Goal: Task Accomplishment & Management: Manage account settings

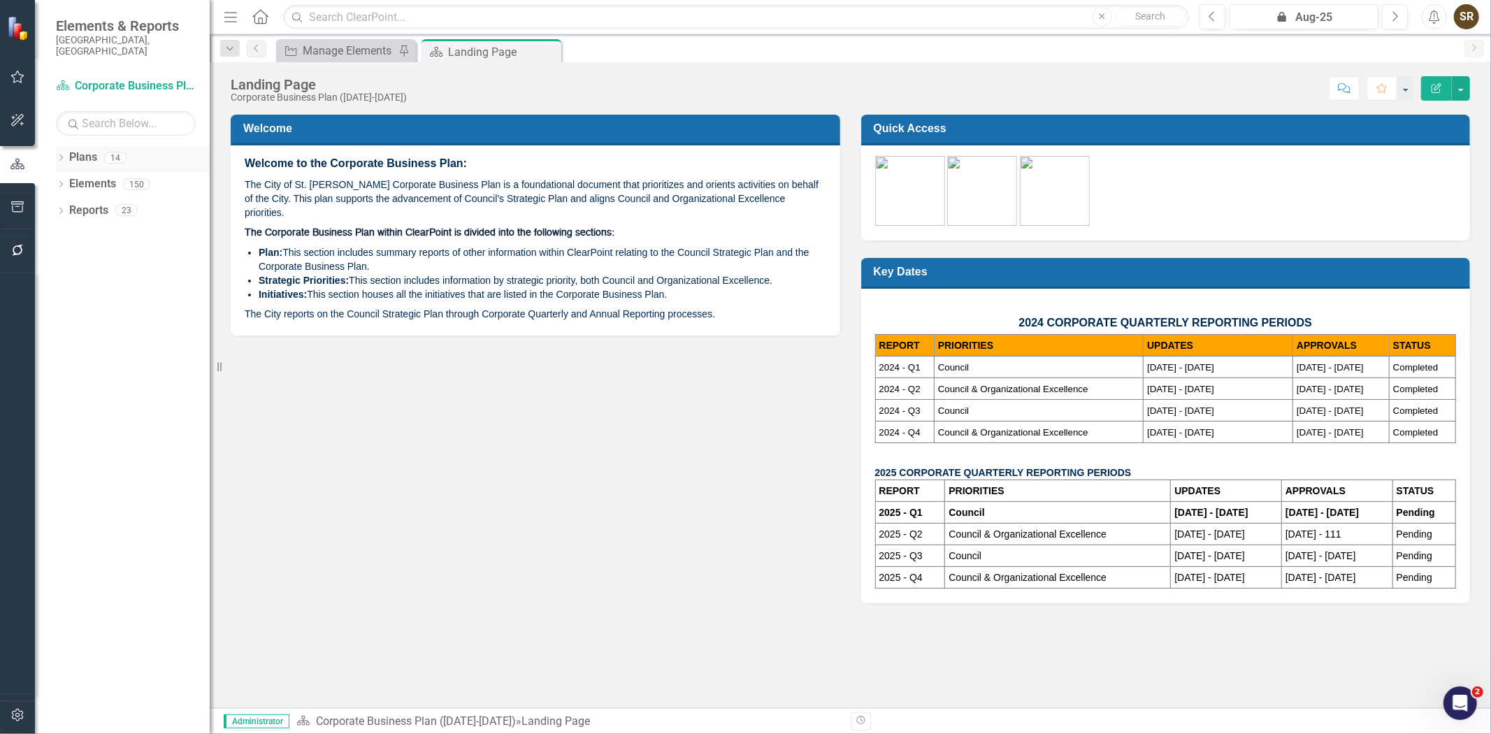
click at [58, 155] on icon "Dropdown" at bounding box center [61, 159] width 10 height 8
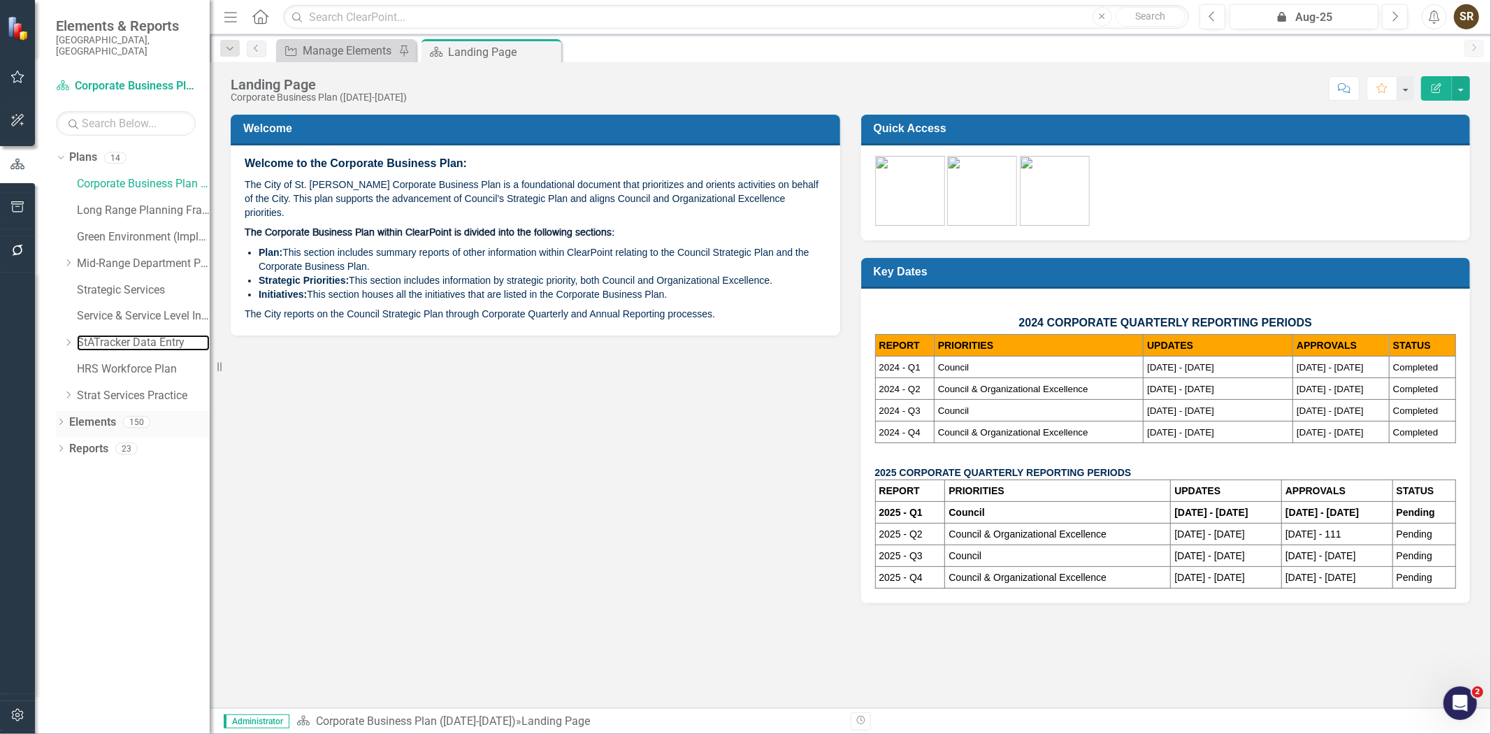
drag, startPoint x: 102, startPoint y: 329, endPoint x: 62, endPoint y: 411, distance: 91.3
click at [102, 335] on link "StATracker Data Entry" at bounding box center [143, 343] width 133 height 16
click at [62, 419] on icon at bounding box center [60, 422] width 3 height 6
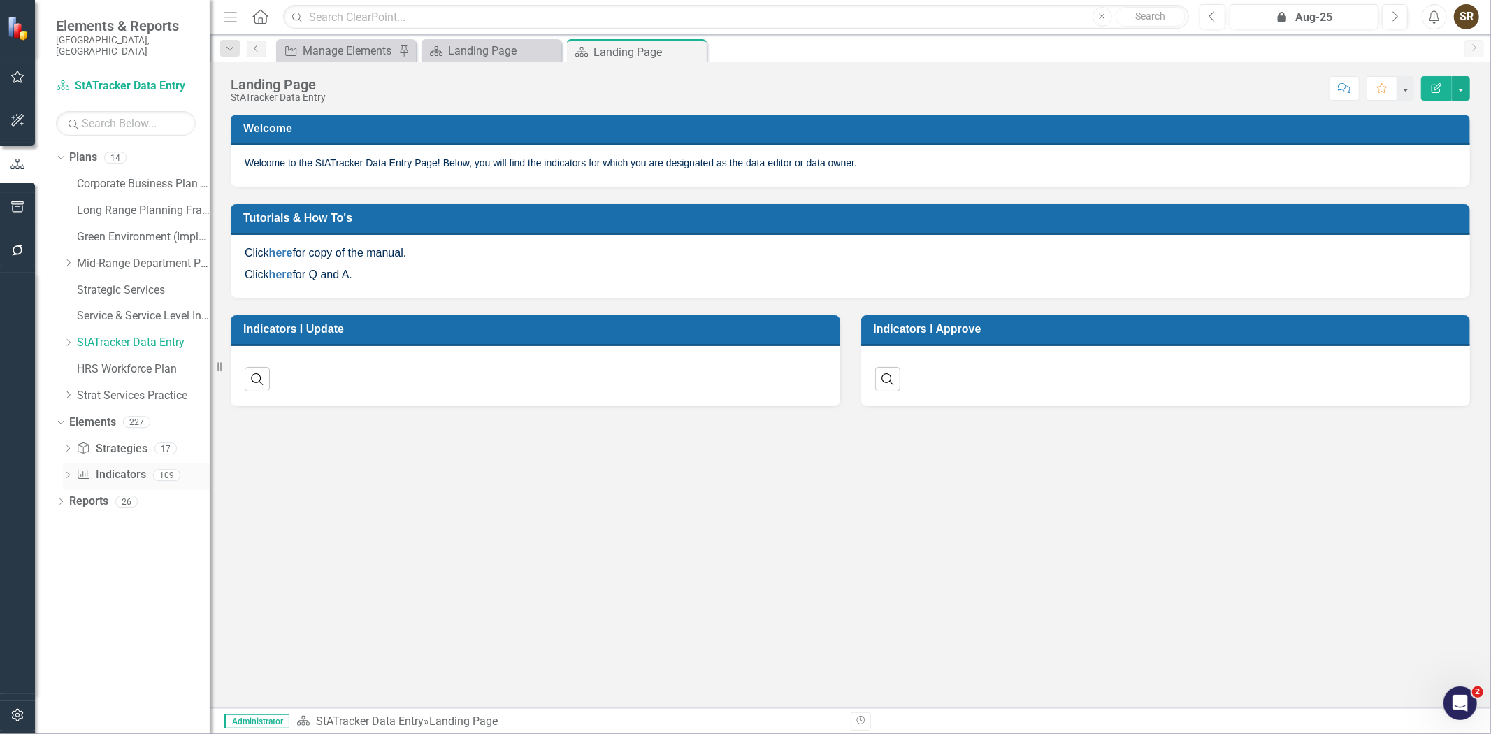
click at [117, 467] on link "Indicator Indicators" at bounding box center [110, 475] width 69 height 16
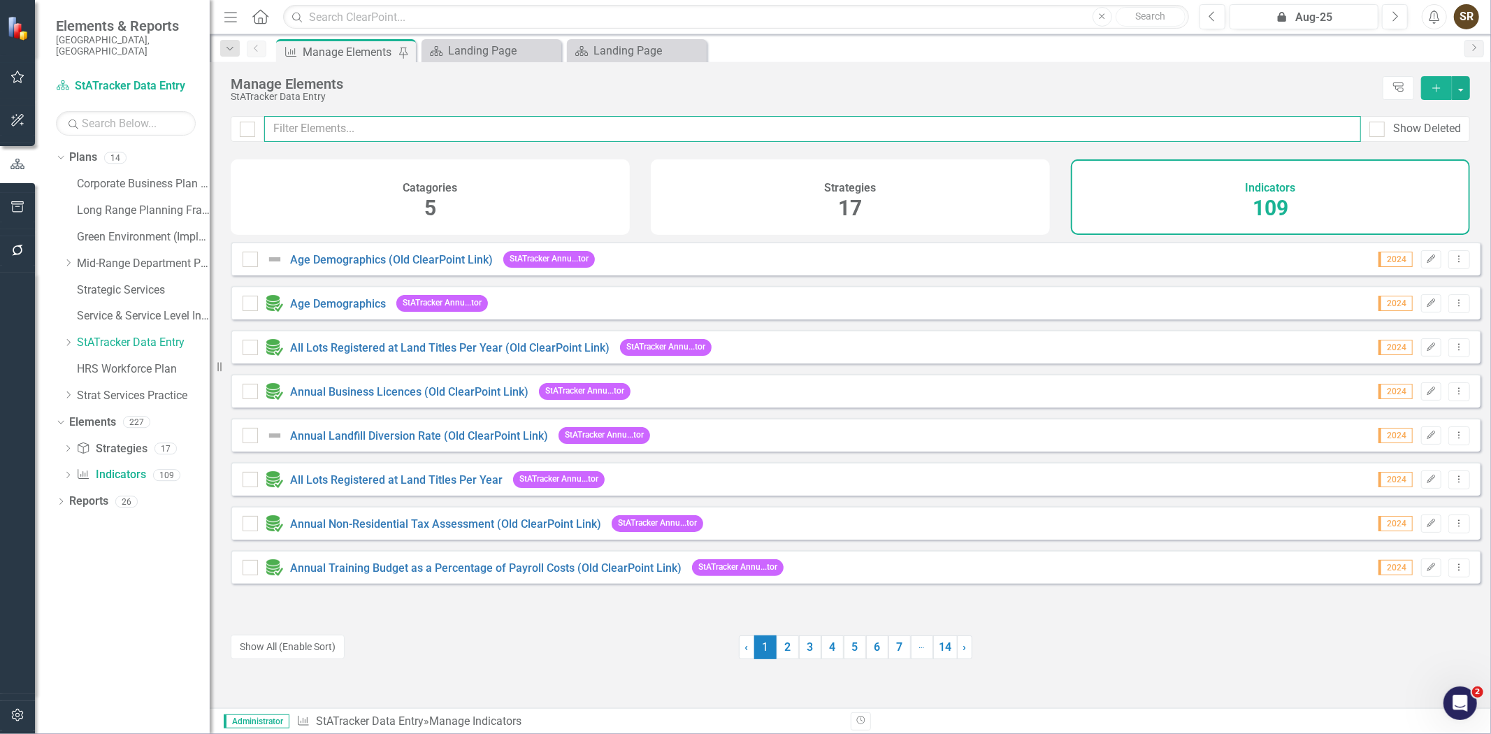
click at [325, 131] on input "text" at bounding box center [812, 129] width 1097 height 26
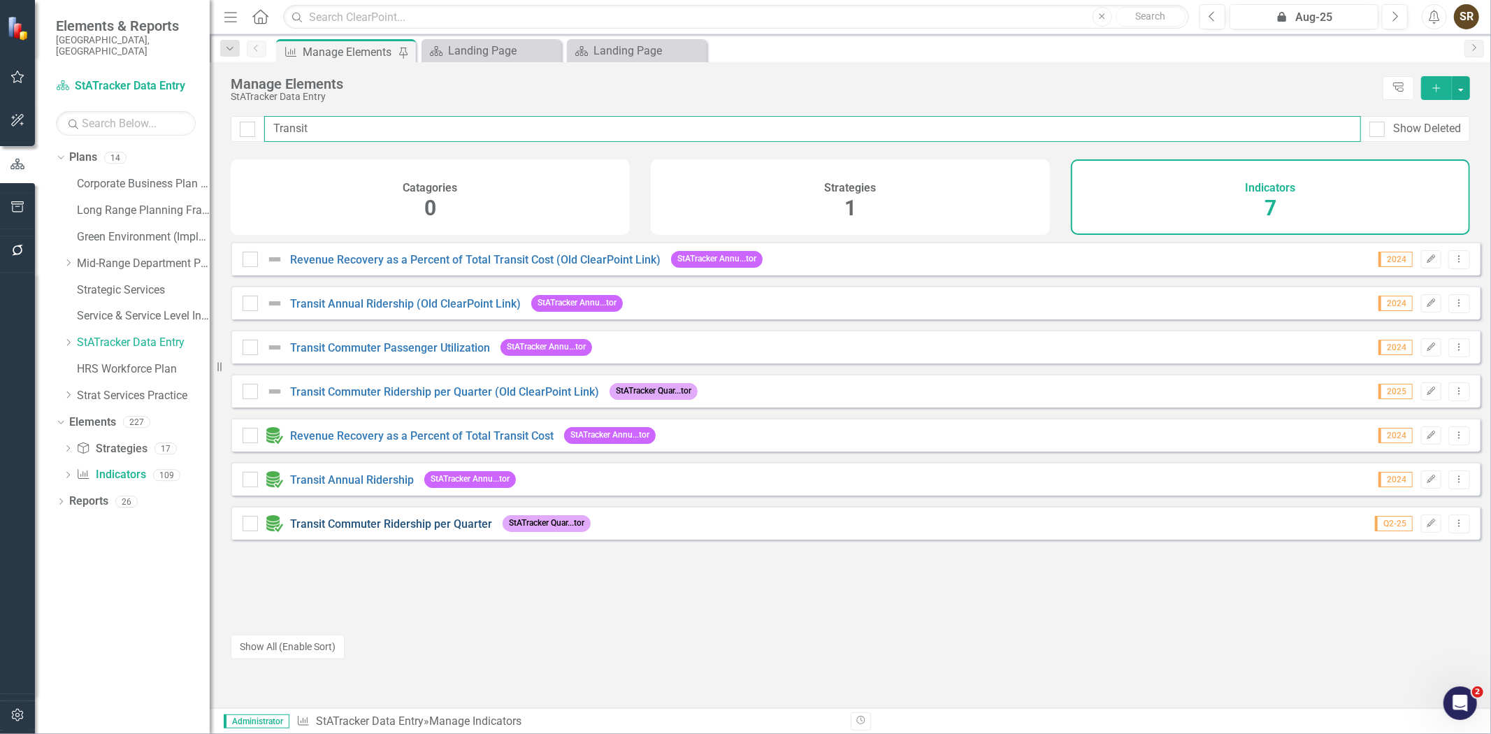
type input "Transit"
click at [420, 531] on link "Transit Commuter Ridership per Quarter" at bounding box center [391, 523] width 202 height 13
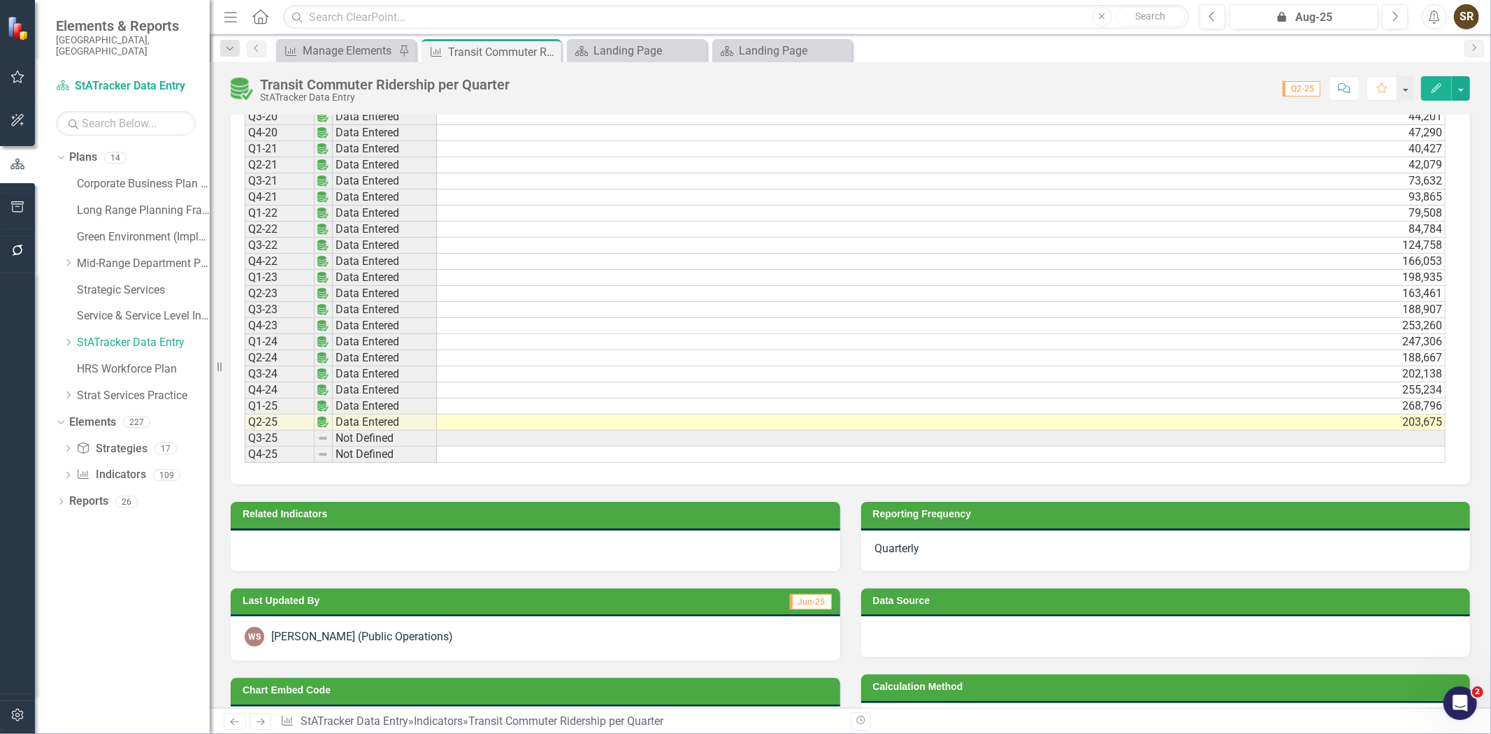
scroll to position [0, 10]
click at [1397, 408] on td "268,796" at bounding box center [941, 407] width 1009 height 16
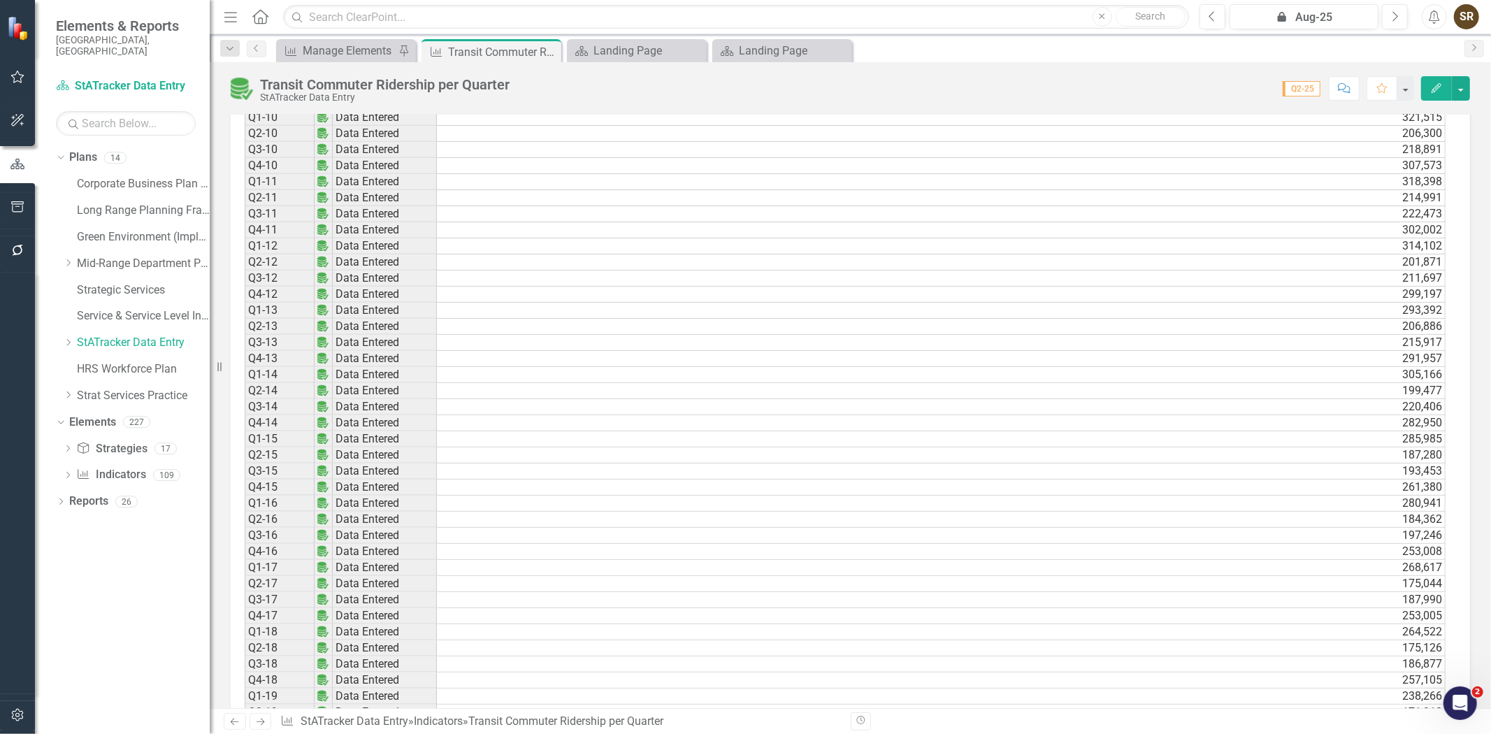
scroll to position [362, 0]
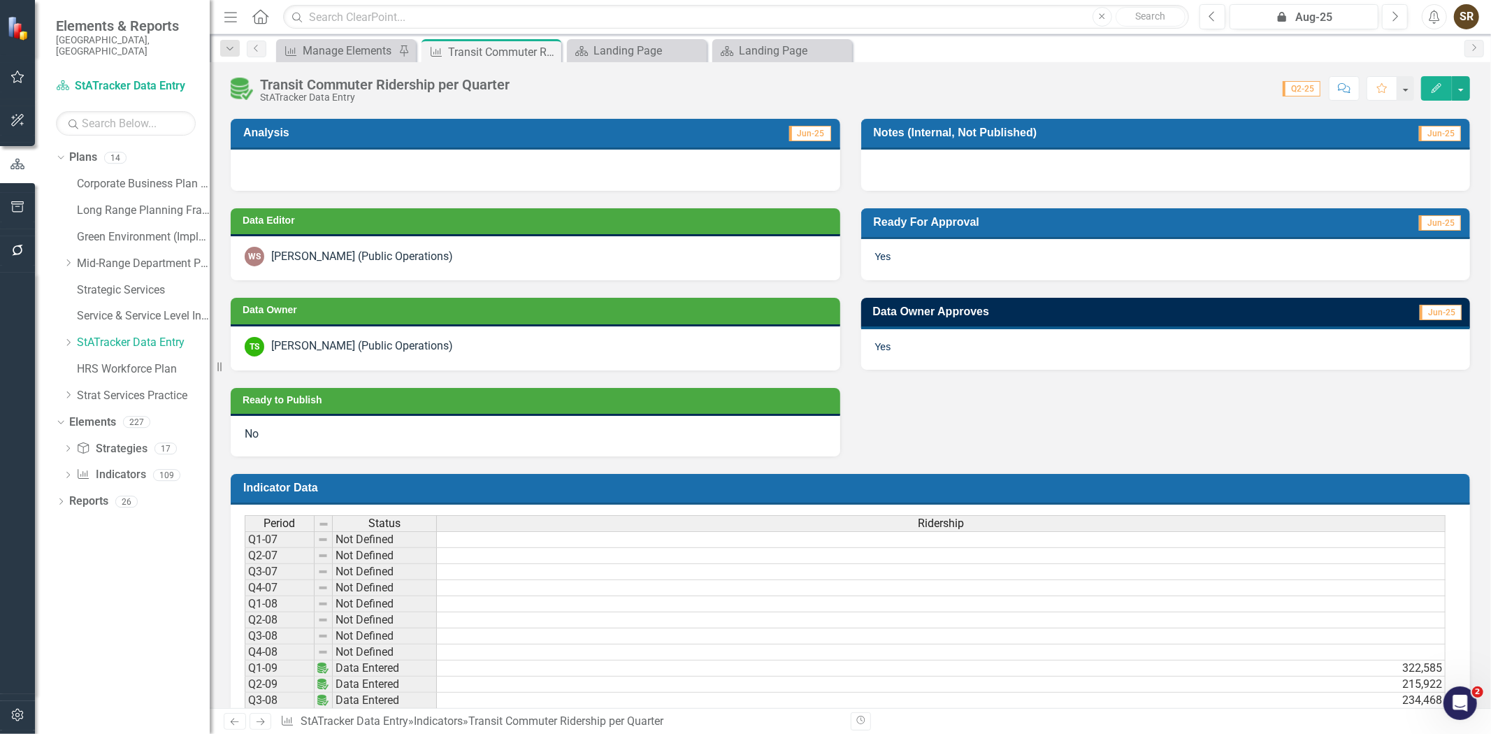
click at [119, 540] on div "Dropdown Plans 14 Corporate Business Plan (2022-2025) Long Range Planning Frame…" at bounding box center [122, 440] width 175 height 588
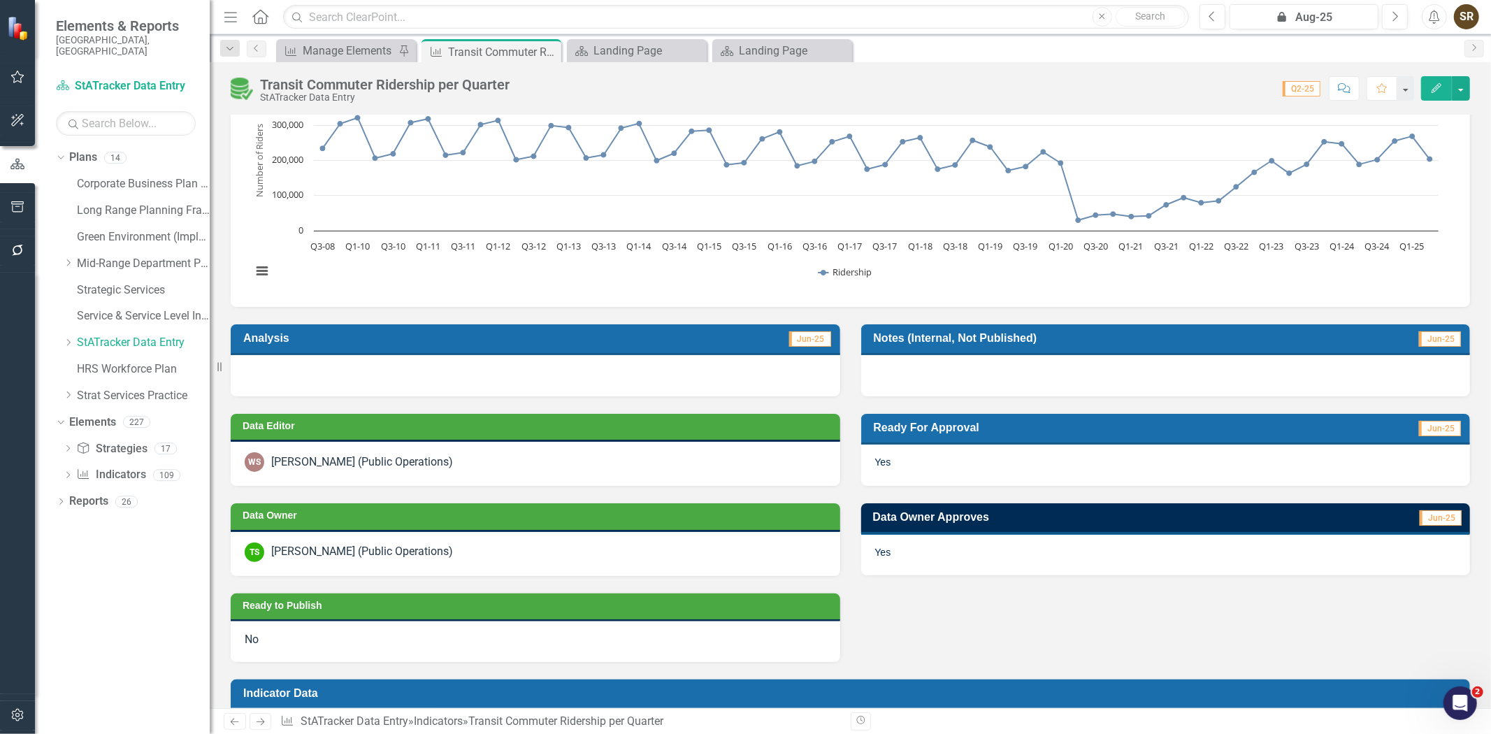
scroll to position [0, 0]
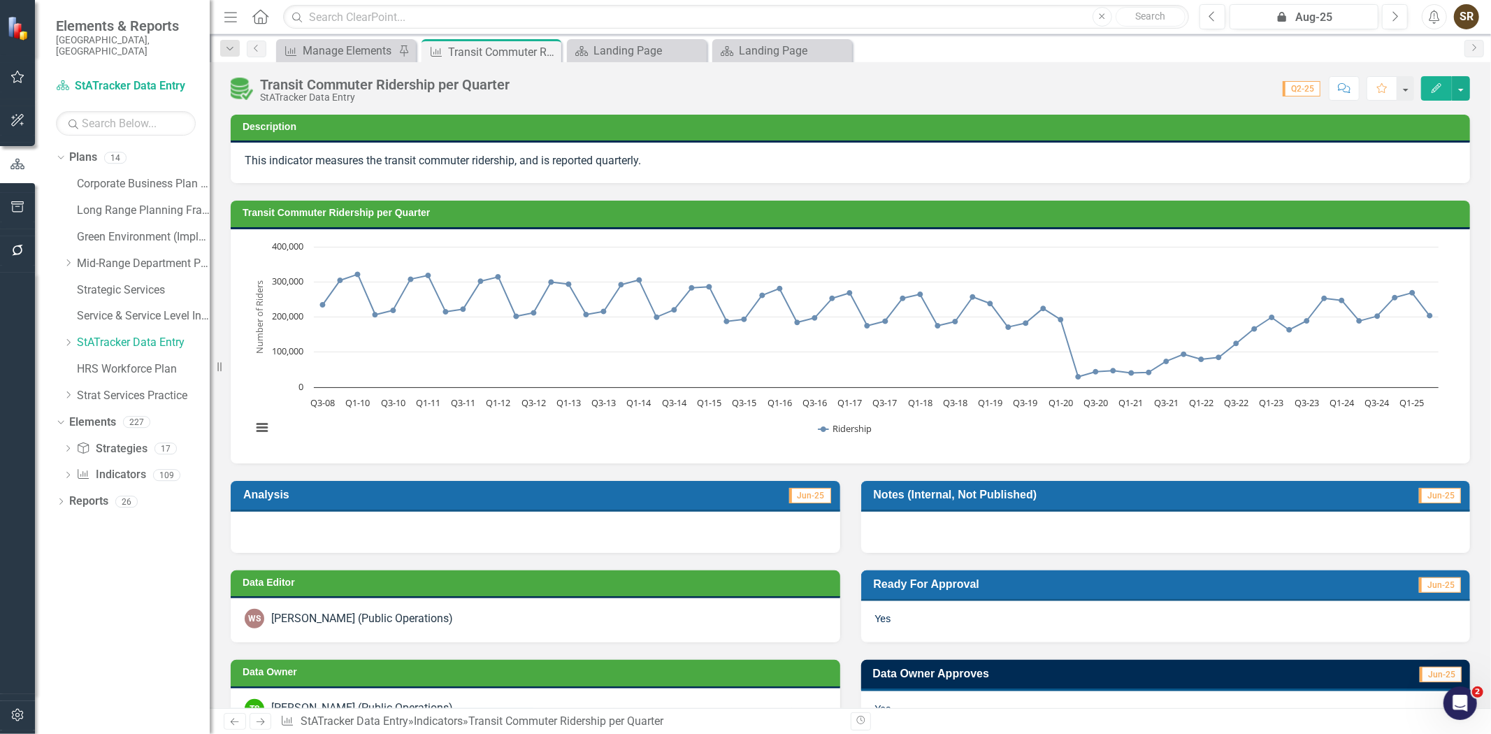
click at [337, 527] on div at bounding box center [536, 532] width 610 height 41
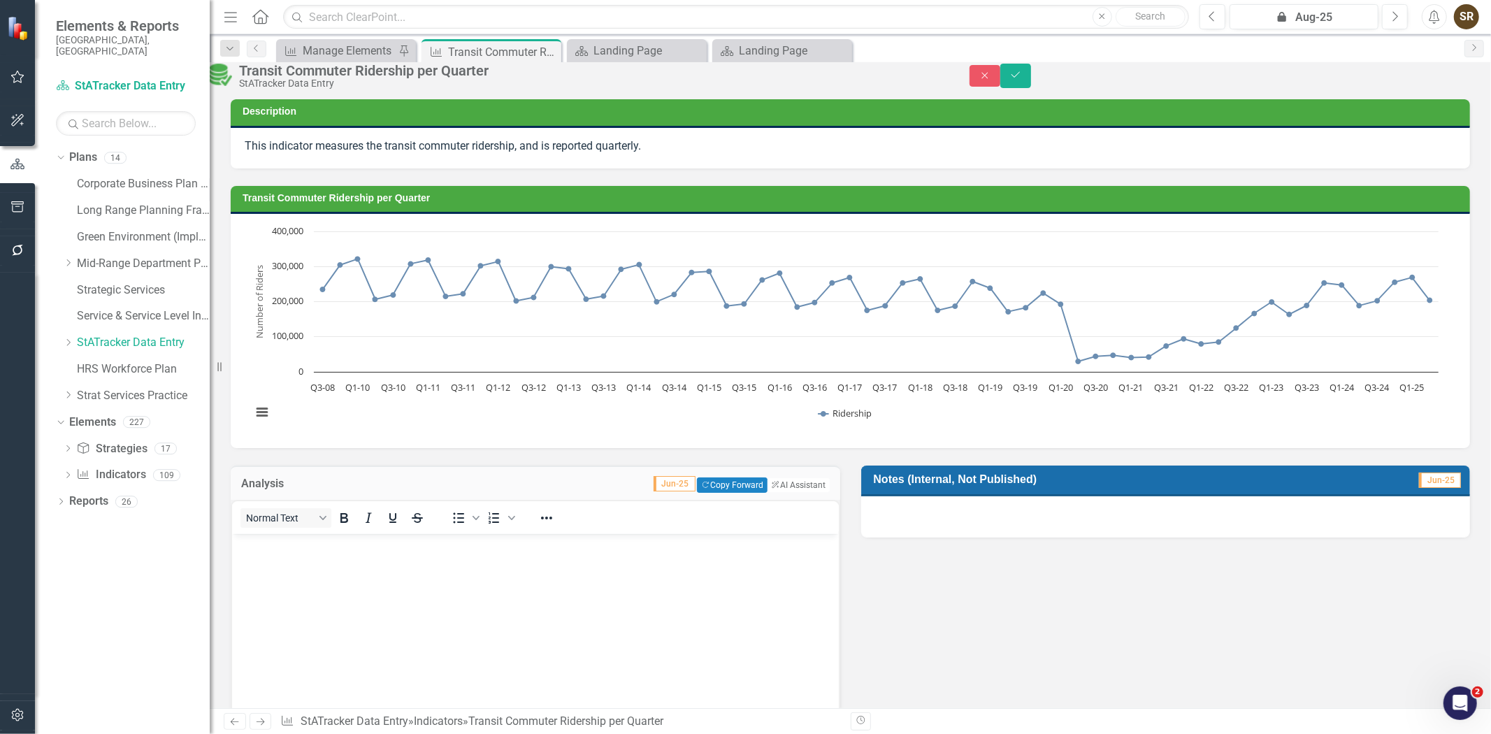
click at [261, 554] on body "Rich Text Area. Press ALT-0 for help." at bounding box center [534, 638] width 607 height 210
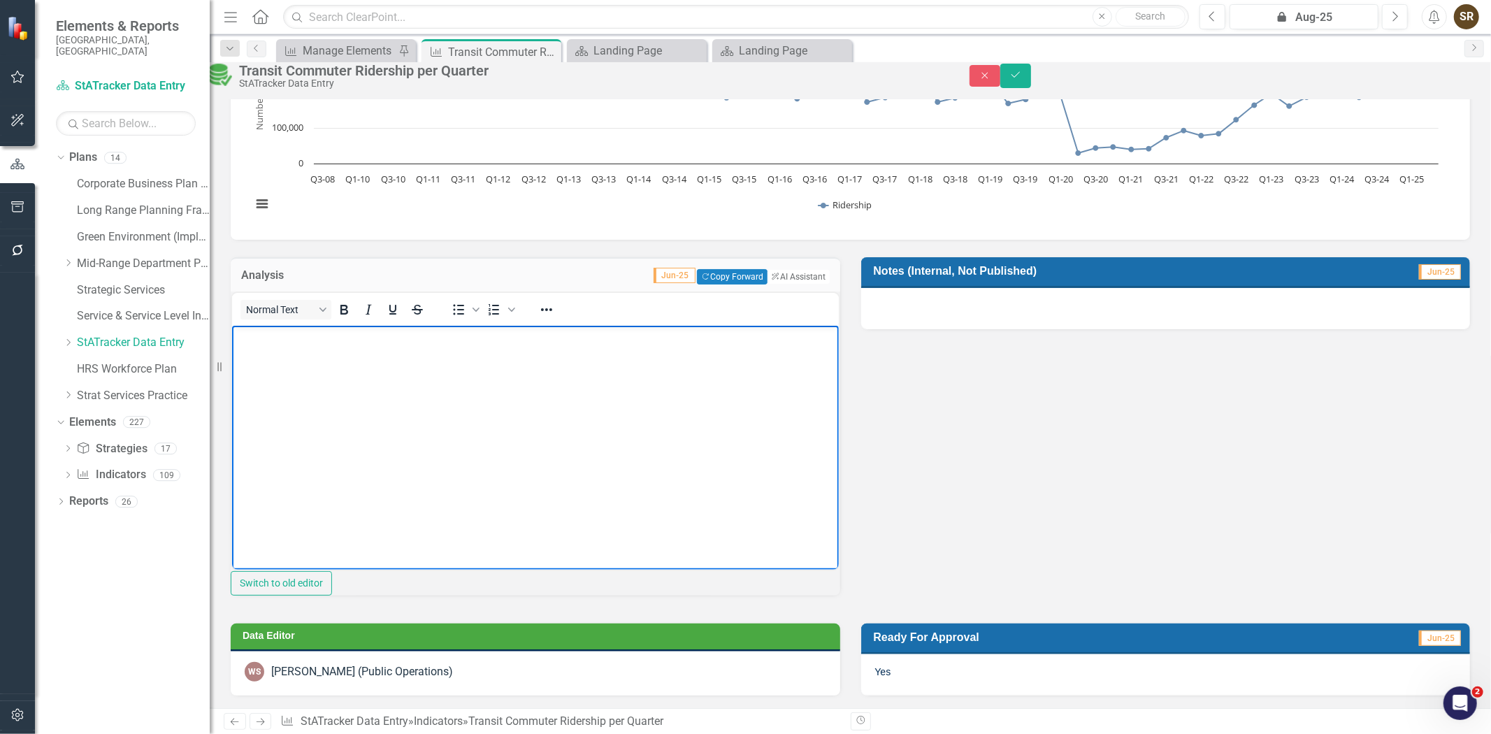
scroll to position [229, 0]
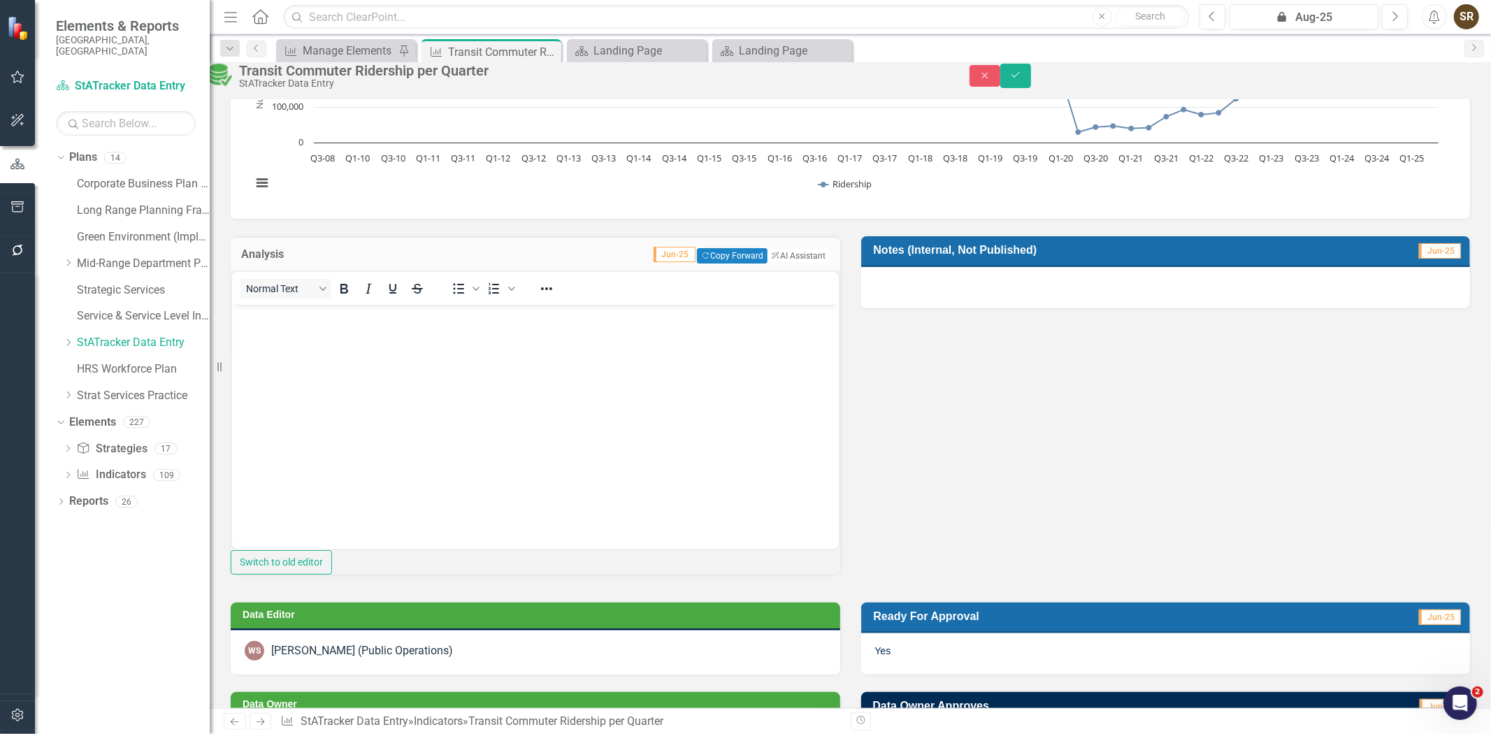
click at [1075, 302] on div at bounding box center [1166, 287] width 610 height 41
click at [1038, 296] on div at bounding box center [1166, 287] width 610 height 41
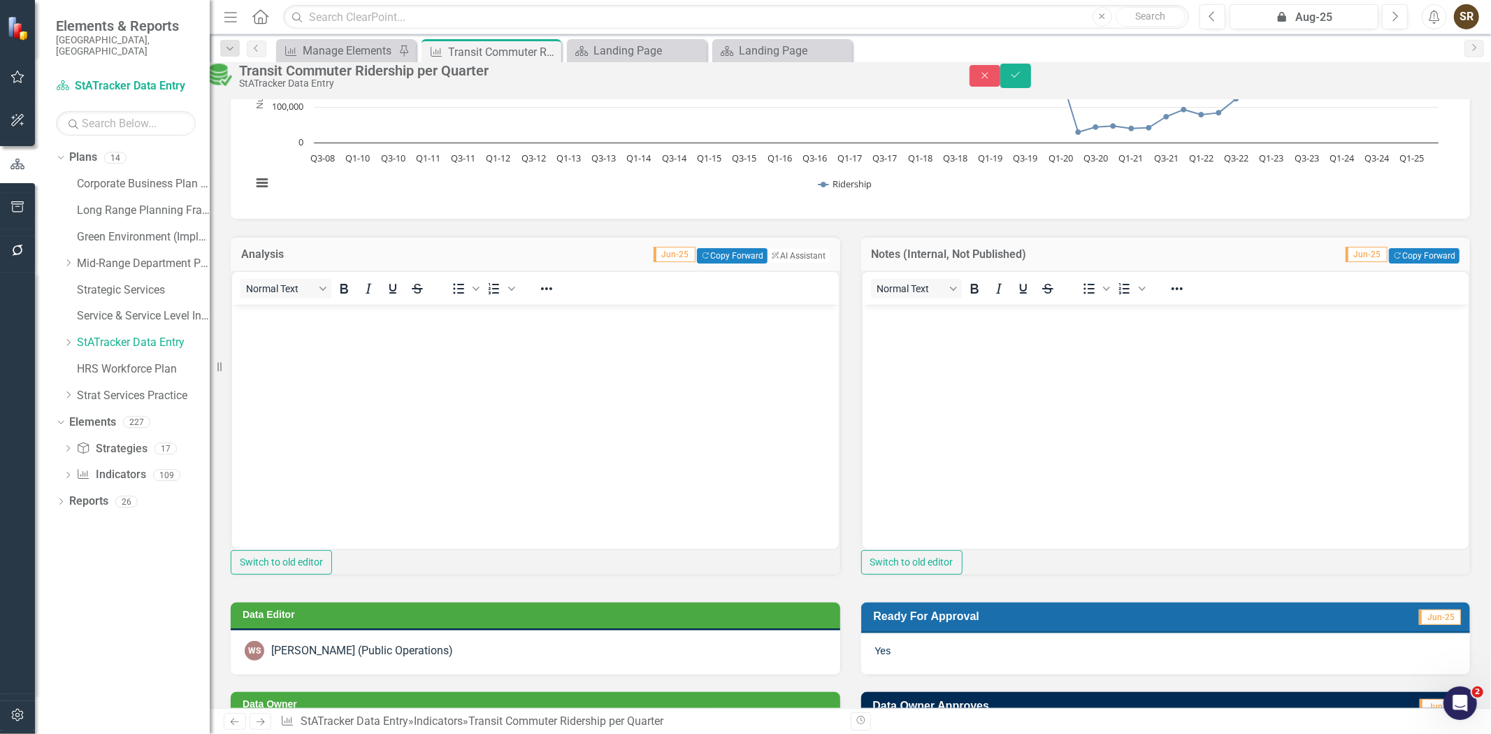
scroll to position [0, 0]
click at [1009, 353] on body "Rich Text Area. Press ALT-0 for help." at bounding box center [1165, 409] width 607 height 210
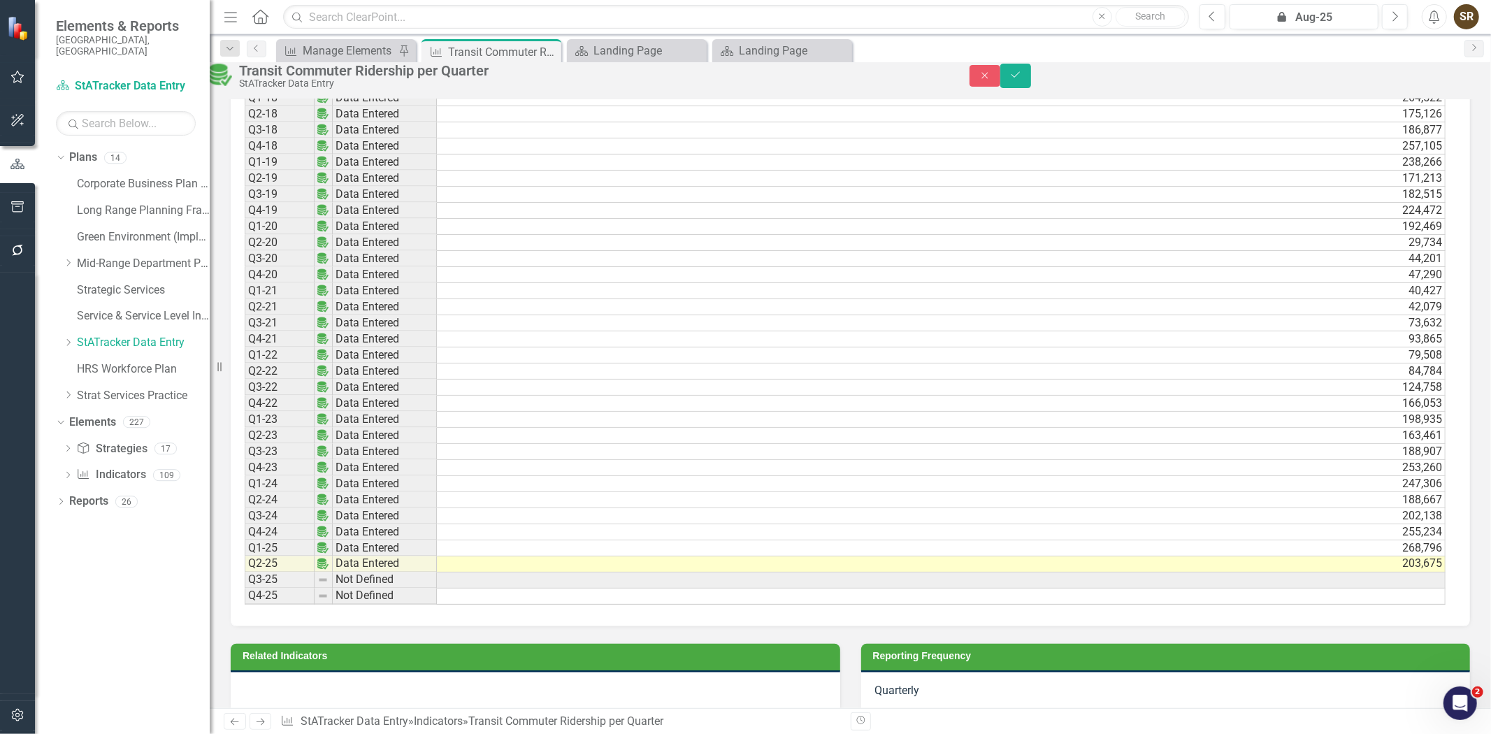
scroll to position [1794, 0]
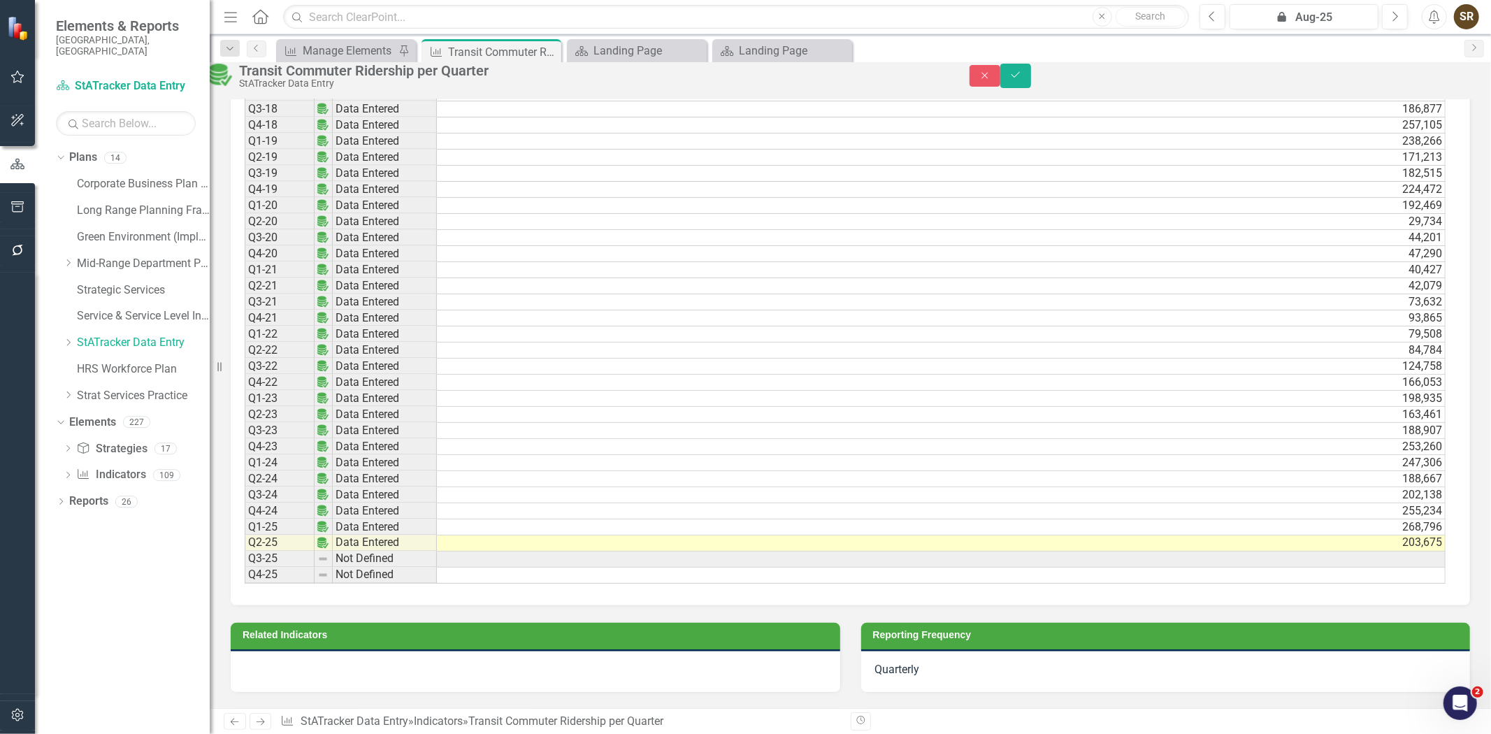
click at [1135, 552] on td "203,675" at bounding box center [941, 544] width 1009 height 16
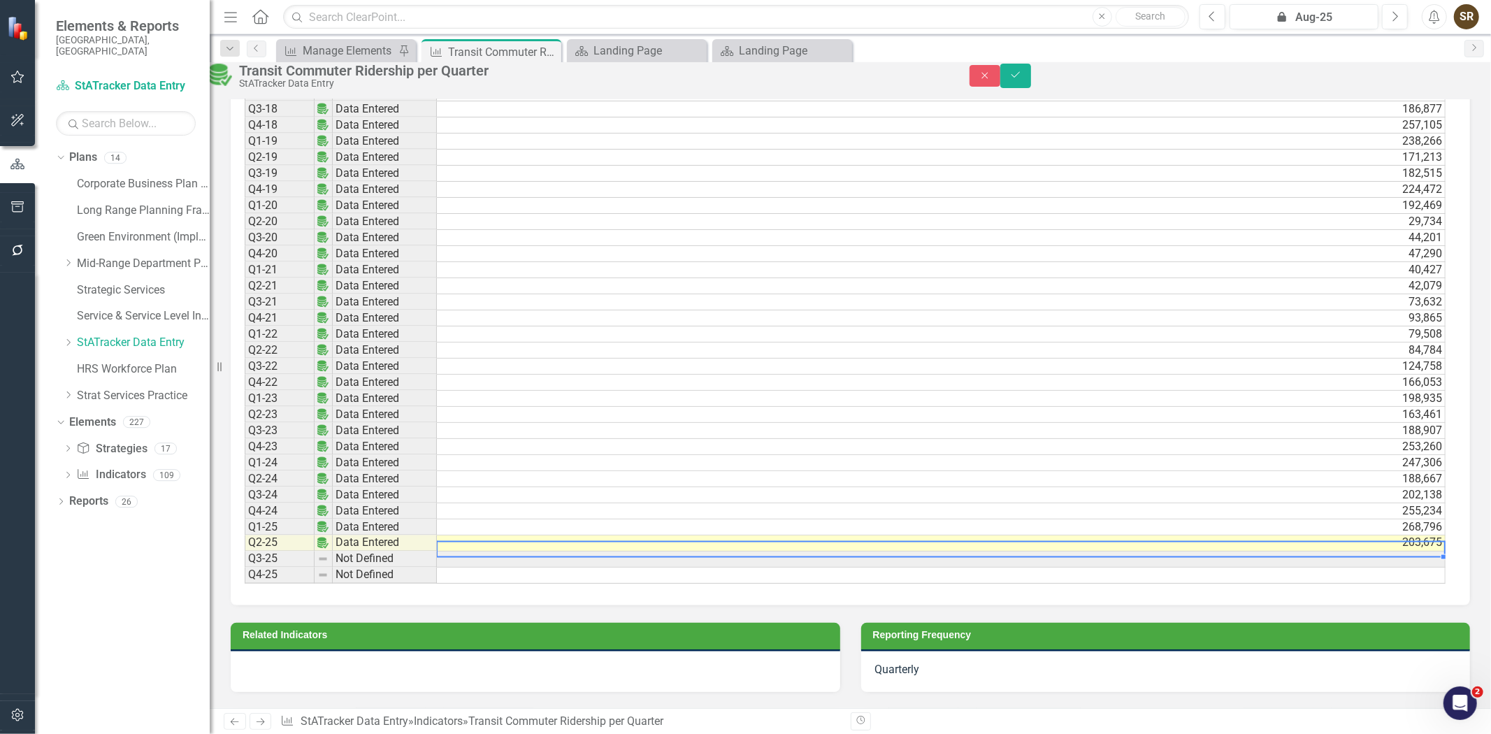
click at [1135, 552] on td "203,675" at bounding box center [941, 544] width 1009 height 16
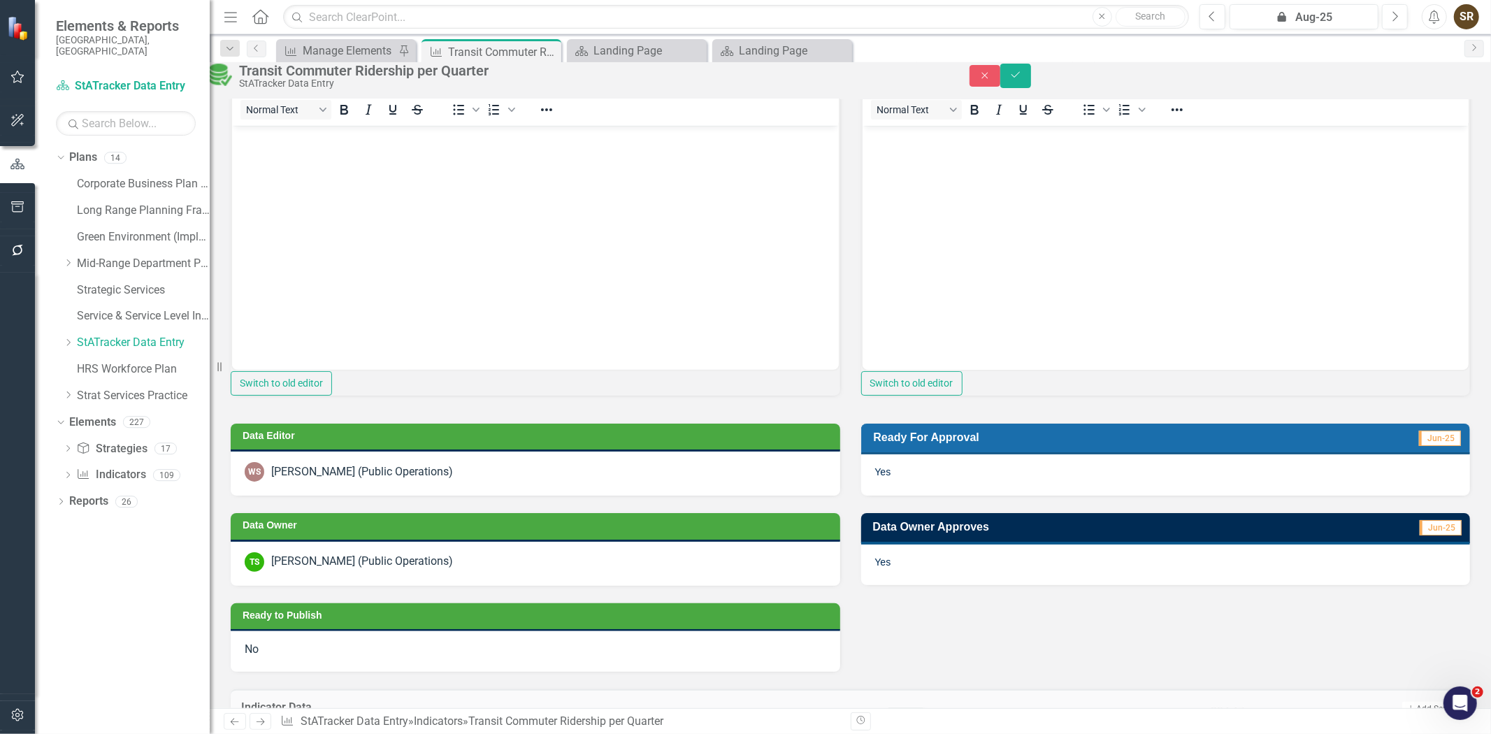
scroll to position [178, 0]
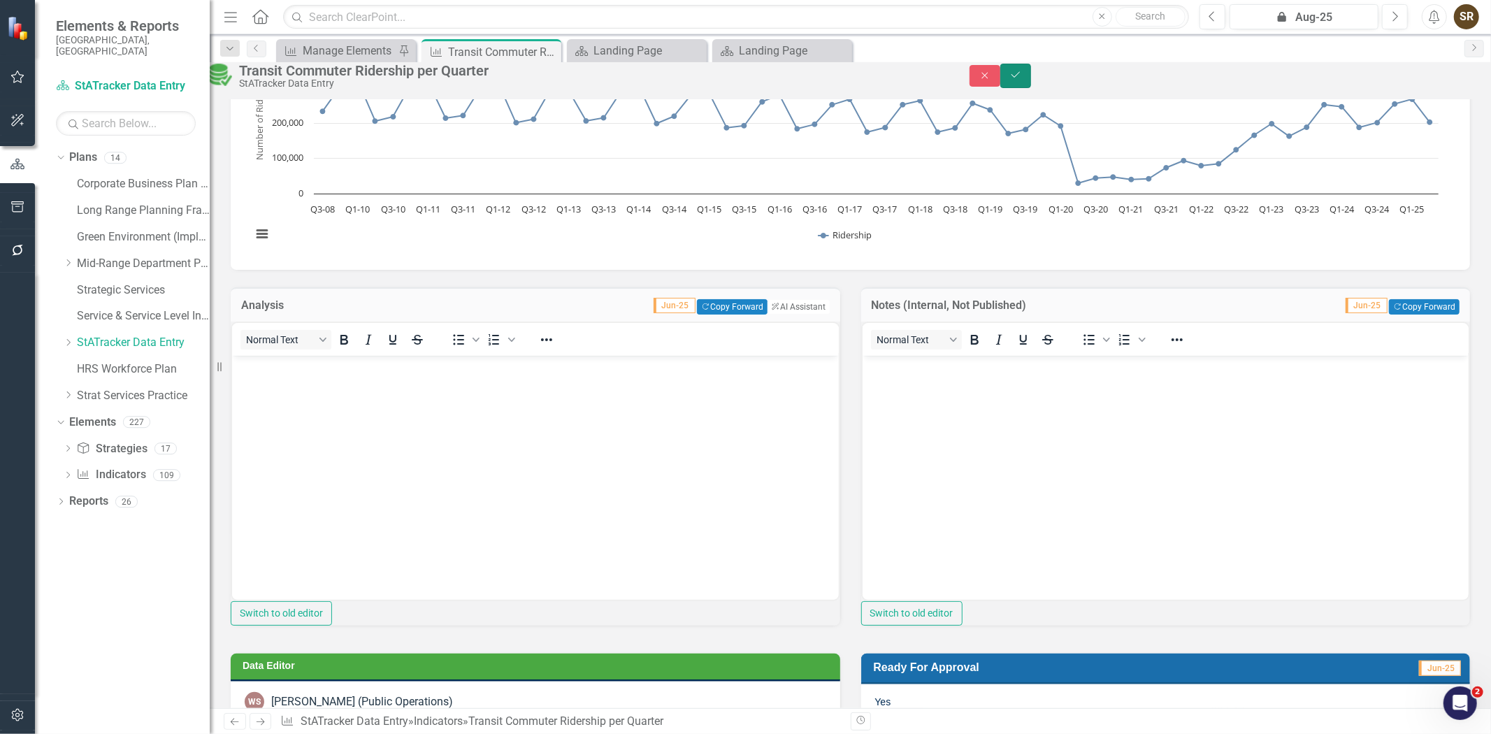
drag, startPoint x: 1453, startPoint y: 81, endPoint x: 1370, endPoint y: 171, distance: 121.7
click at [1022, 80] on icon "Save" at bounding box center [1016, 75] width 13 height 10
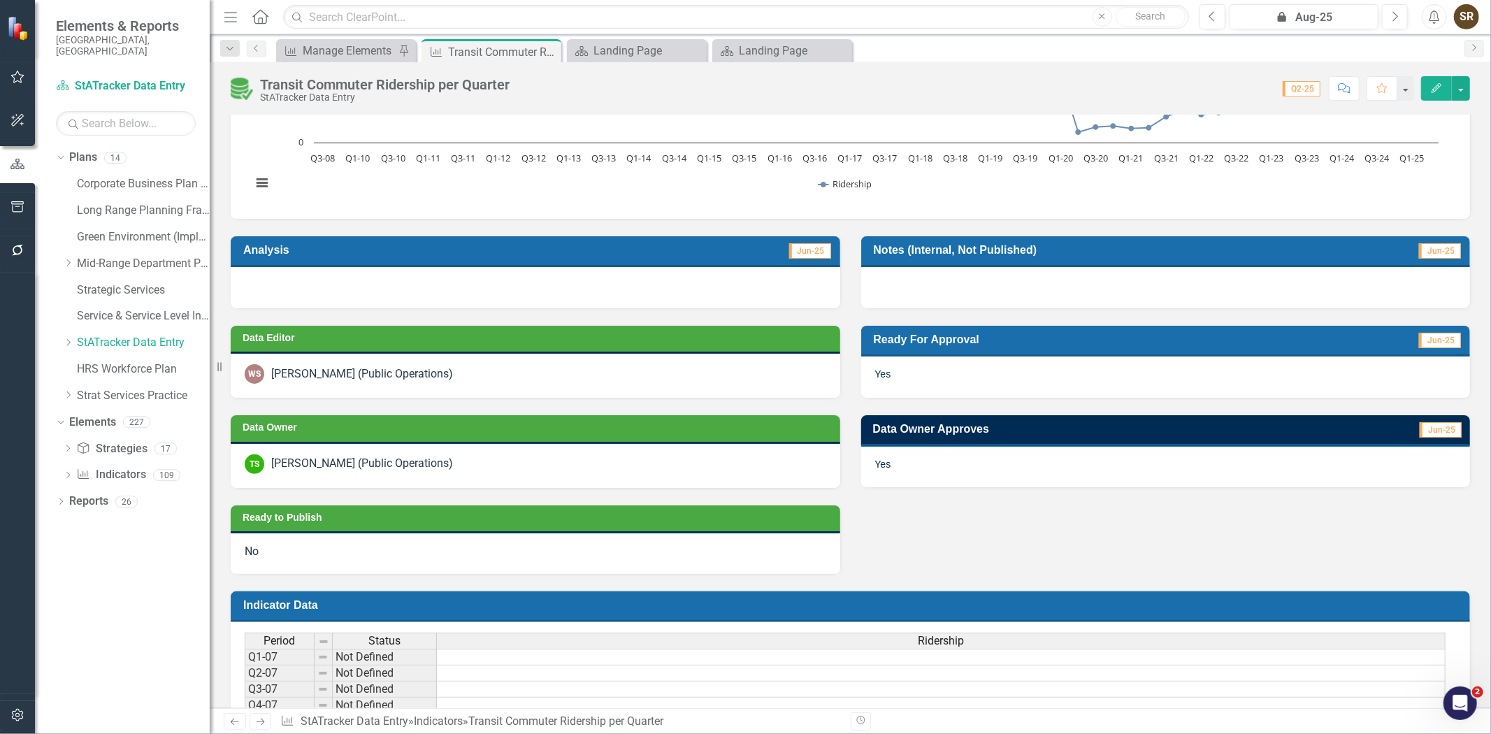
scroll to position [256, 0]
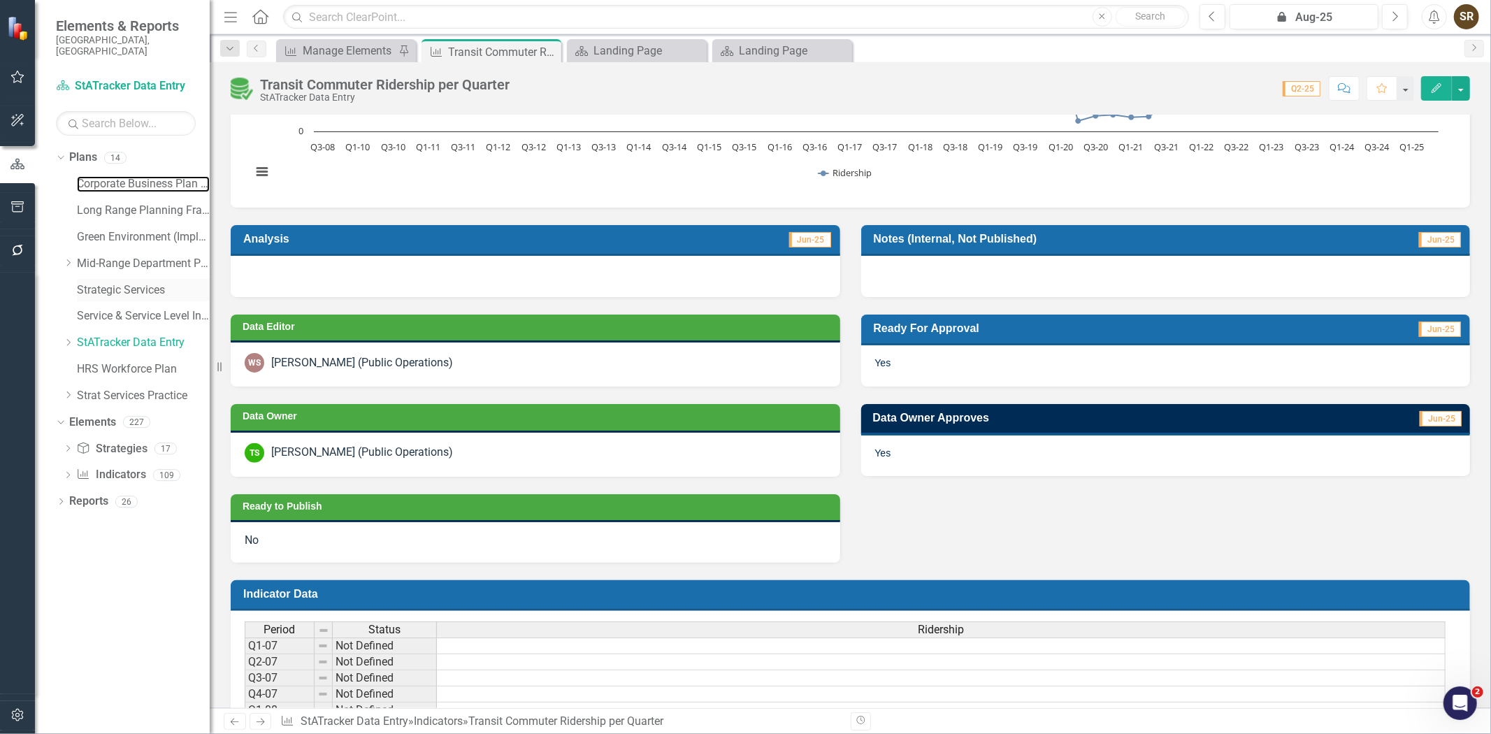
drag, startPoint x: 129, startPoint y: 178, endPoint x: 129, endPoint y: 268, distance: 90.9
click at [129, 178] on link "Corporate Business Plan ([DATE]-[DATE])" at bounding box center [143, 184] width 133 height 16
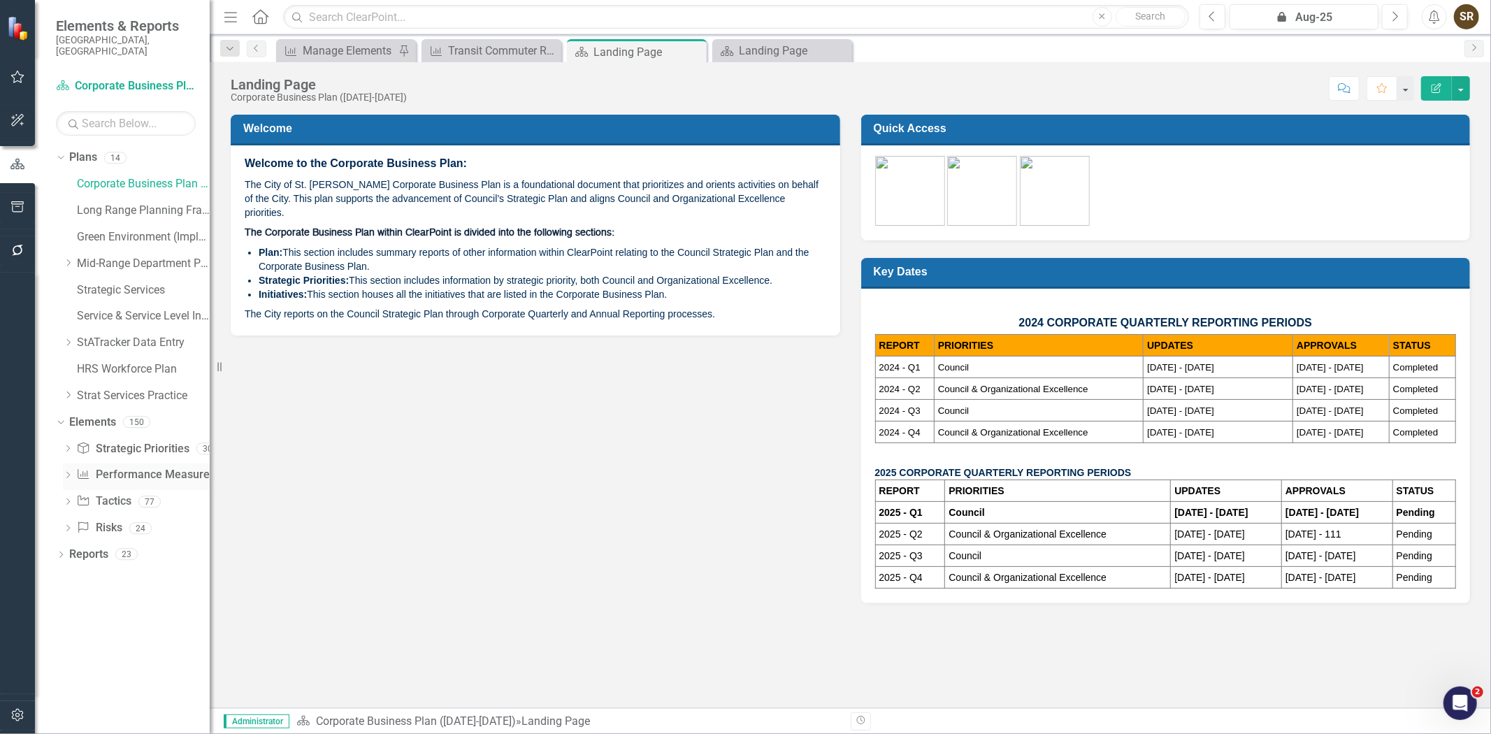
click at [110, 467] on link "Performance Measure Performance Measures" at bounding box center [145, 475] width 138 height 16
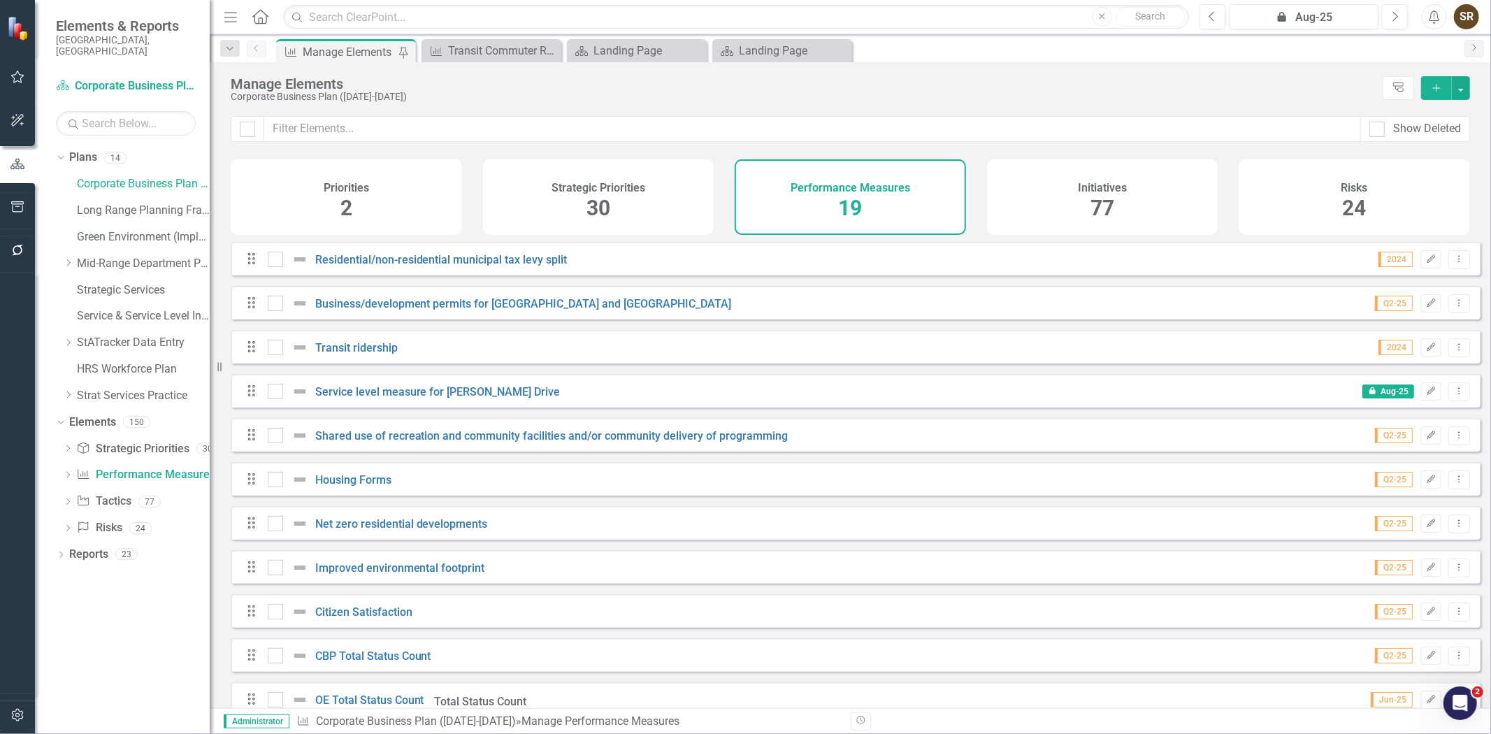
click at [1065, 192] on div "Initiatives 77" at bounding box center [1102, 197] width 231 height 76
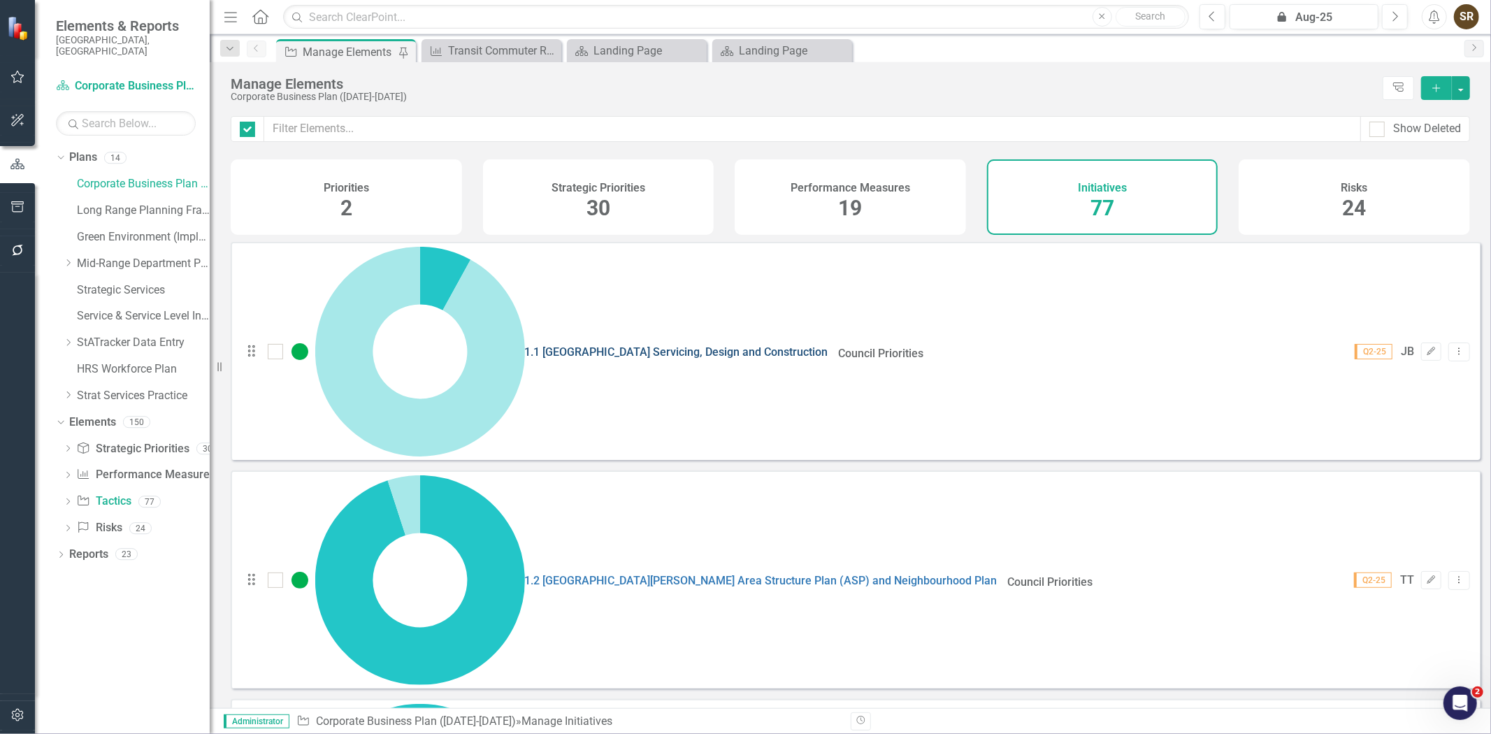
checkbox input "false"
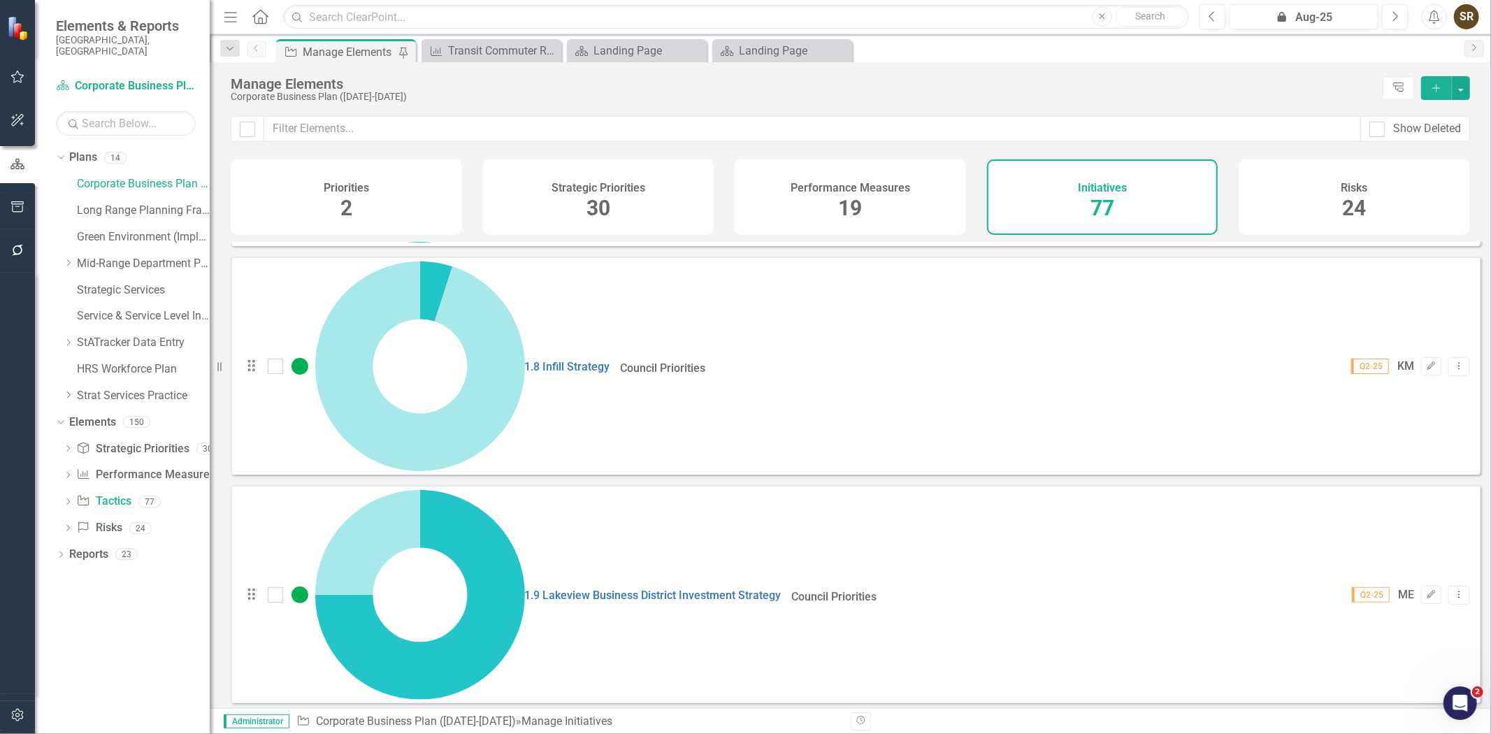
scroll to position [1598, 0]
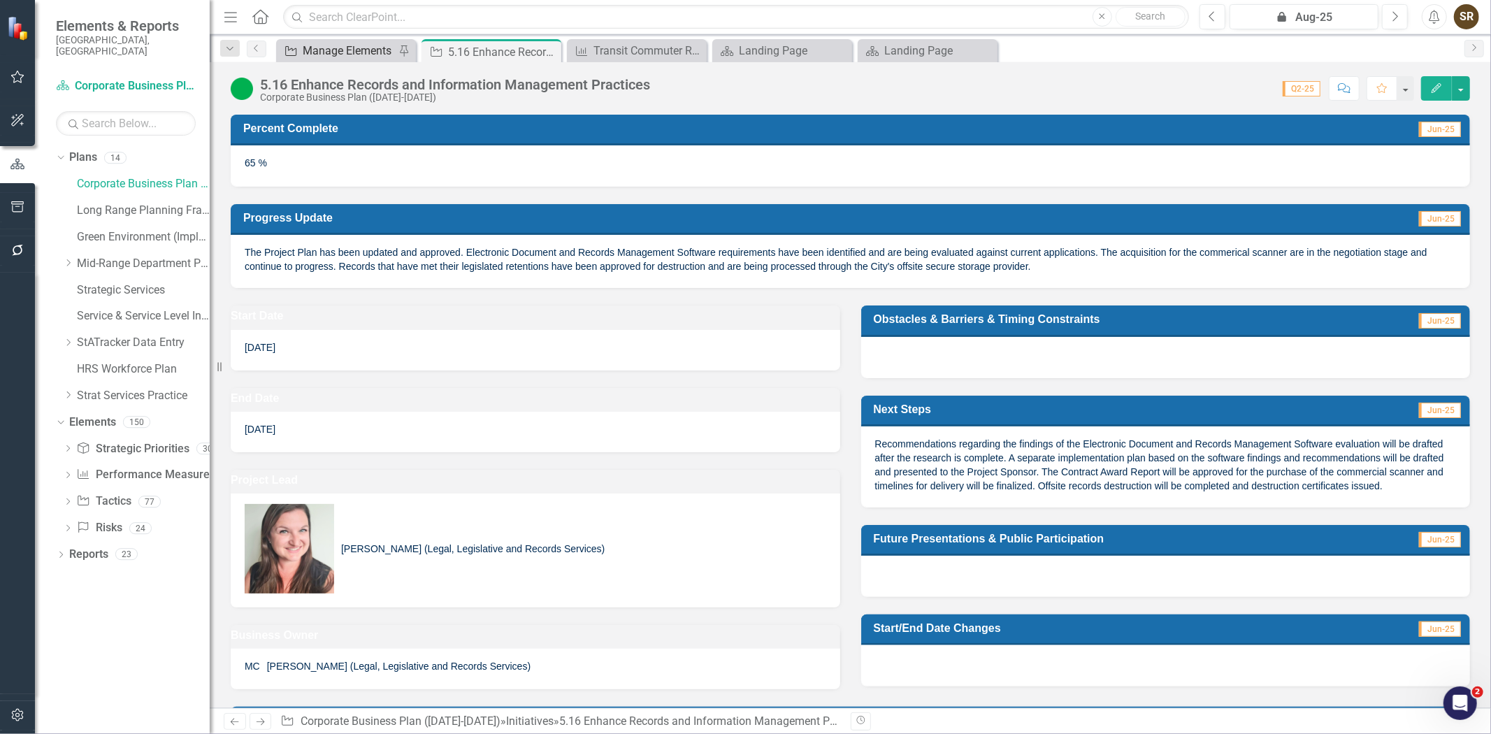
click at [348, 53] on div "Manage Elements" at bounding box center [349, 50] width 92 height 17
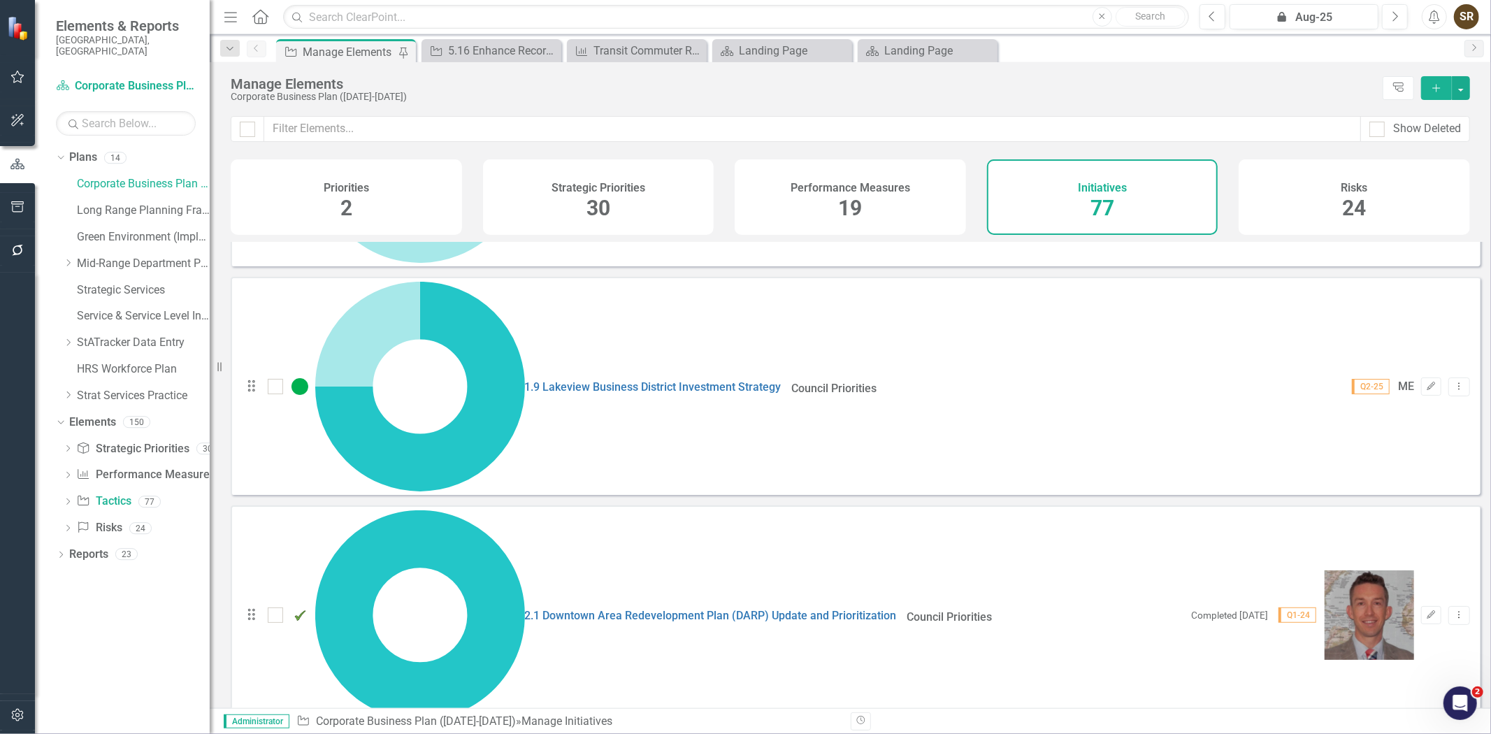
scroll to position [1835, 0]
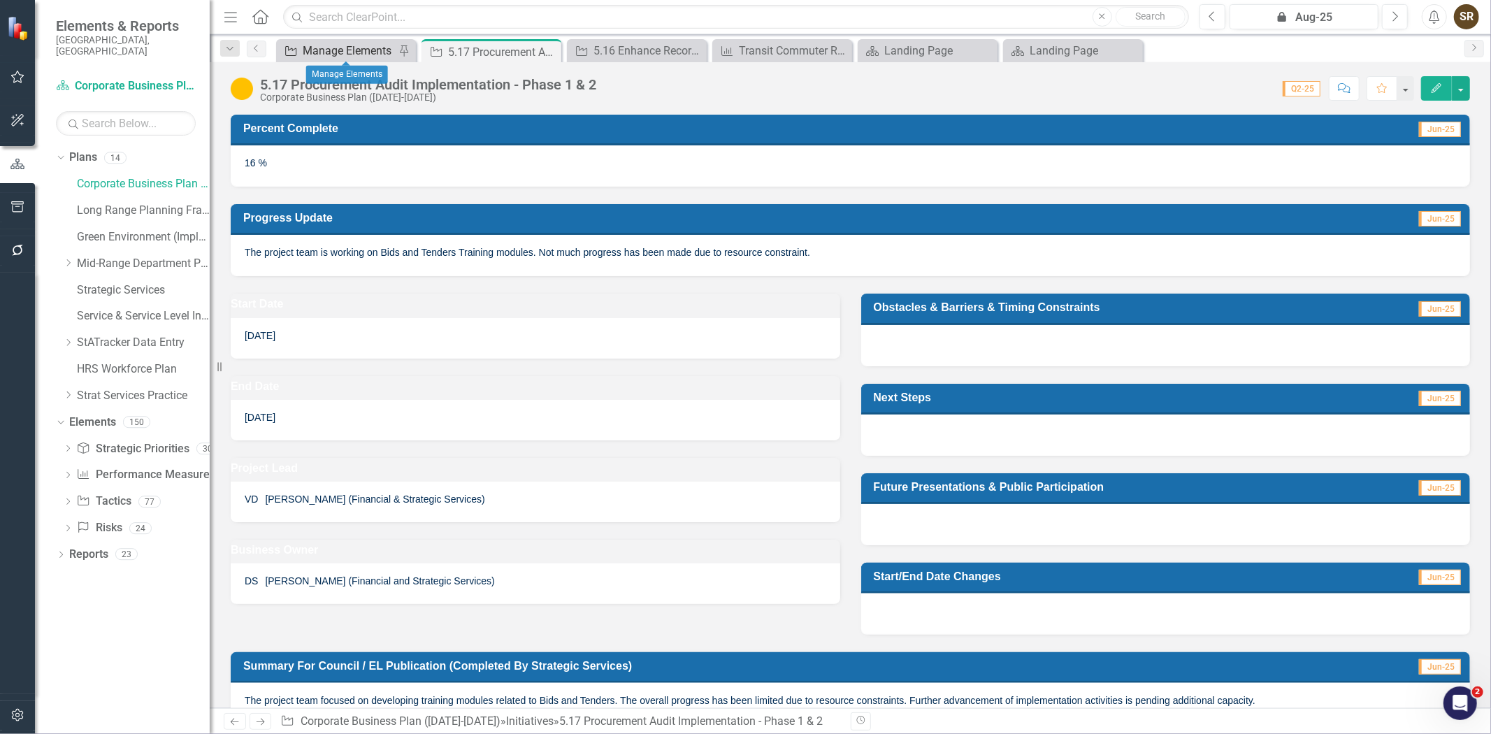
click at [308, 45] on div "Manage Elements" at bounding box center [349, 50] width 92 height 17
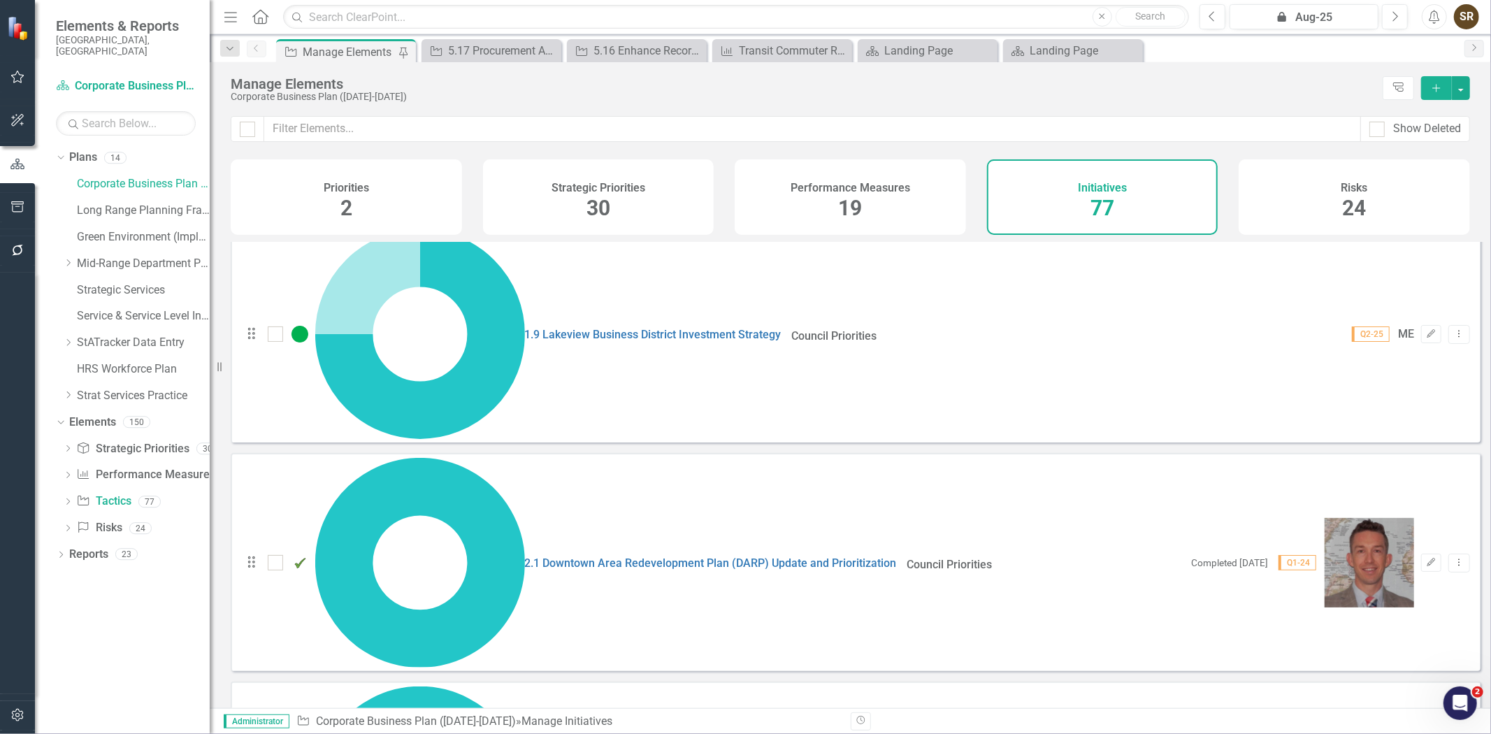
scroll to position [1835, 0]
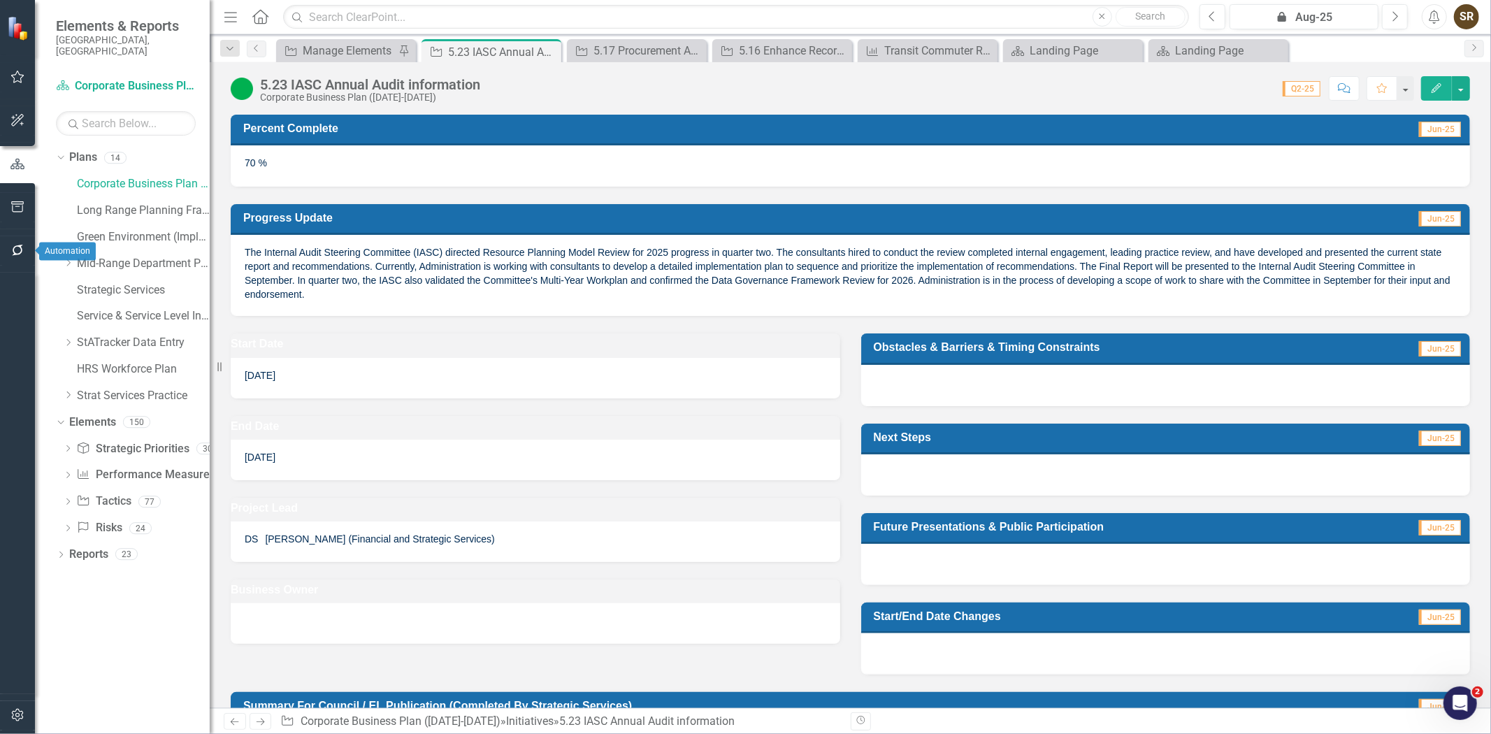
click at [11, 250] on icon "button" at bounding box center [17, 250] width 15 height 11
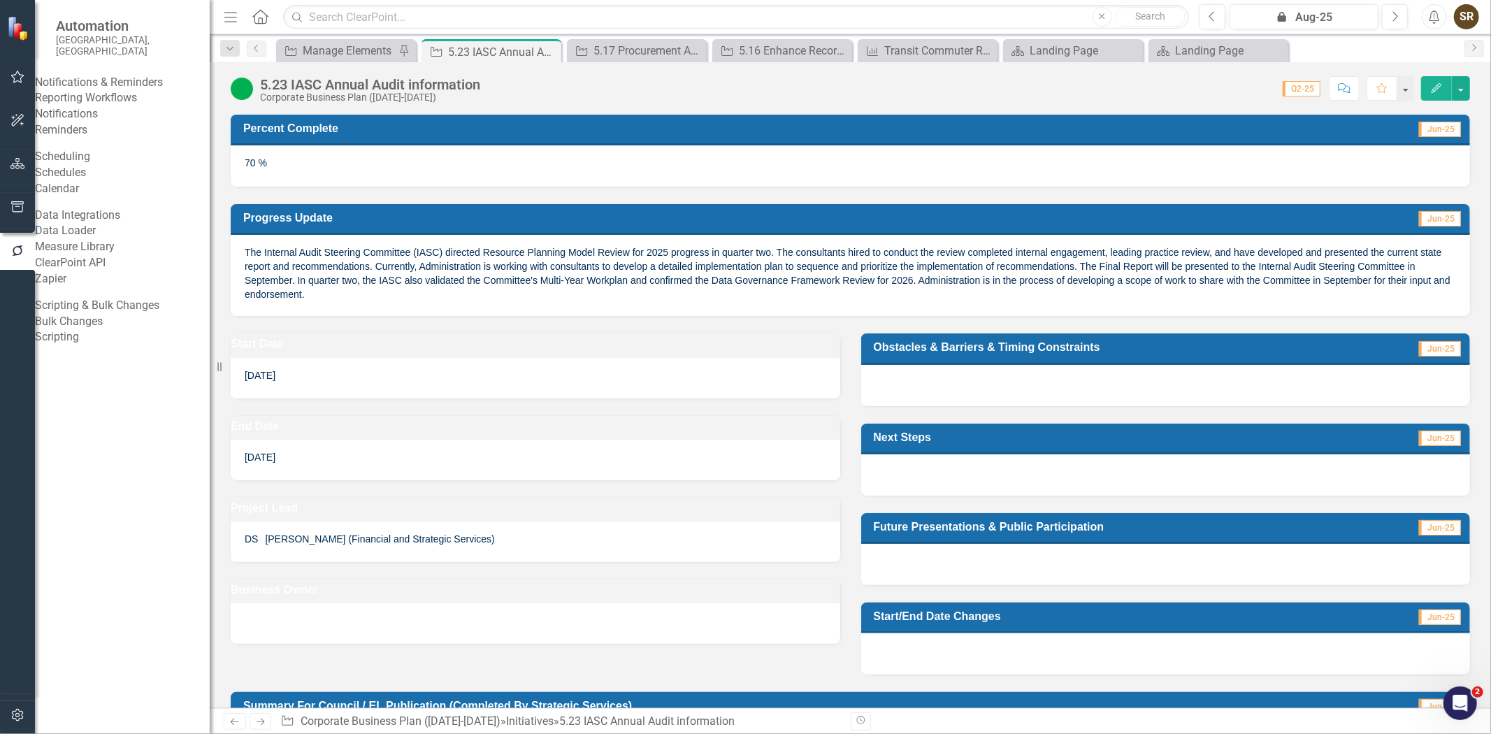
click at [92, 99] on link "Reporting Workflows" at bounding box center [122, 98] width 175 height 16
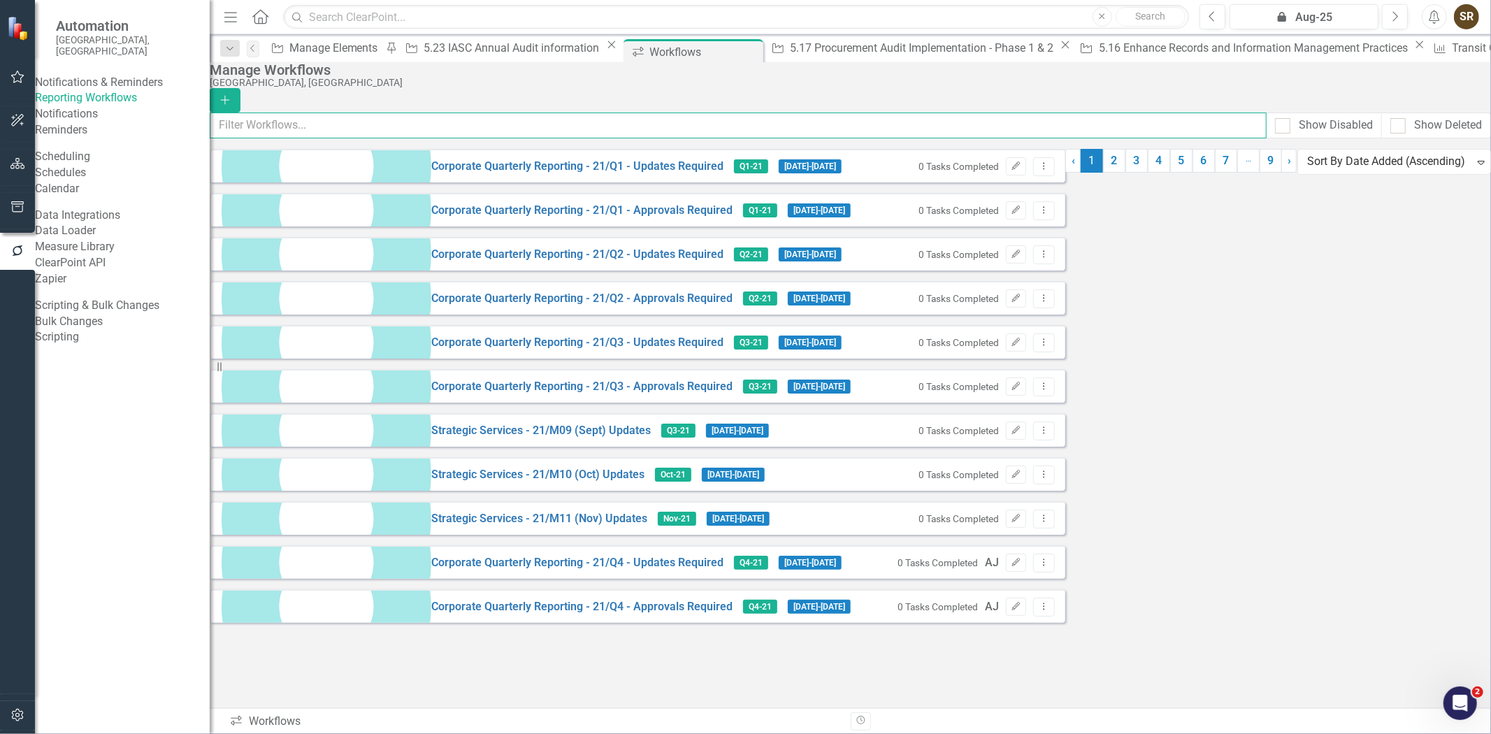
click at [368, 128] on input "text" at bounding box center [738, 126] width 1057 height 26
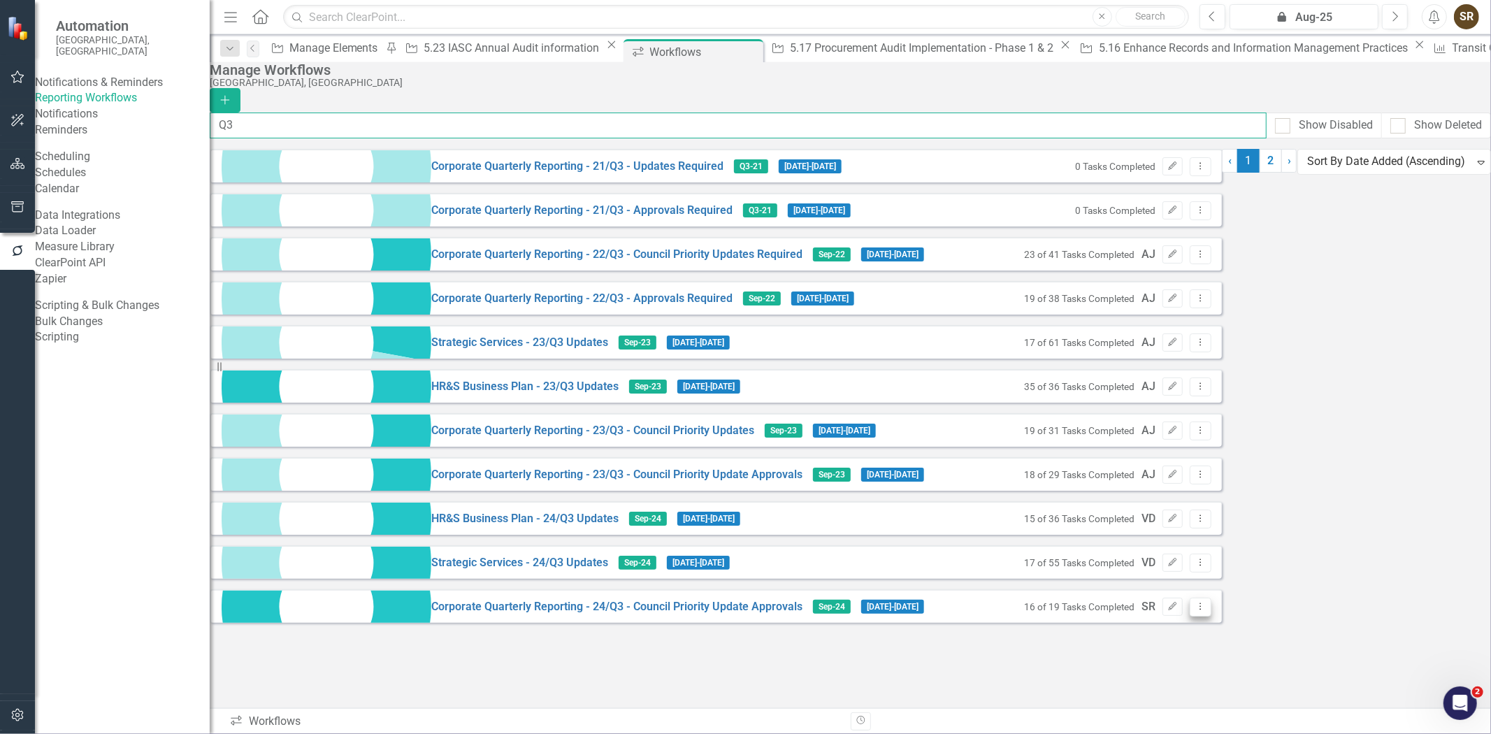
type input "Q3"
click at [1207, 611] on icon "Dropdown Menu" at bounding box center [1201, 606] width 12 height 9
click at [1410, 689] on link "Copy Duplicate Workflow" at bounding box center [1395, 693] width 129 height 26
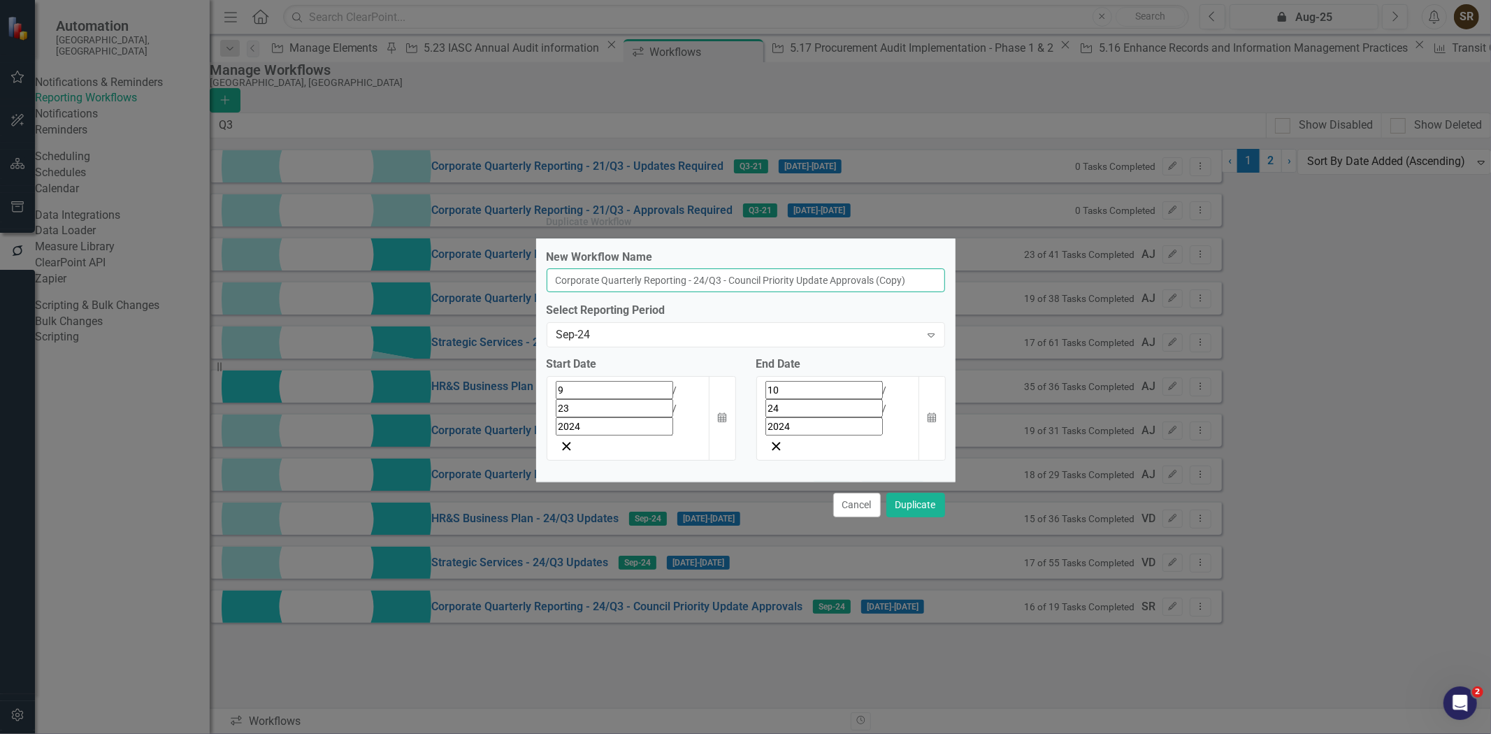
click at [723, 292] on input "Corporate Quarterly Reporting - 24/Q3 - Council Priority Update Approvals (Copy)" at bounding box center [746, 280] width 399 height 24
click at [872, 292] on input "Corporate Quarterly Reporting - 25/Q3 - Council Priority Update Approvals (Copy)" at bounding box center [746, 280] width 399 height 24
type input "Corporate Quarterly Reporting - 25/Q3 - Council Priority Update Approvals"
click at [723, 429] on button "Calendar" at bounding box center [722, 418] width 27 height 85
click at [758, 343] on div "Sep-24" at bounding box center [739, 335] width 364 height 16
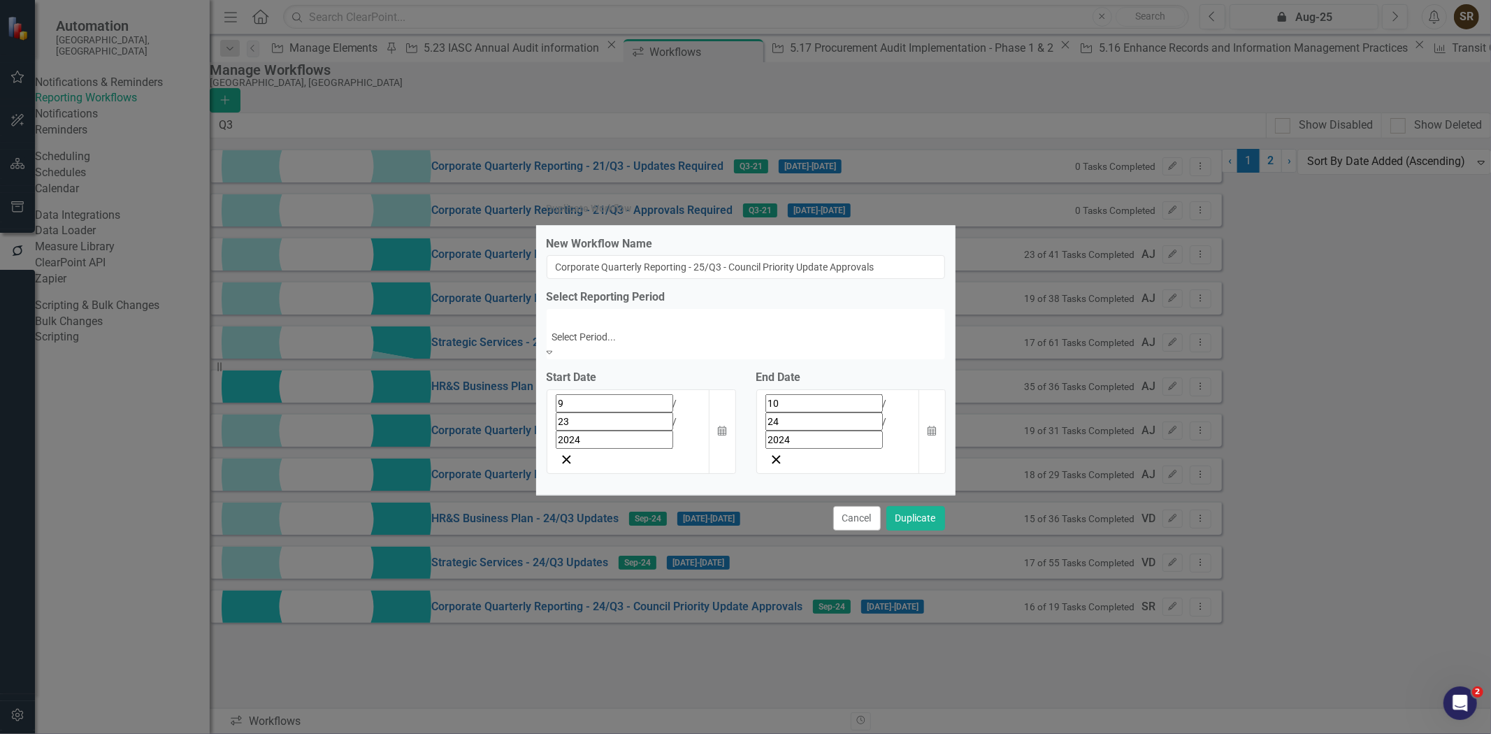
scroll to position [4661, 0]
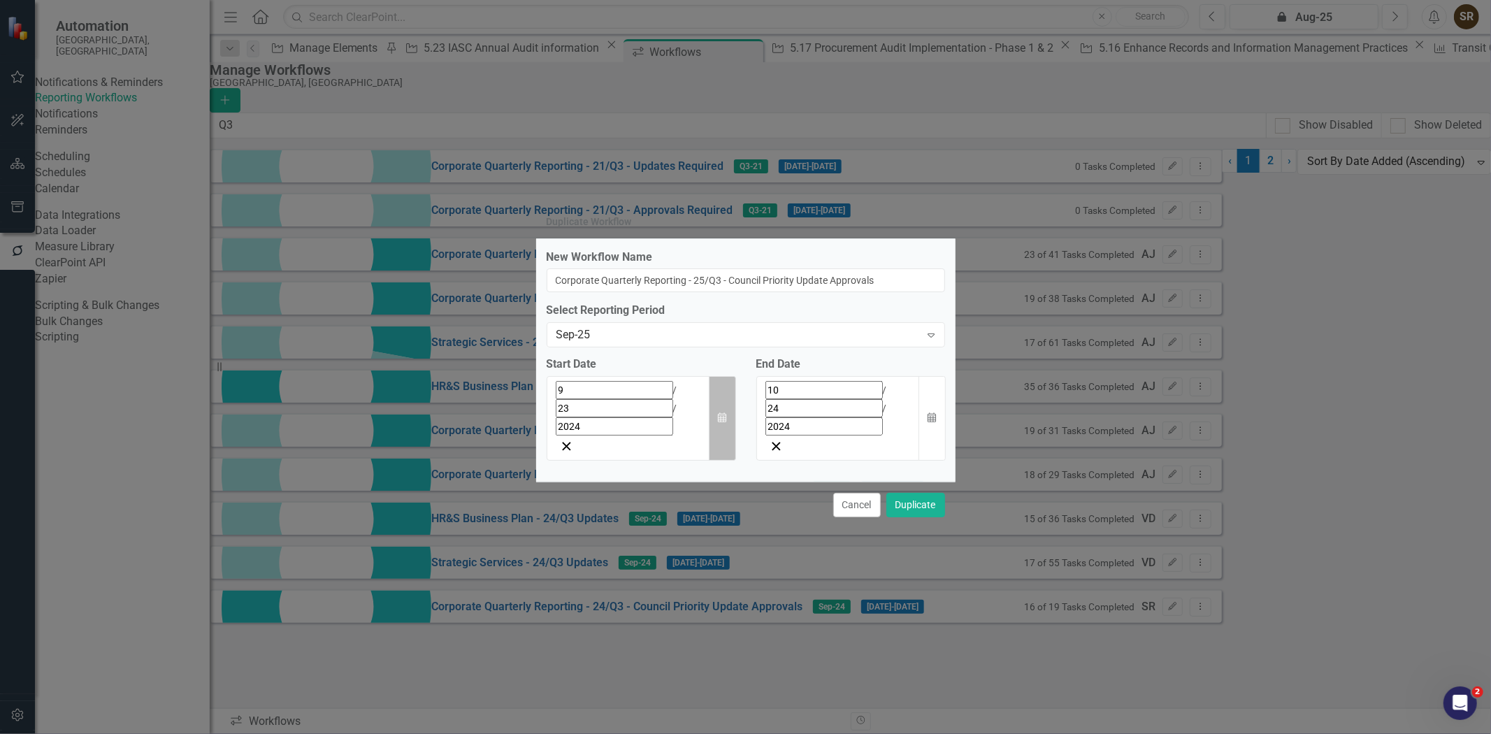
click at [724, 423] on icon "button" at bounding box center [722, 418] width 8 height 10
click at [761, 437] on button "»" at bounding box center [776, 421] width 31 height 31
click at [617, 566] on button "23" at bounding box center [634, 552] width 35 height 25
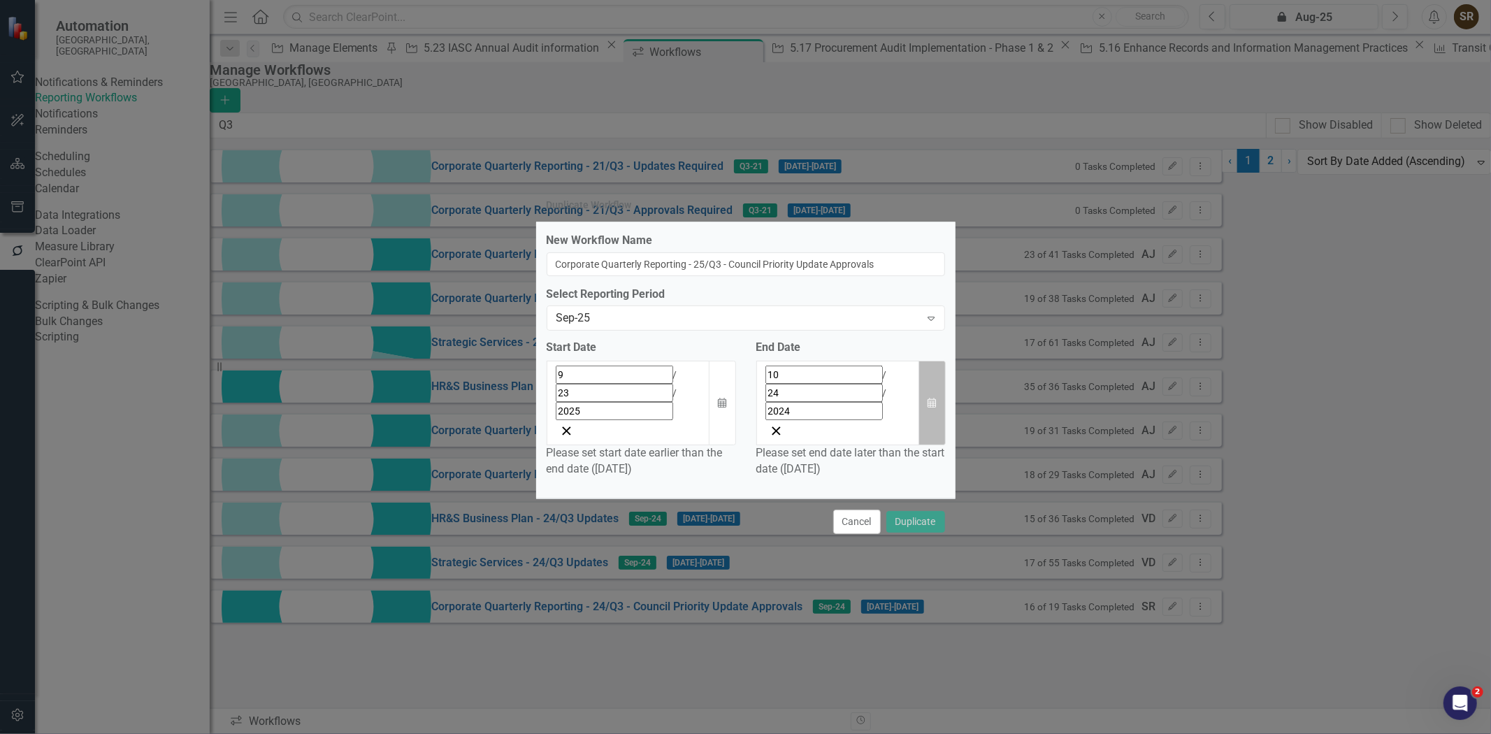
click at [938, 409] on button "Calendar" at bounding box center [932, 403] width 27 height 85
click at [919, 422] on button "»" at bounding box center [903, 406] width 31 height 31
click at [838, 568] on abbr "30" at bounding box center [831, 562] width 11 height 11
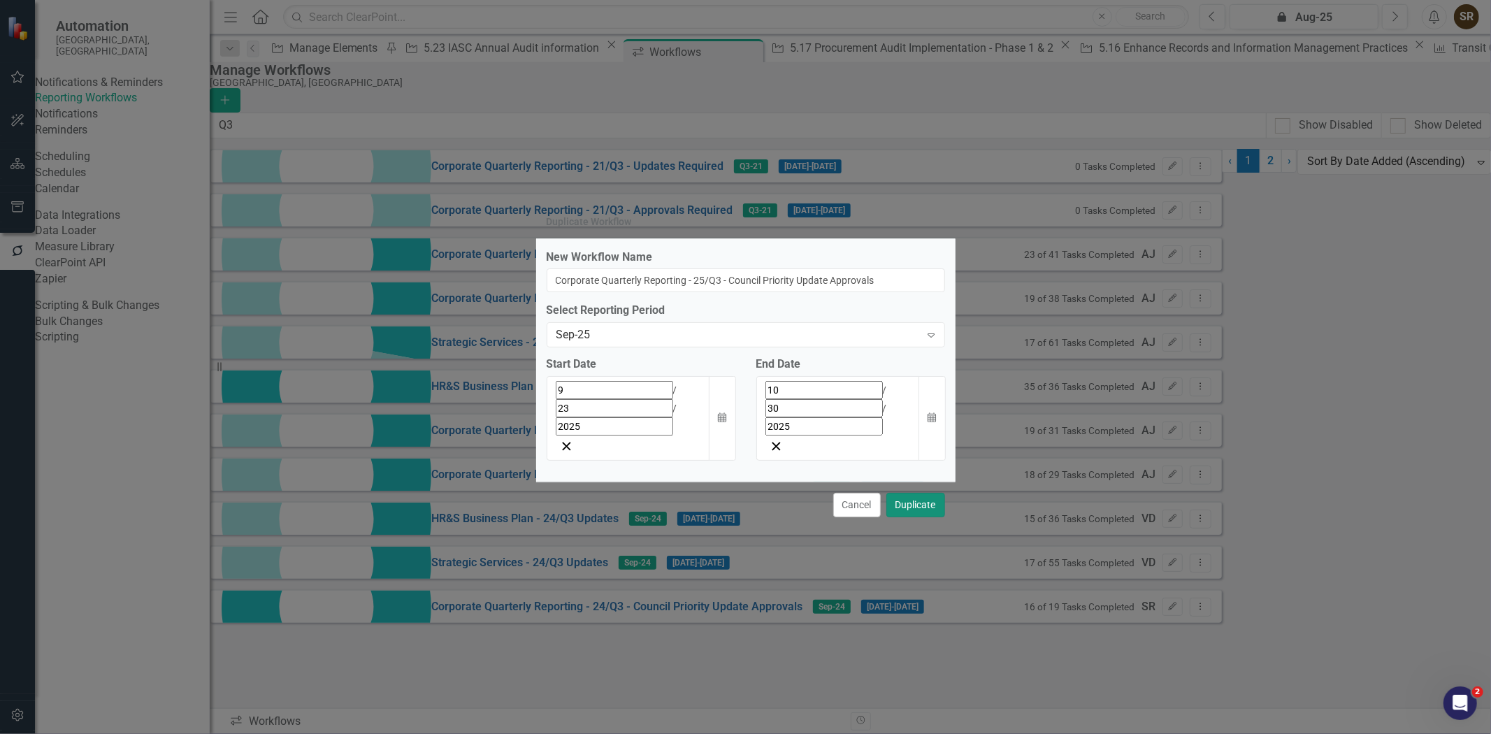
click at [908, 493] on button "Duplicate" at bounding box center [916, 505] width 59 height 24
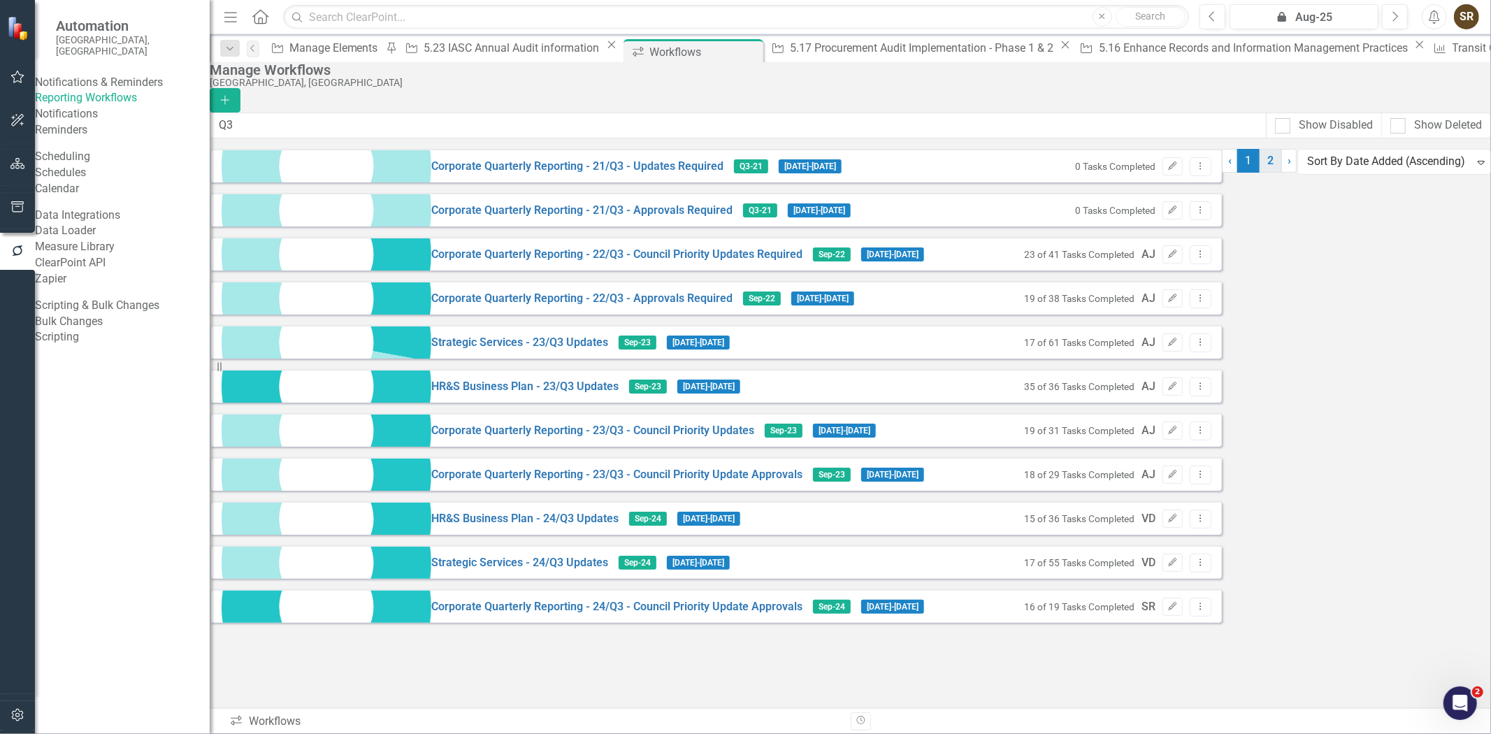
click at [1260, 173] on link "2" at bounding box center [1271, 161] width 22 height 24
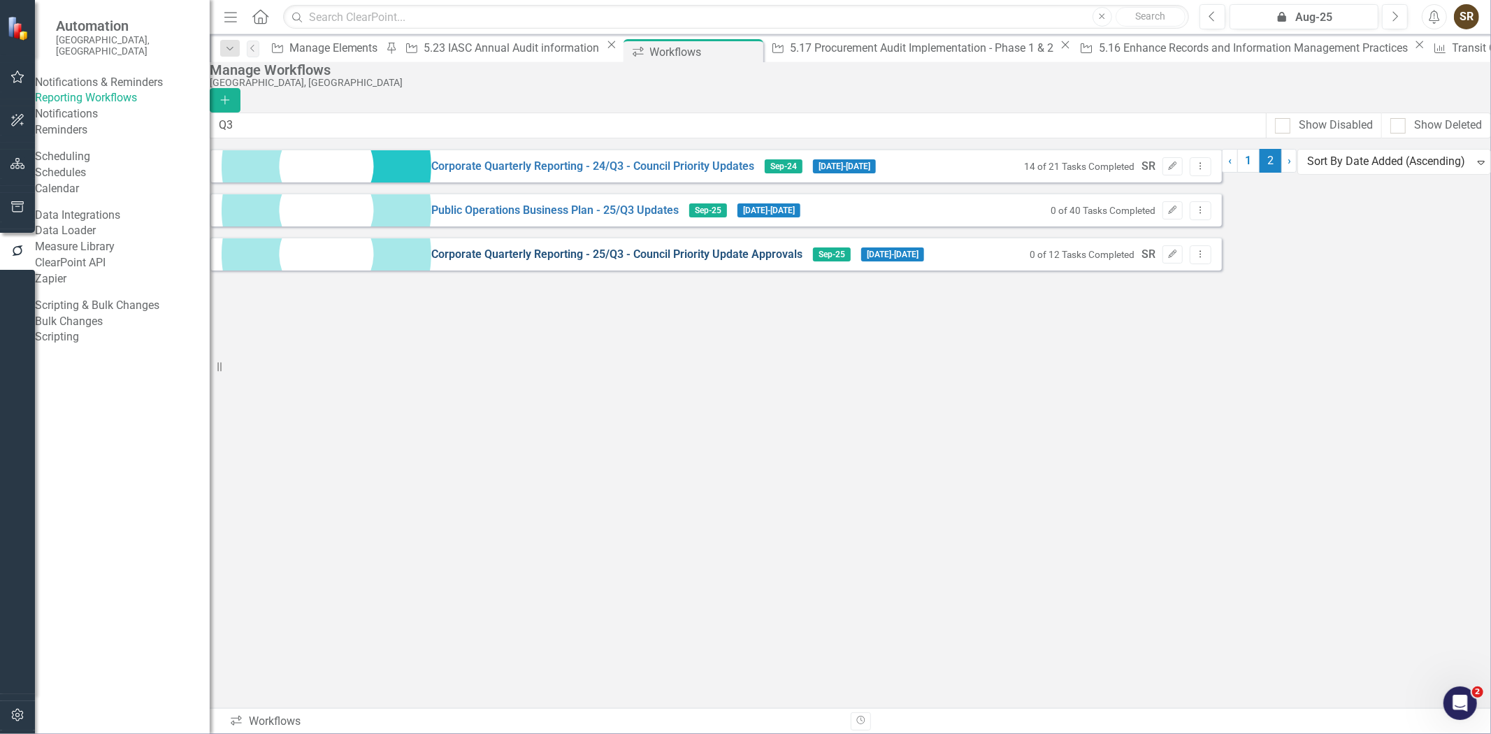
click at [501, 263] on link "Corporate Quarterly Reporting - 25/Q3 - Council Priority Update Approvals" at bounding box center [616, 255] width 371 height 16
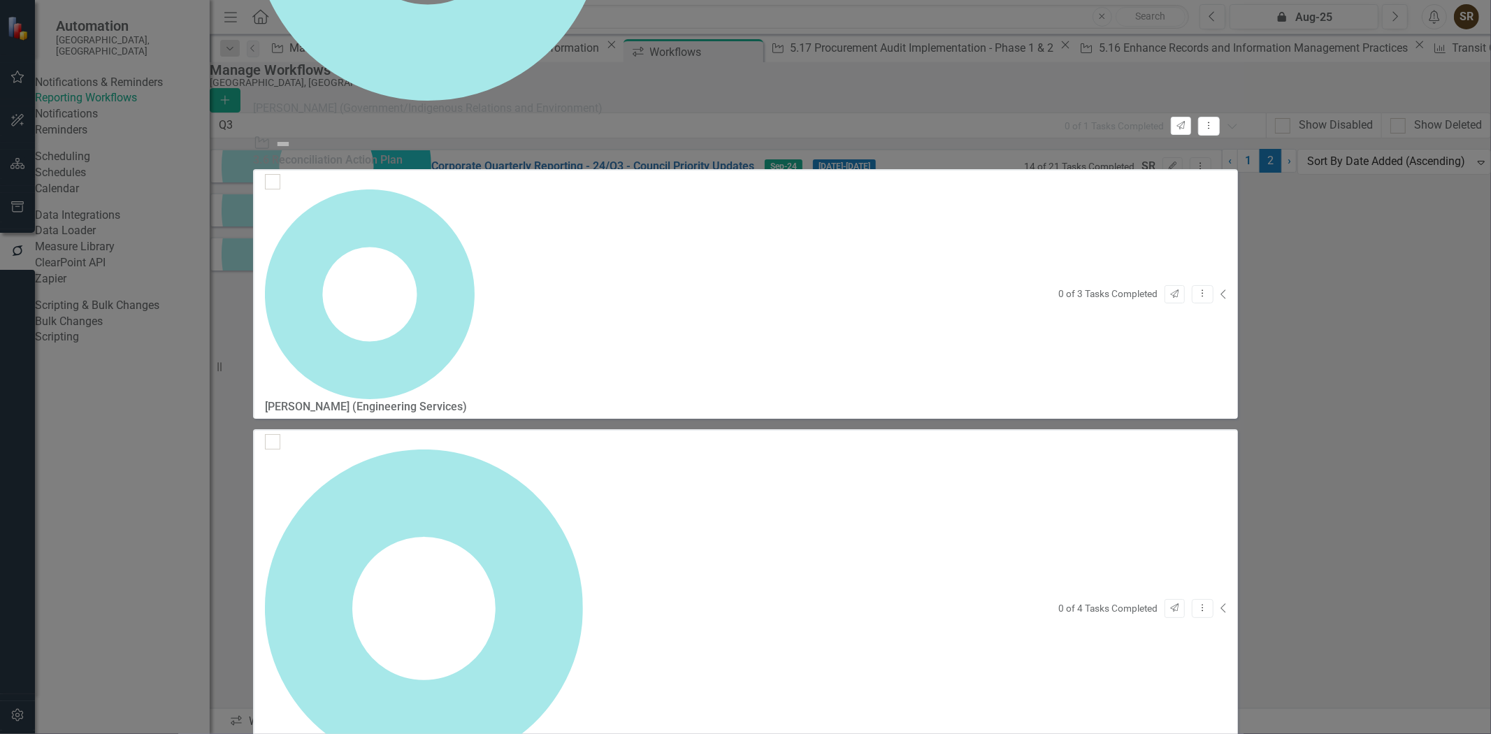
scroll to position [20, 0]
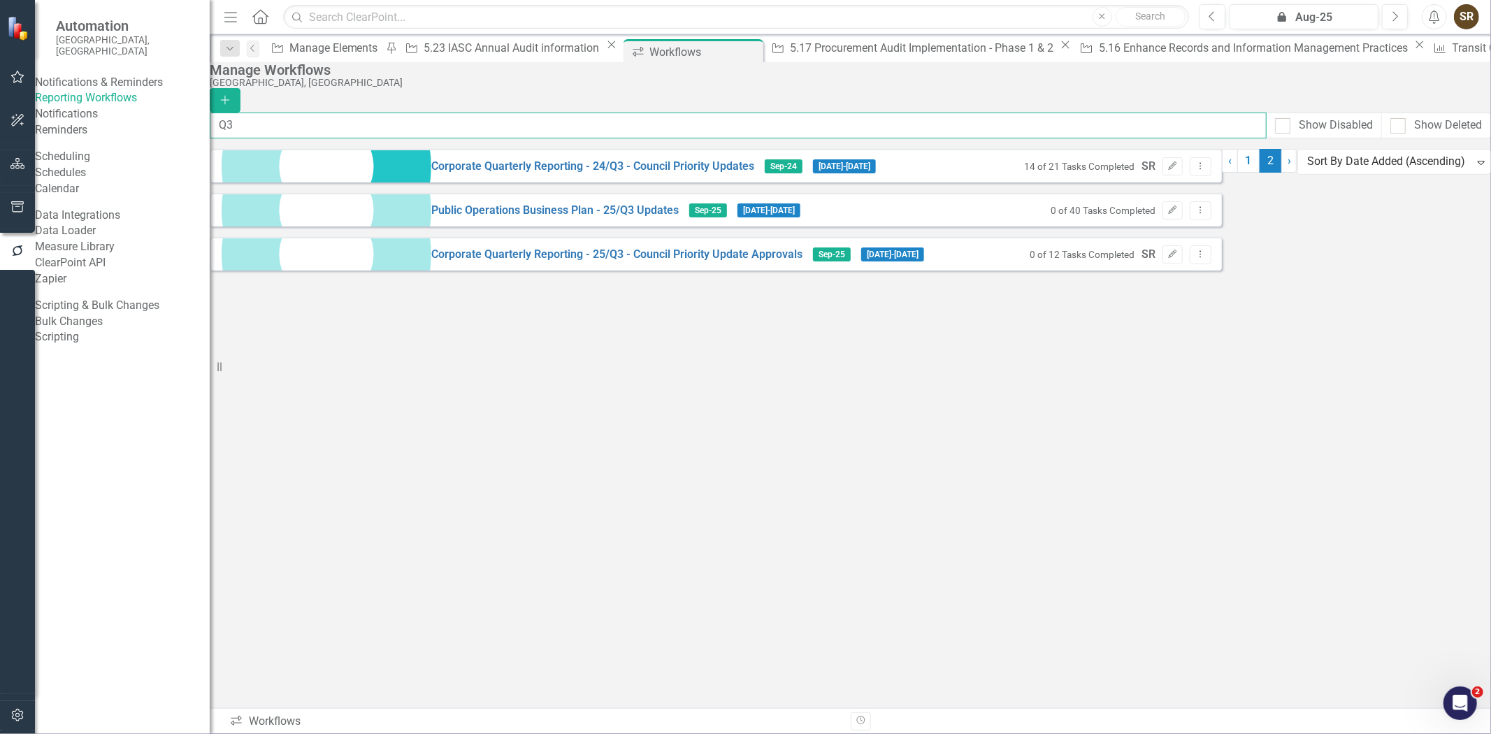
click at [289, 133] on input "Q3" at bounding box center [738, 126] width 1057 height 26
click at [1207, 171] on icon "Dropdown Menu" at bounding box center [1201, 166] width 12 height 9
click at [1410, 248] on link "Copy Duplicate Workflow" at bounding box center [1395, 252] width 129 height 26
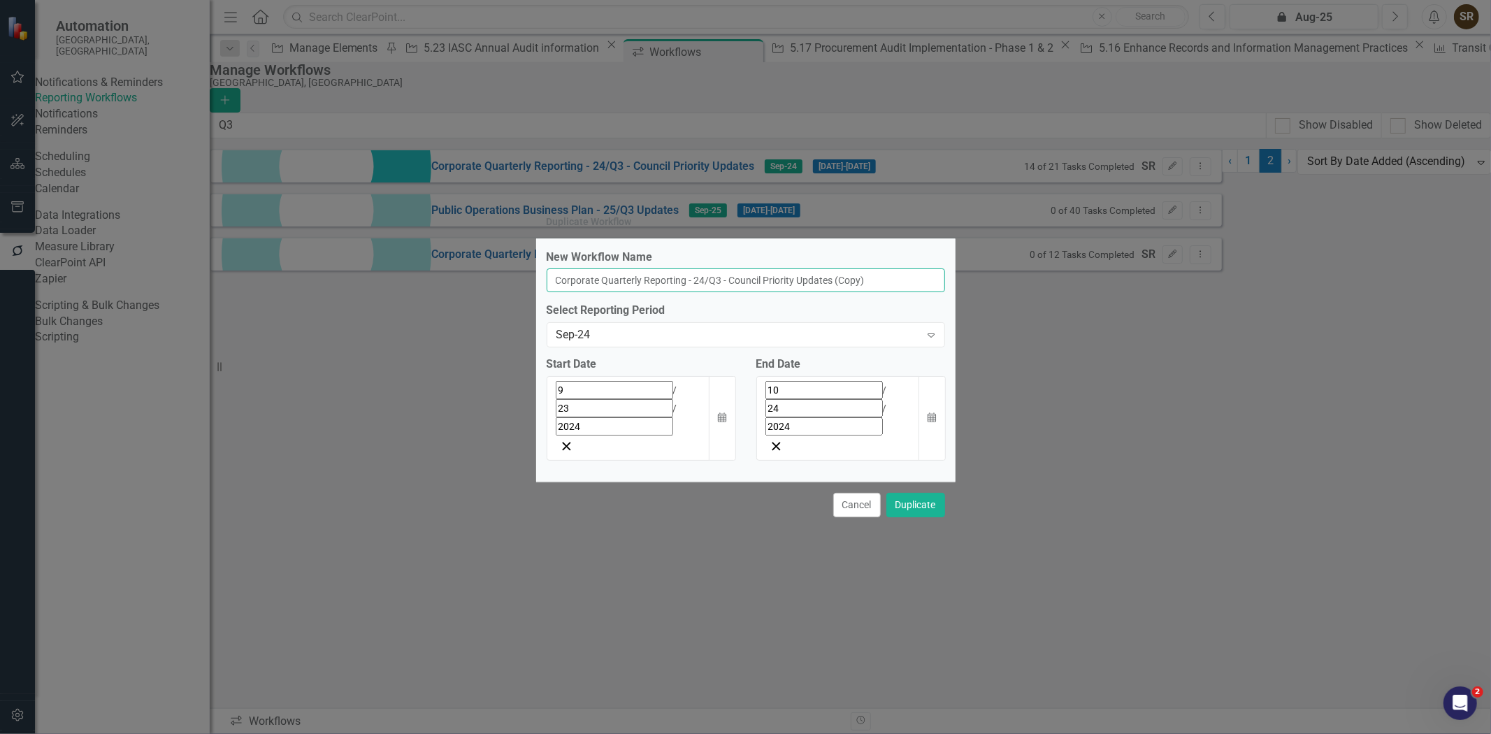
click at [918, 292] on input "Corporate Quarterly Reporting - 24/Q3 - Council Priority Updates (Copy)" at bounding box center [746, 280] width 399 height 24
click at [726, 292] on input "Corporate Quarterly Reporting - 24/Q3 - Council Priority Updates" at bounding box center [746, 280] width 399 height 24
type input "Corporate Quarterly Reporting - 25/Q3 - Council Priority Updates"
click at [693, 348] on div "Sep-24 Expand" at bounding box center [746, 334] width 399 height 25
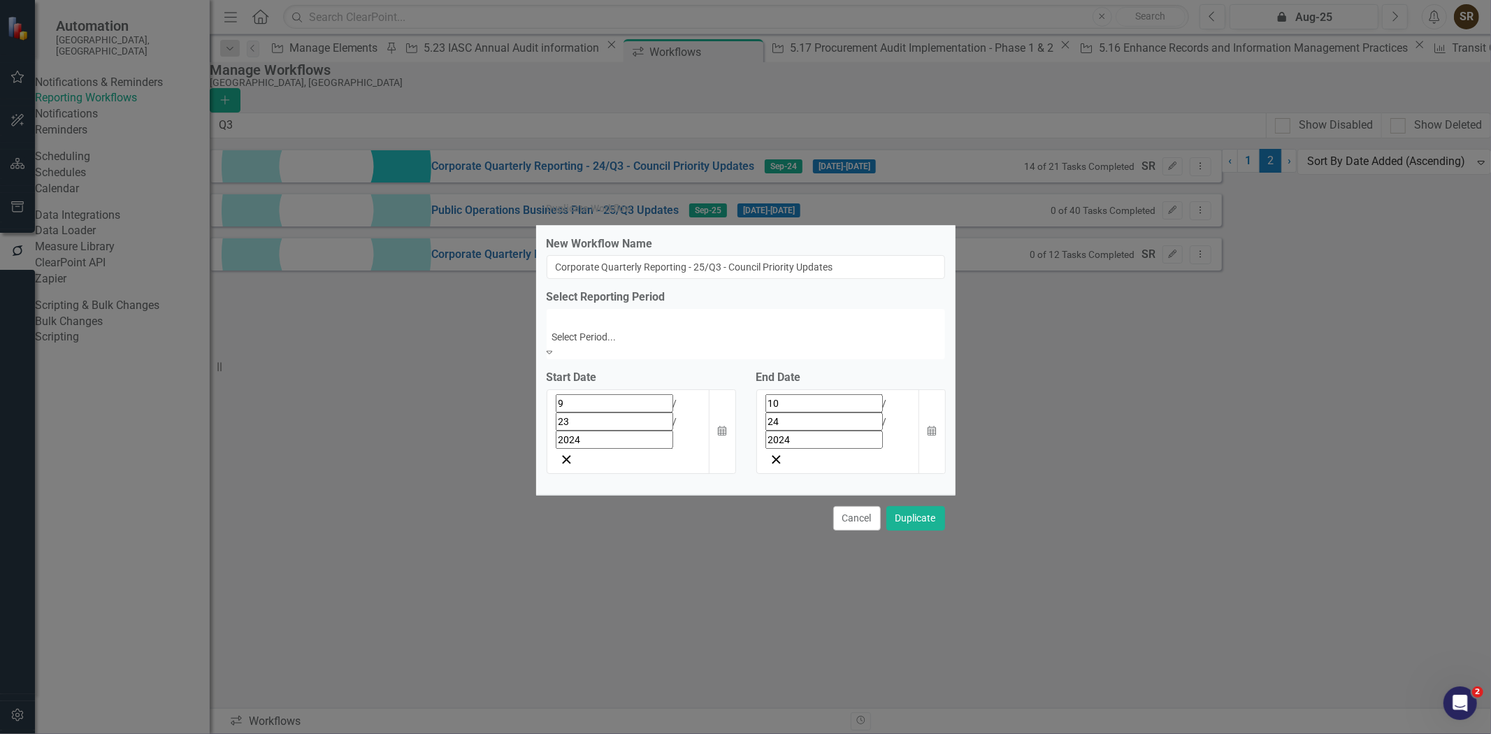
scroll to position [4723, 0]
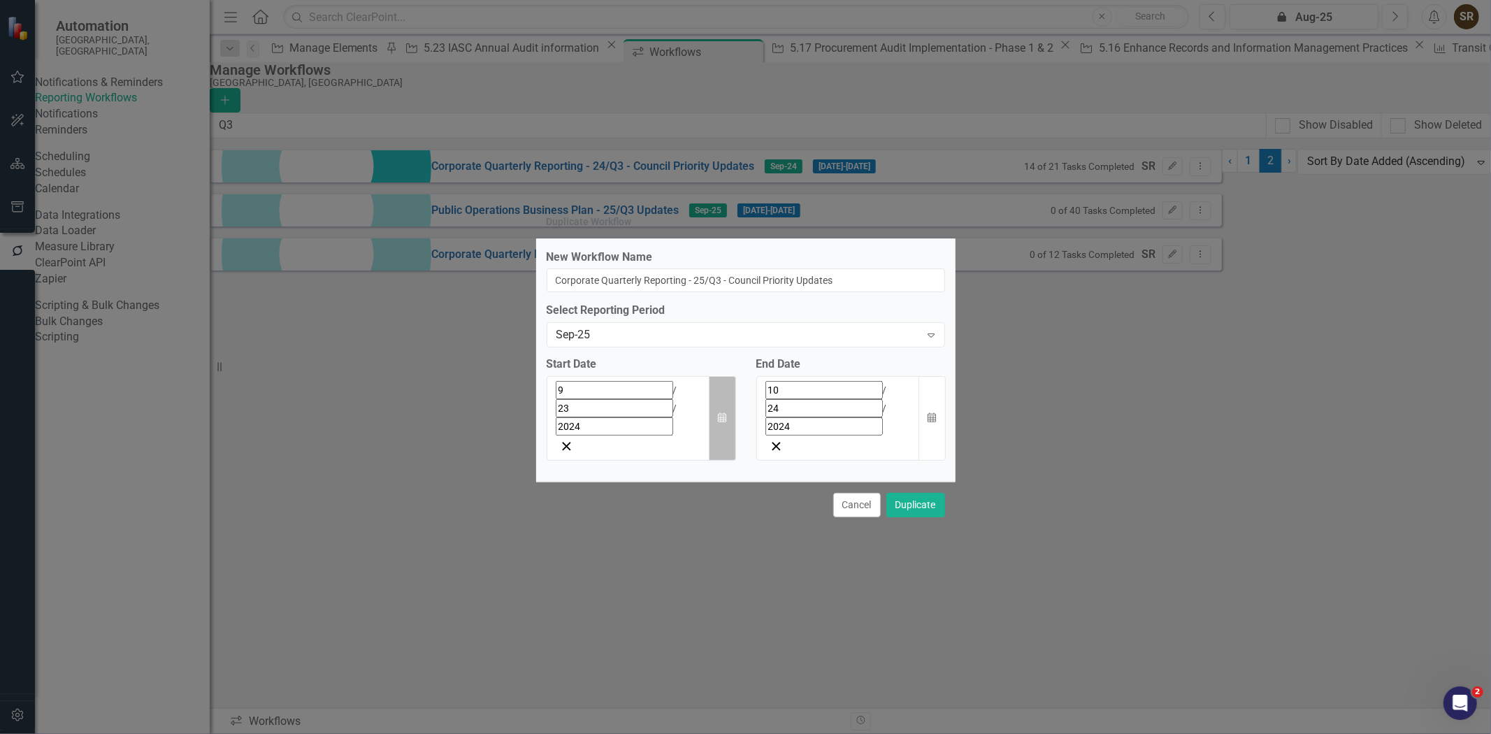
click at [722, 422] on icon "Calendar" at bounding box center [722, 418] width 8 height 10
click at [761, 437] on button "»" at bounding box center [776, 421] width 31 height 31
click at [629, 559] on abbr "23" at bounding box center [634, 552] width 11 height 11
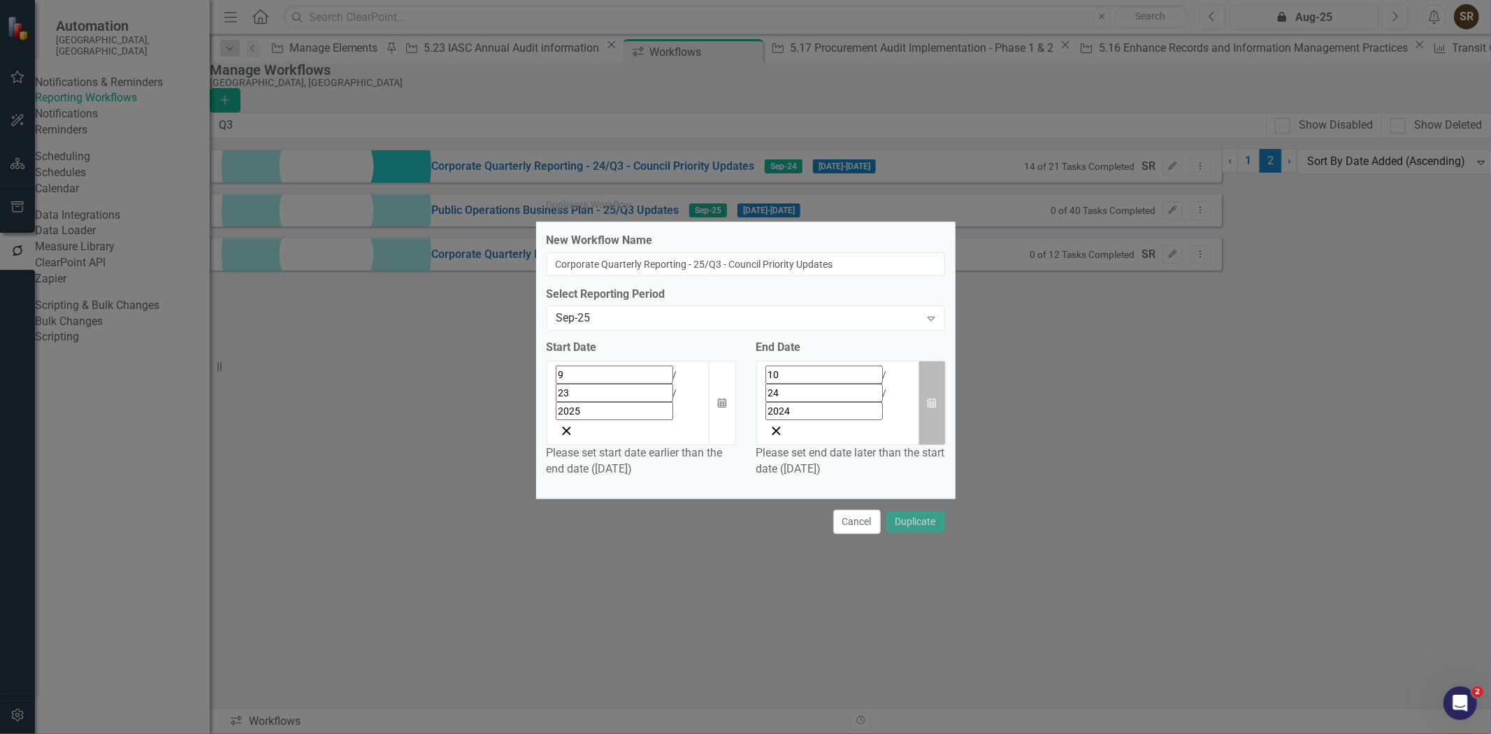
click at [932, 403] on icon "Calendar" at bounding box center [932, 404] width 8 height 10
click at [919, 422] on button "»" at bounding box center [903, 406] width 31 height 31
click at [838, 568] on abbr "30" at bounding box center [831, 562] width 11 height 11
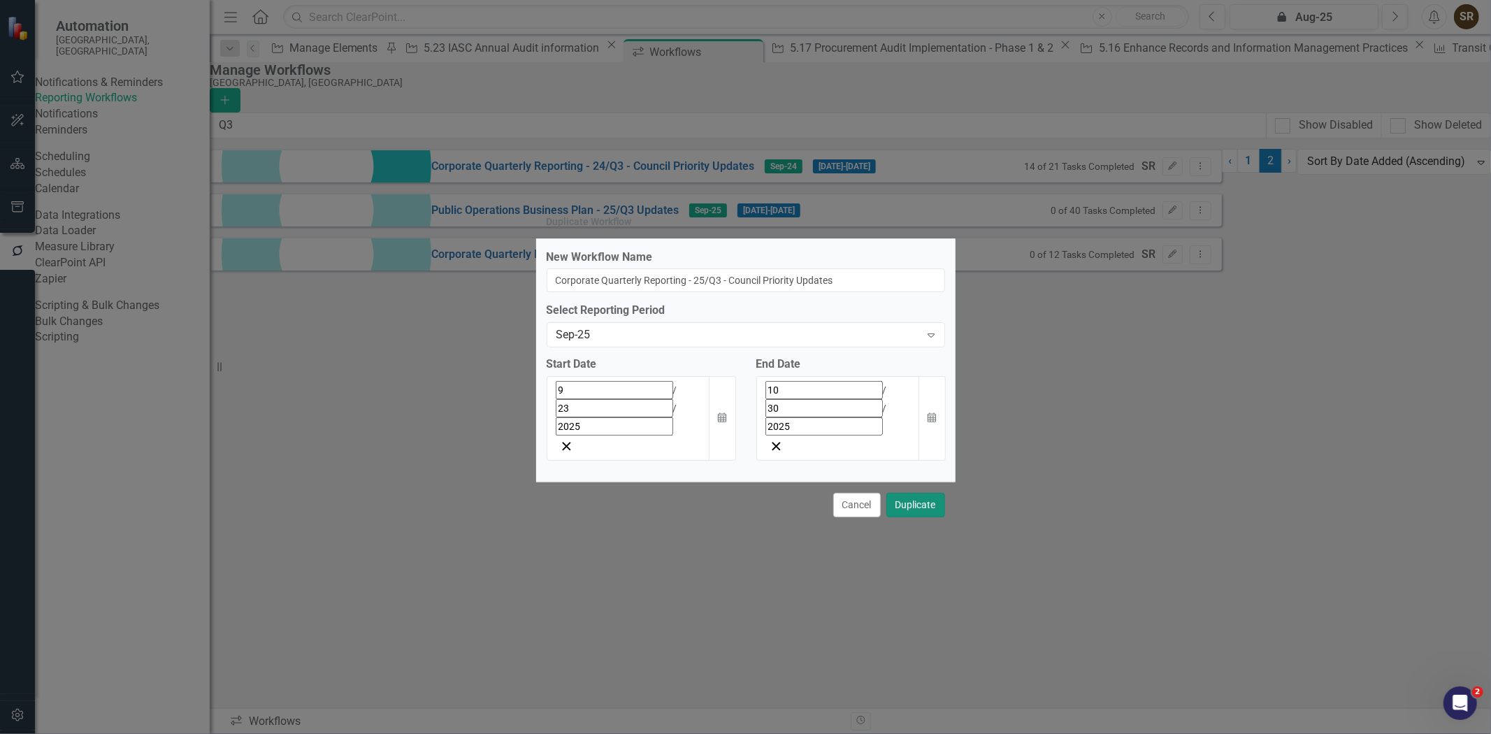
click at [903, 493] on button "Duplicate" at bounding box center [916, 505] width 59 height 24
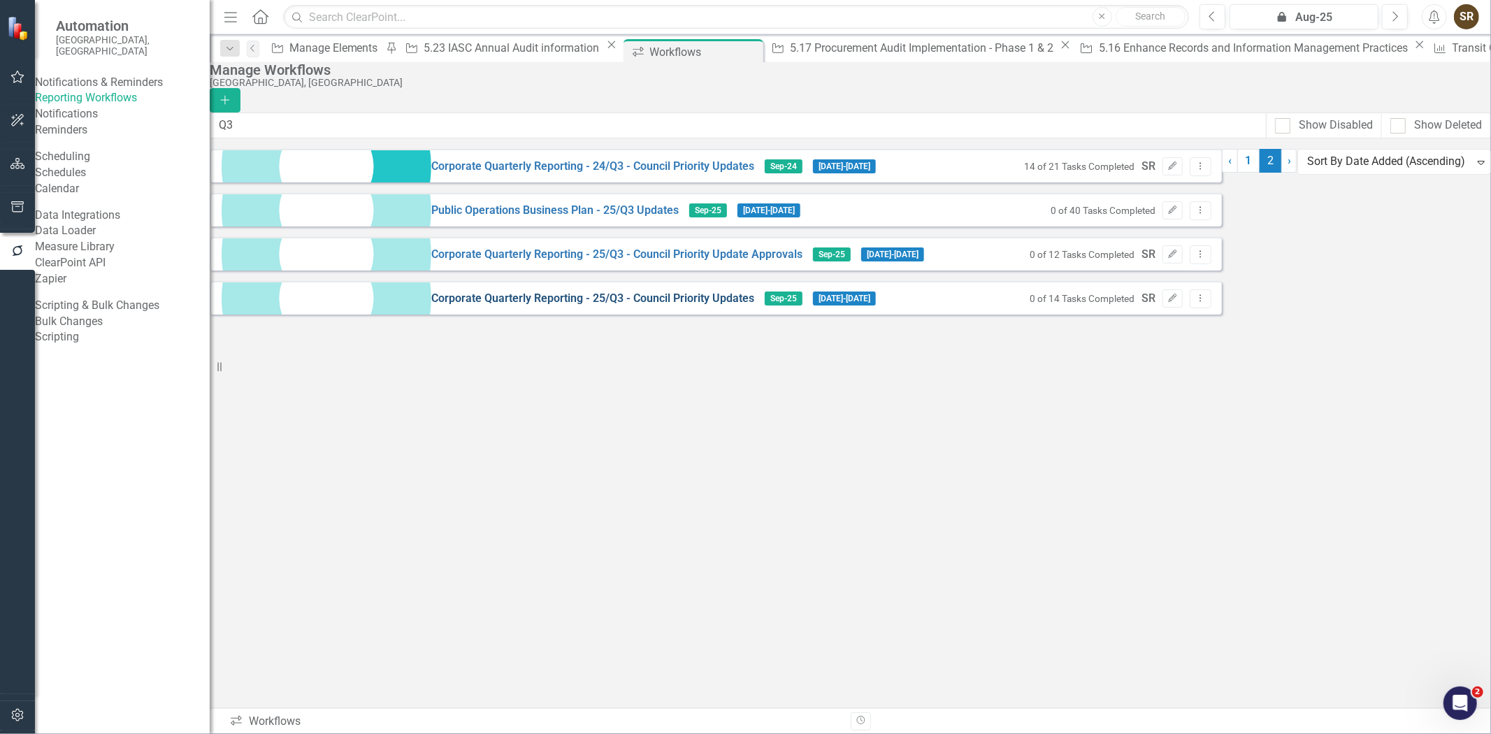
click at [536, 307] on link "Corporate Quarterly Reporting - 25/Q3 - Council Priority Updates" at bounding box center [592, 299] width 323 height 16
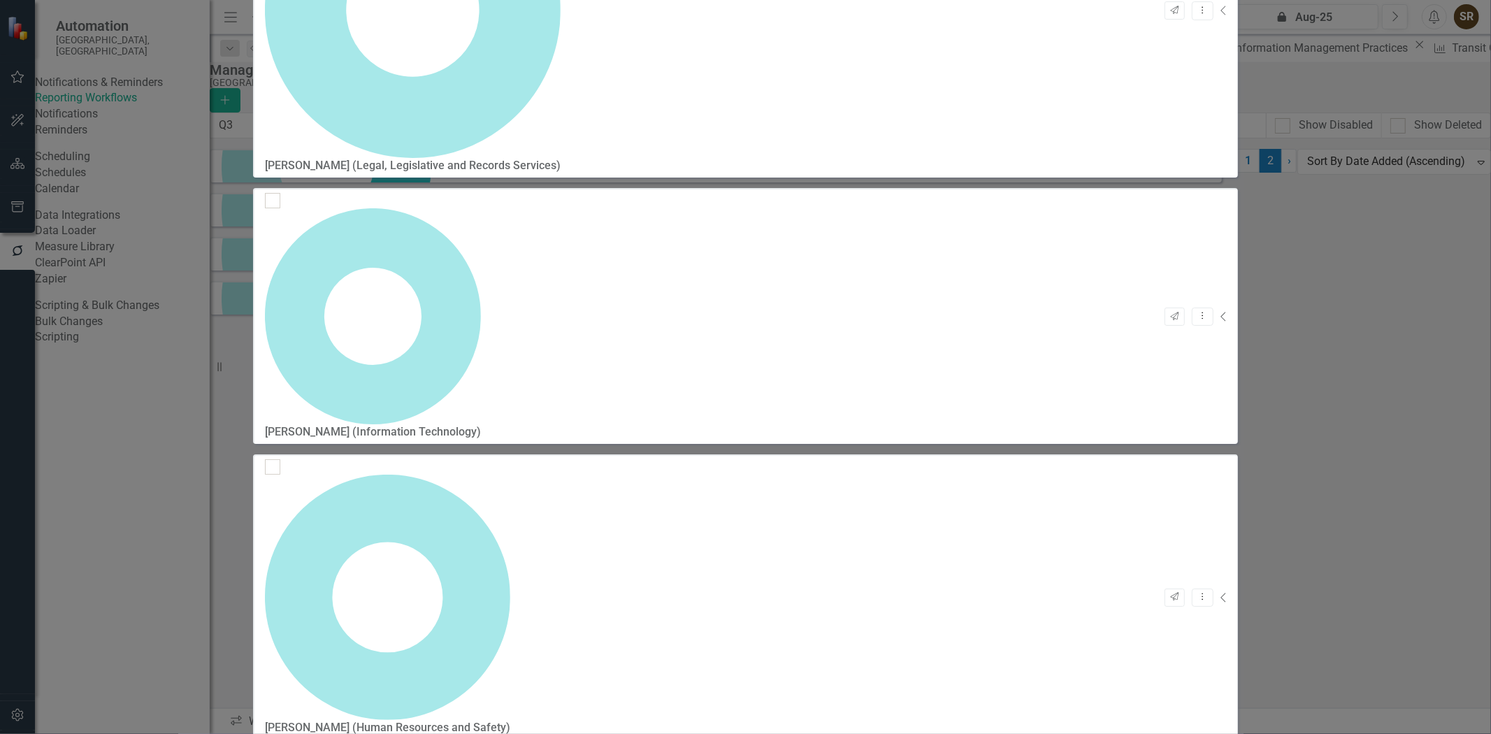
checkbox input "false"
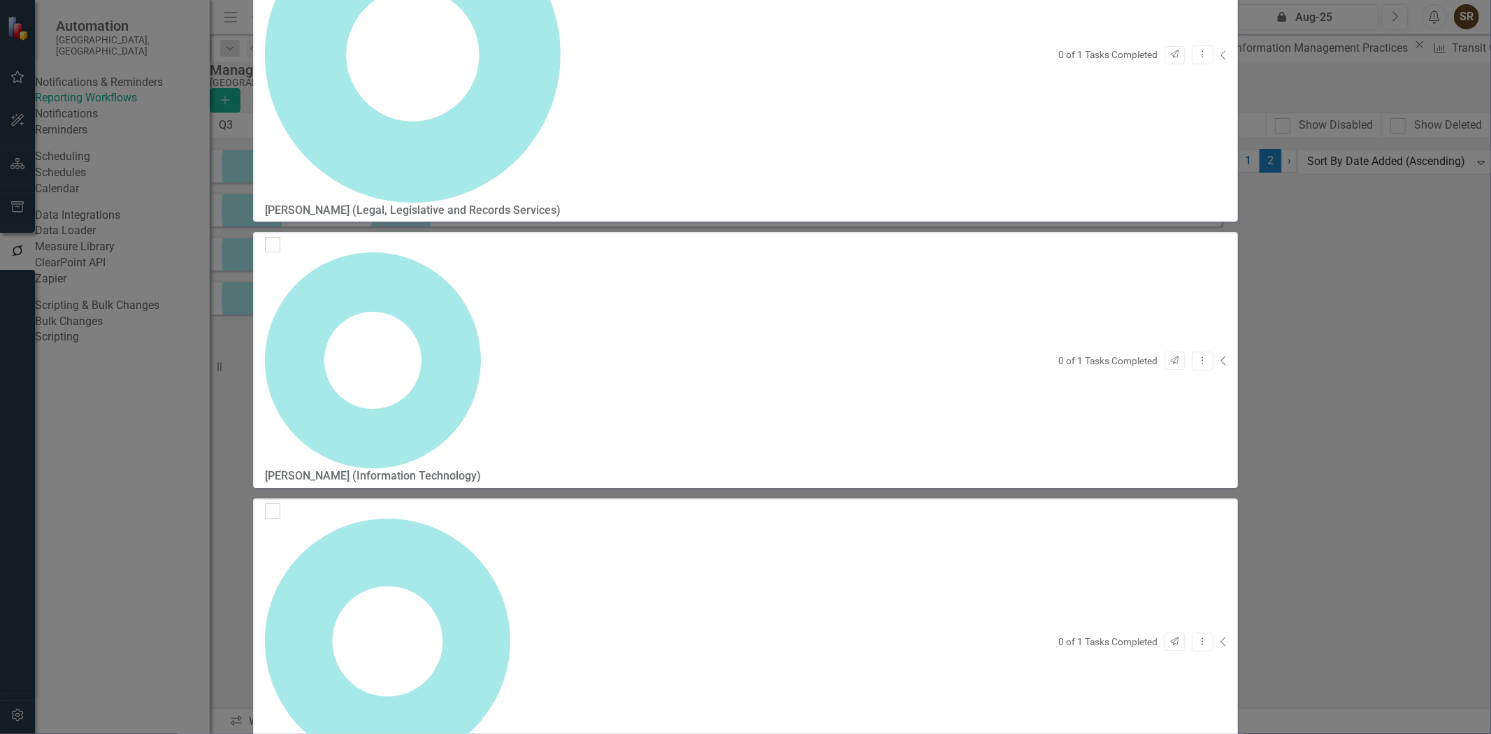
scroll to position [352, 0]
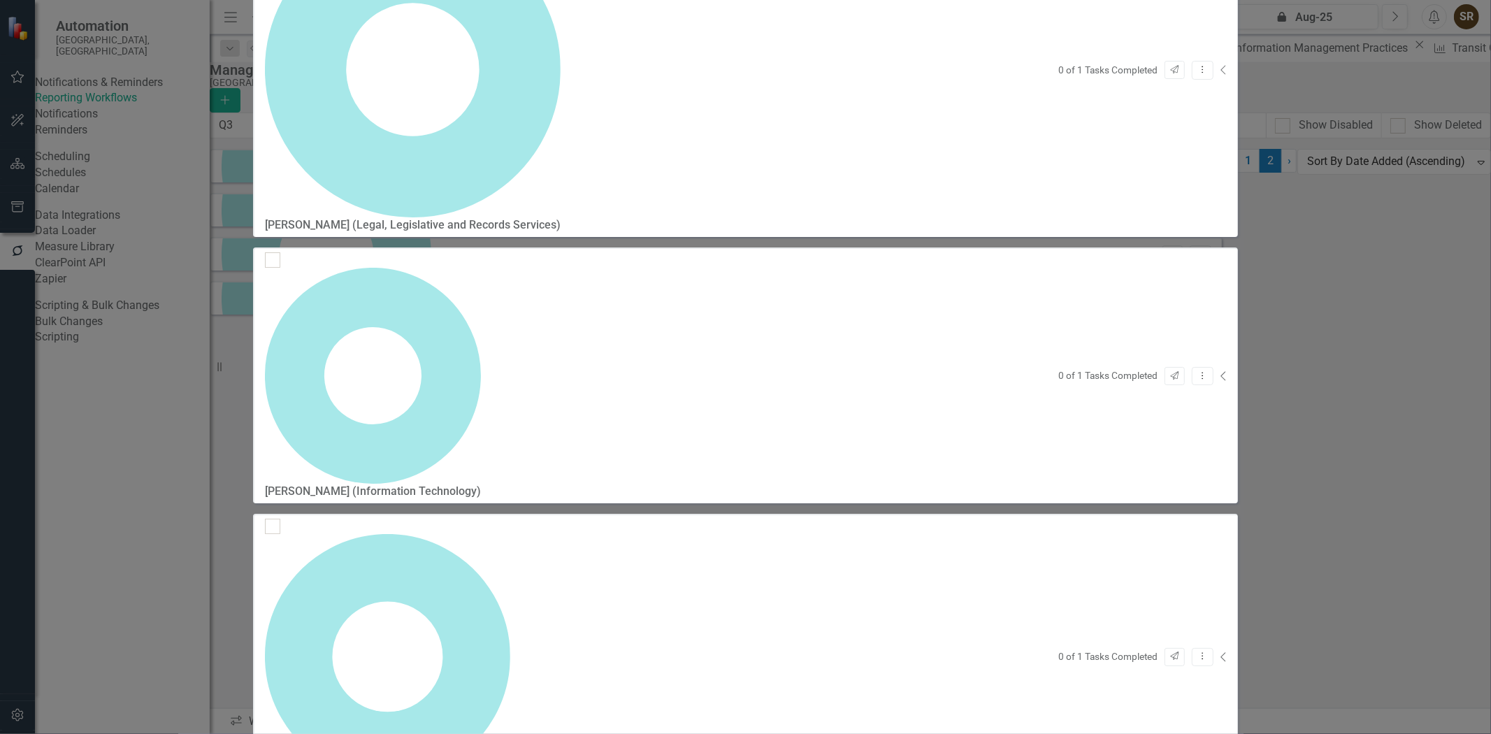
click at [1228, 76] on icon "Collapse" at bounding box center [1224, 69] width 7 height 11
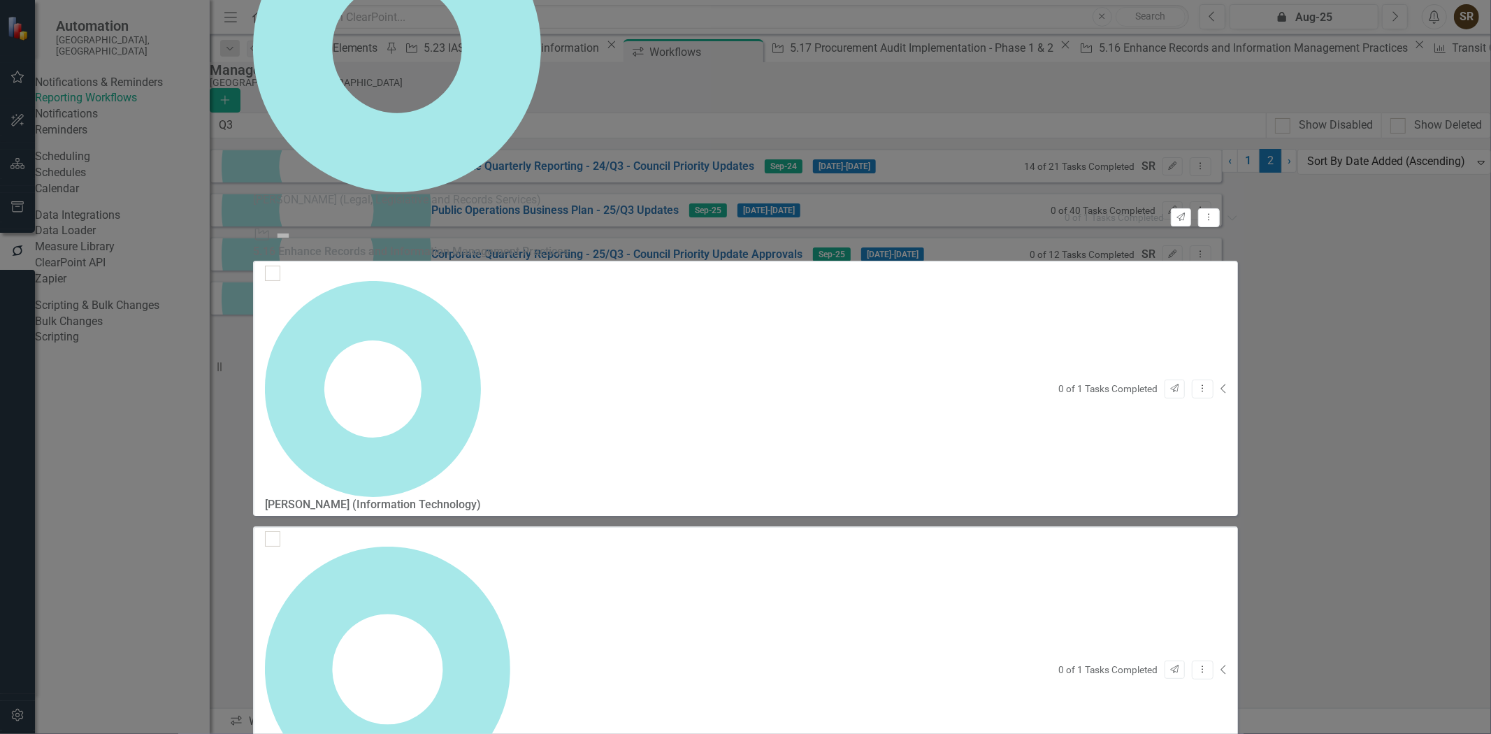
scroll to position [503, 0]
click at [1228, 383] on icon "Collapse" at bounding box center [1224, 388] width 7 height 11
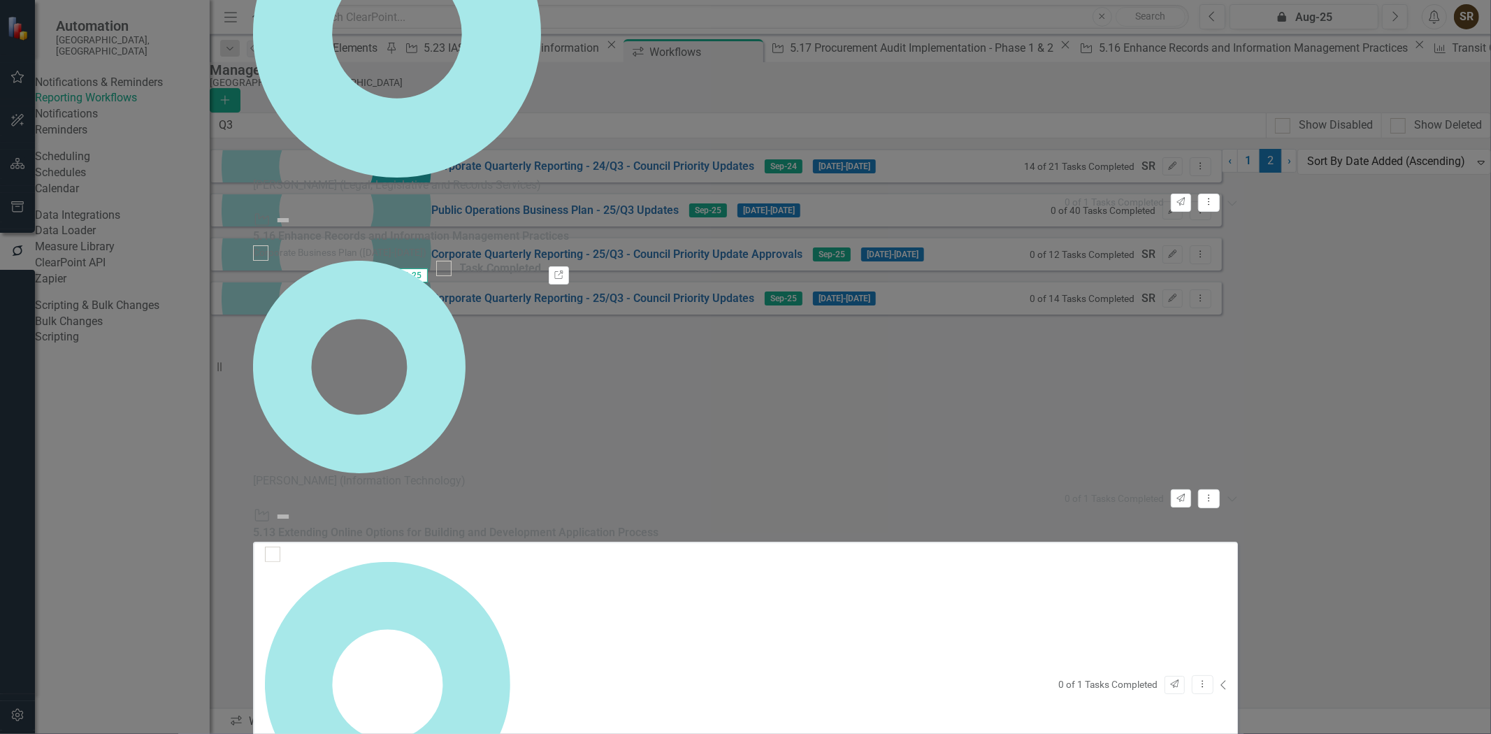
scroll to position [563, 0]
click at [1228, 680] on icon "Collapse" at bounding box center [1224, 685] width 7 height 11
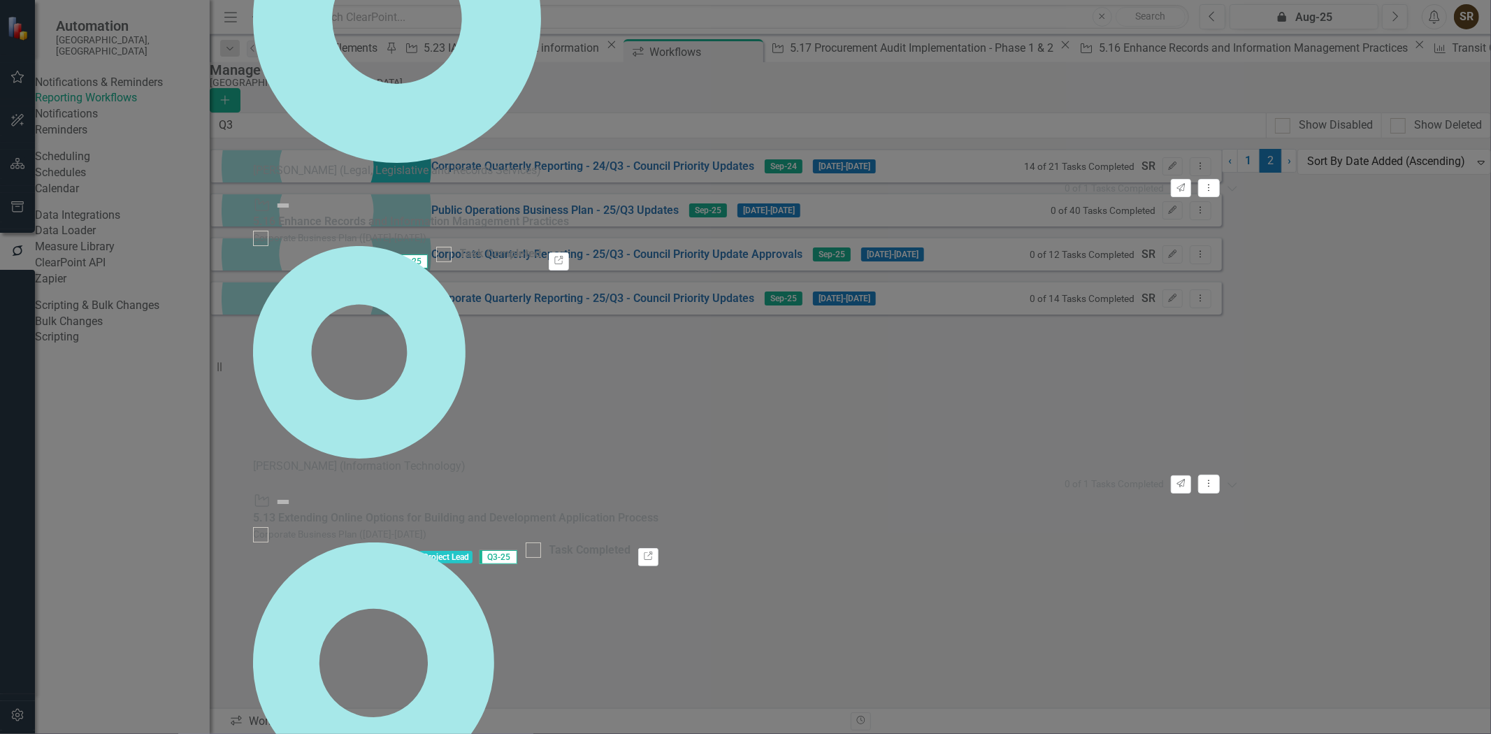
scroll to position [624, 0]
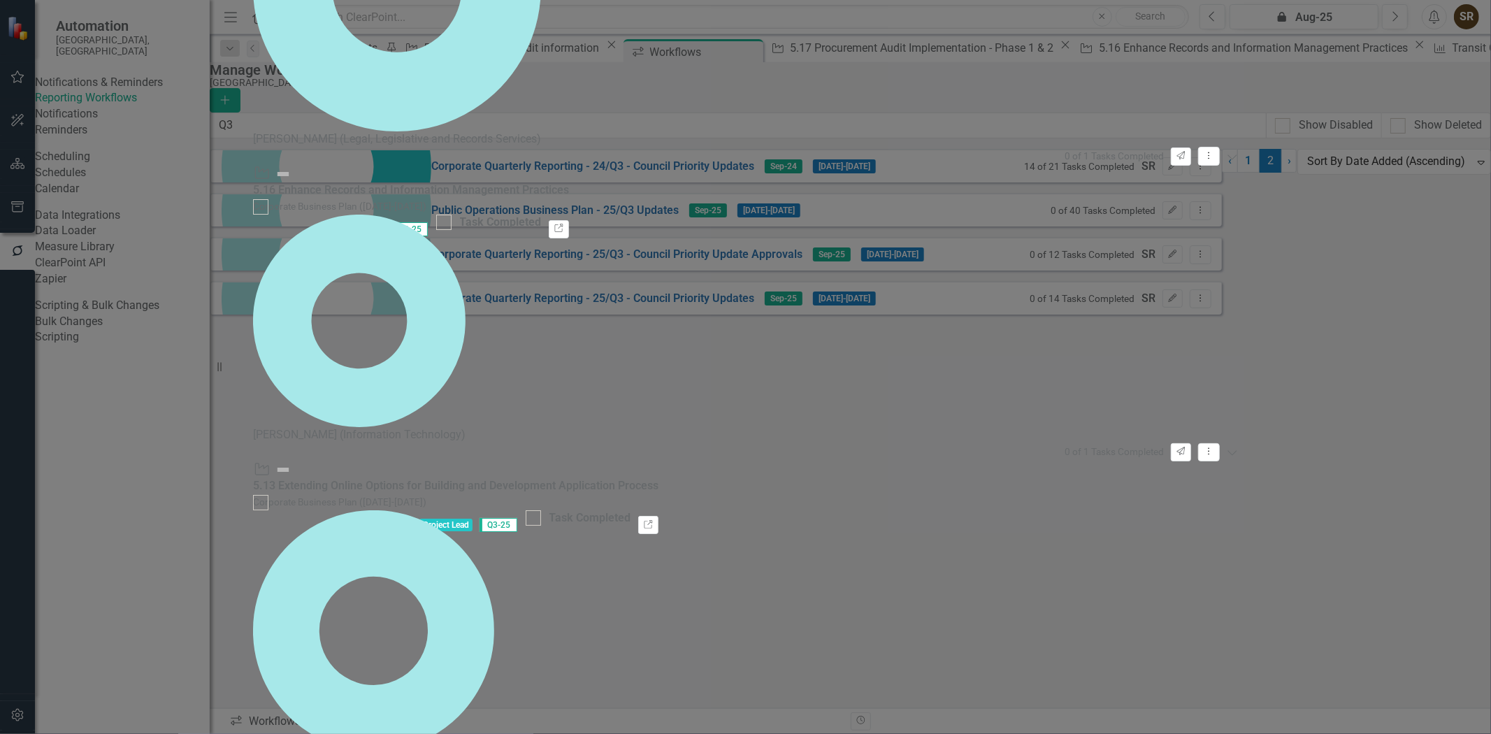
scroll to position [744, 0]
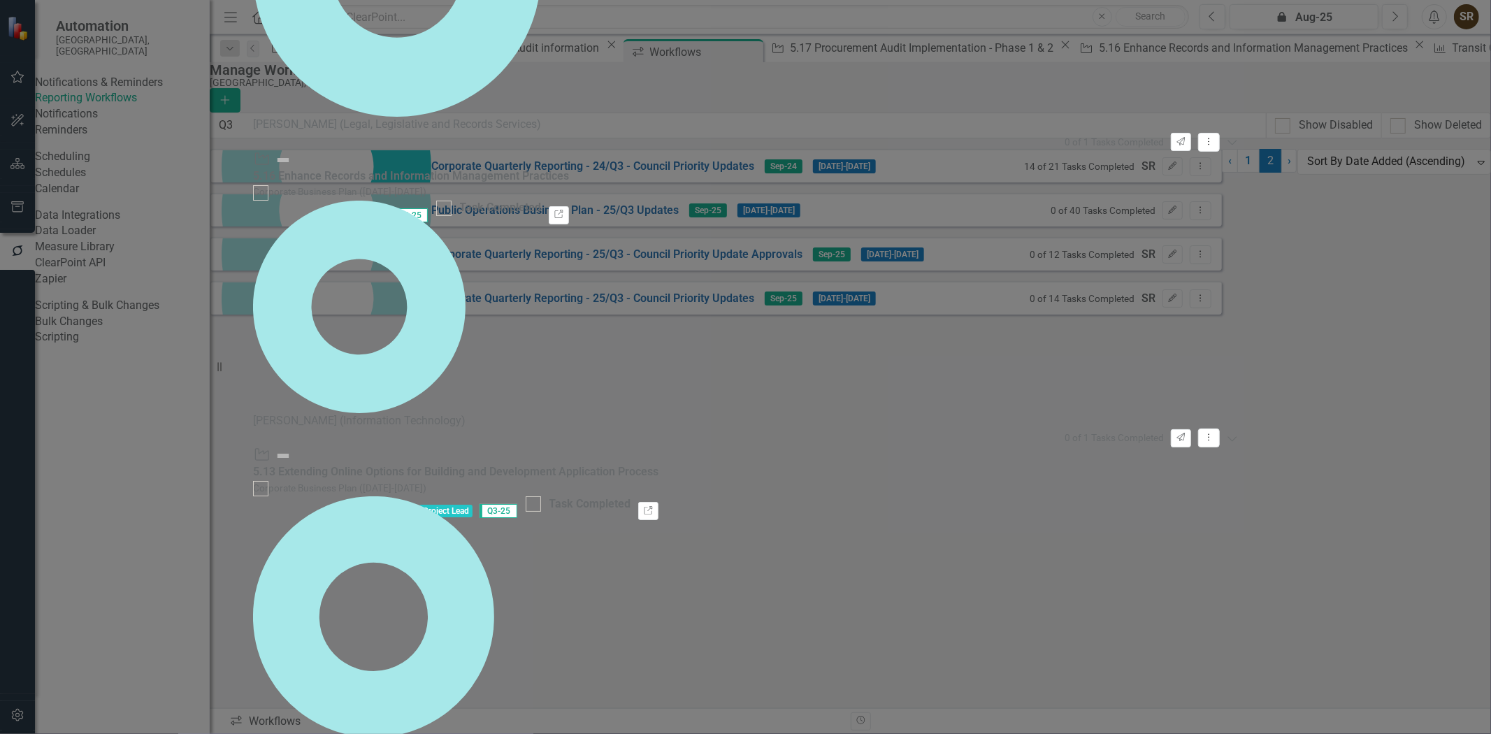
scroll to position [805, 0]
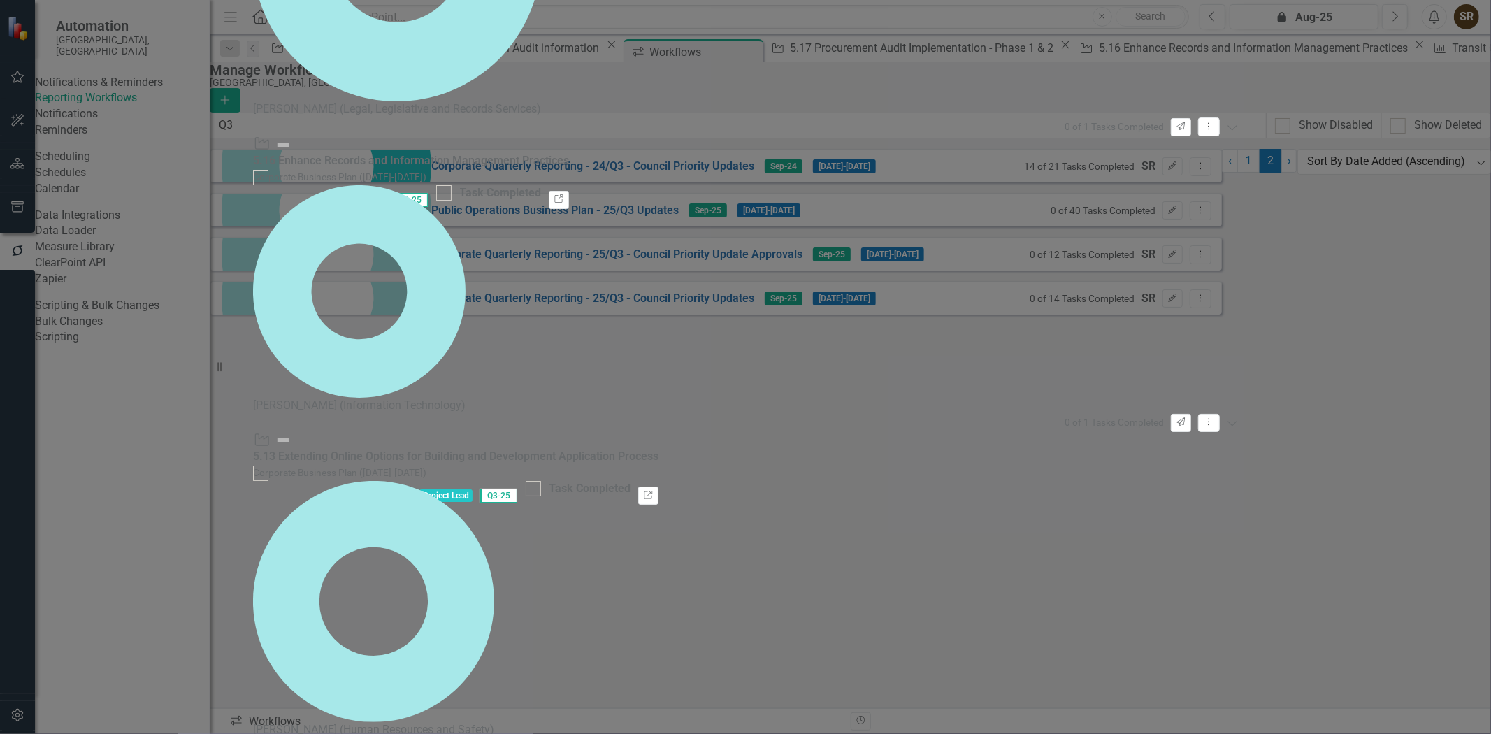
scroll to position [864, 0]
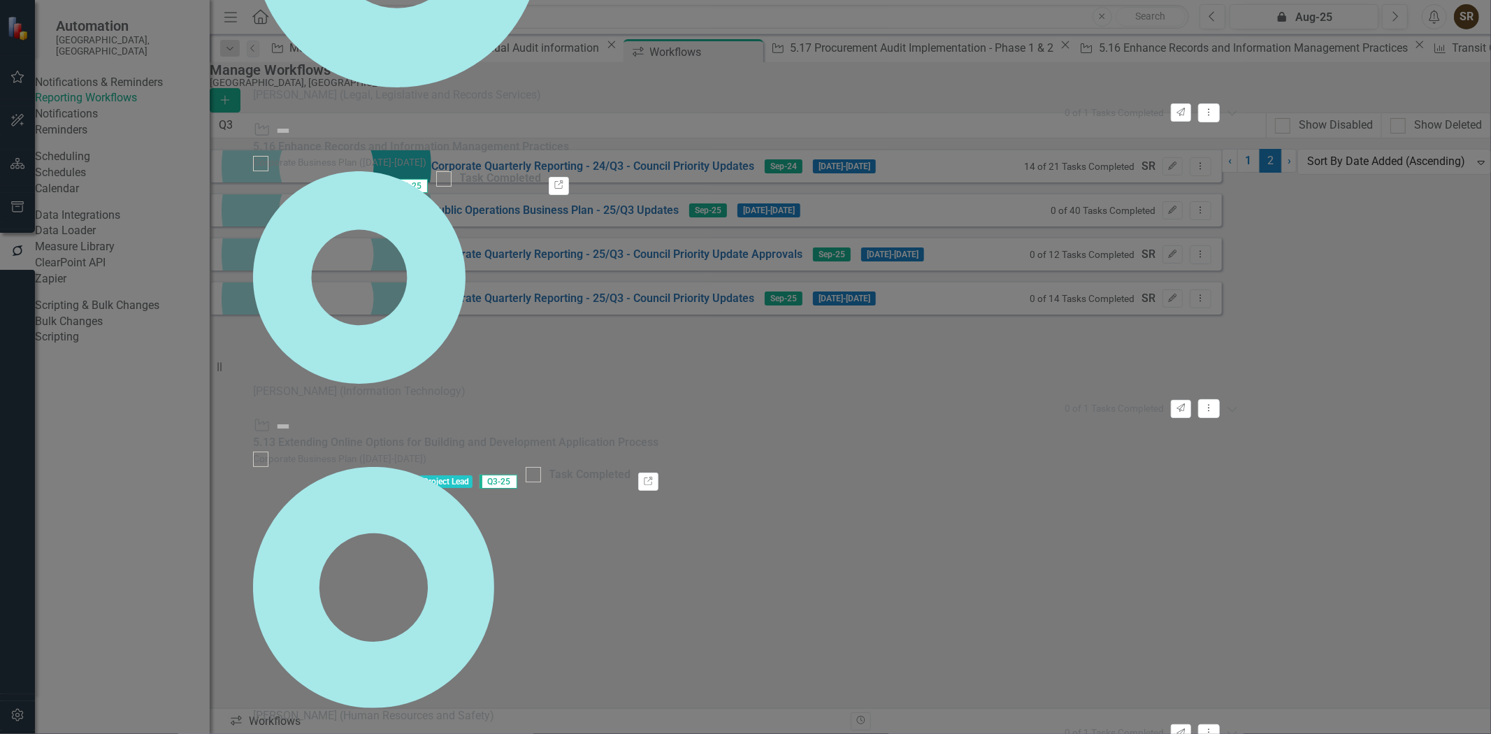
scroll to position [925, 0]
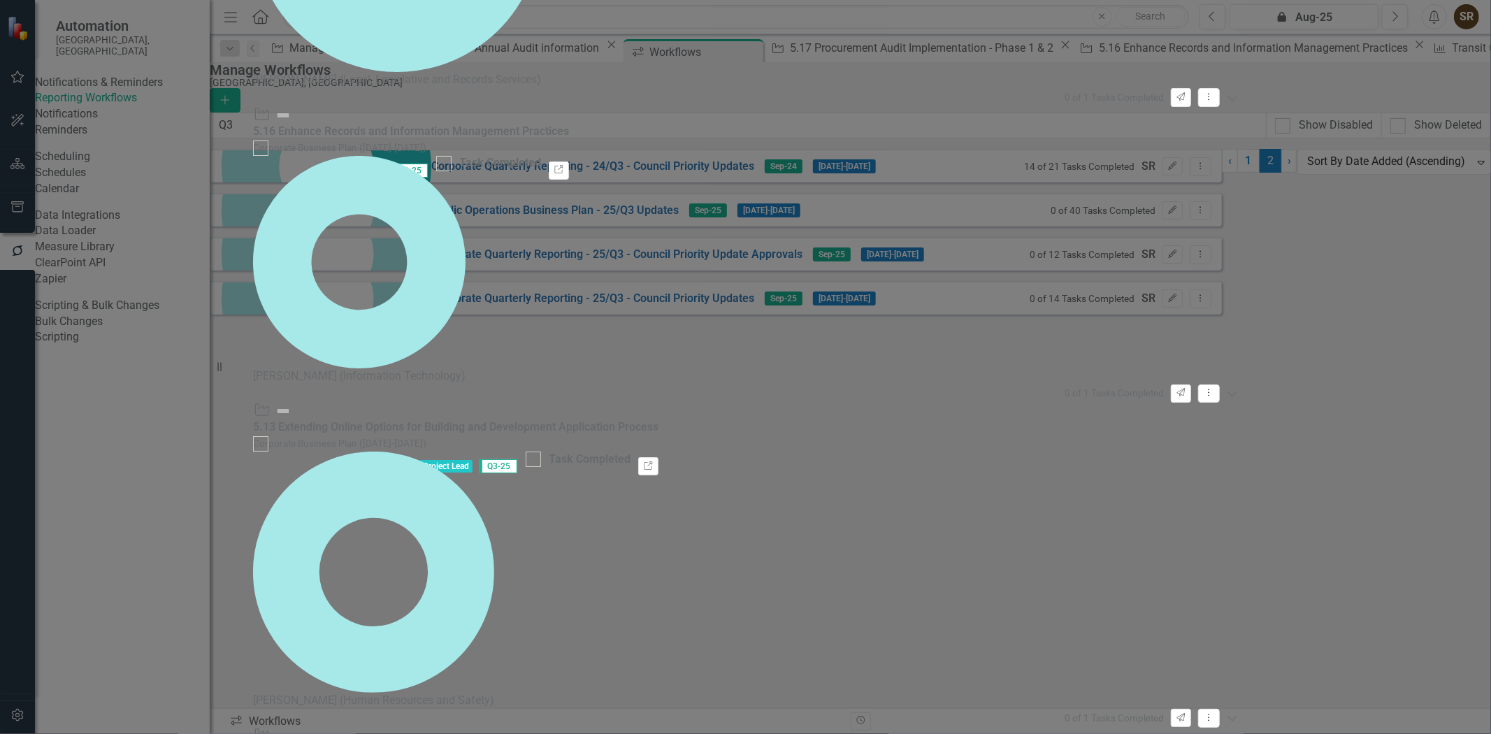
scroll to position [986, 0]
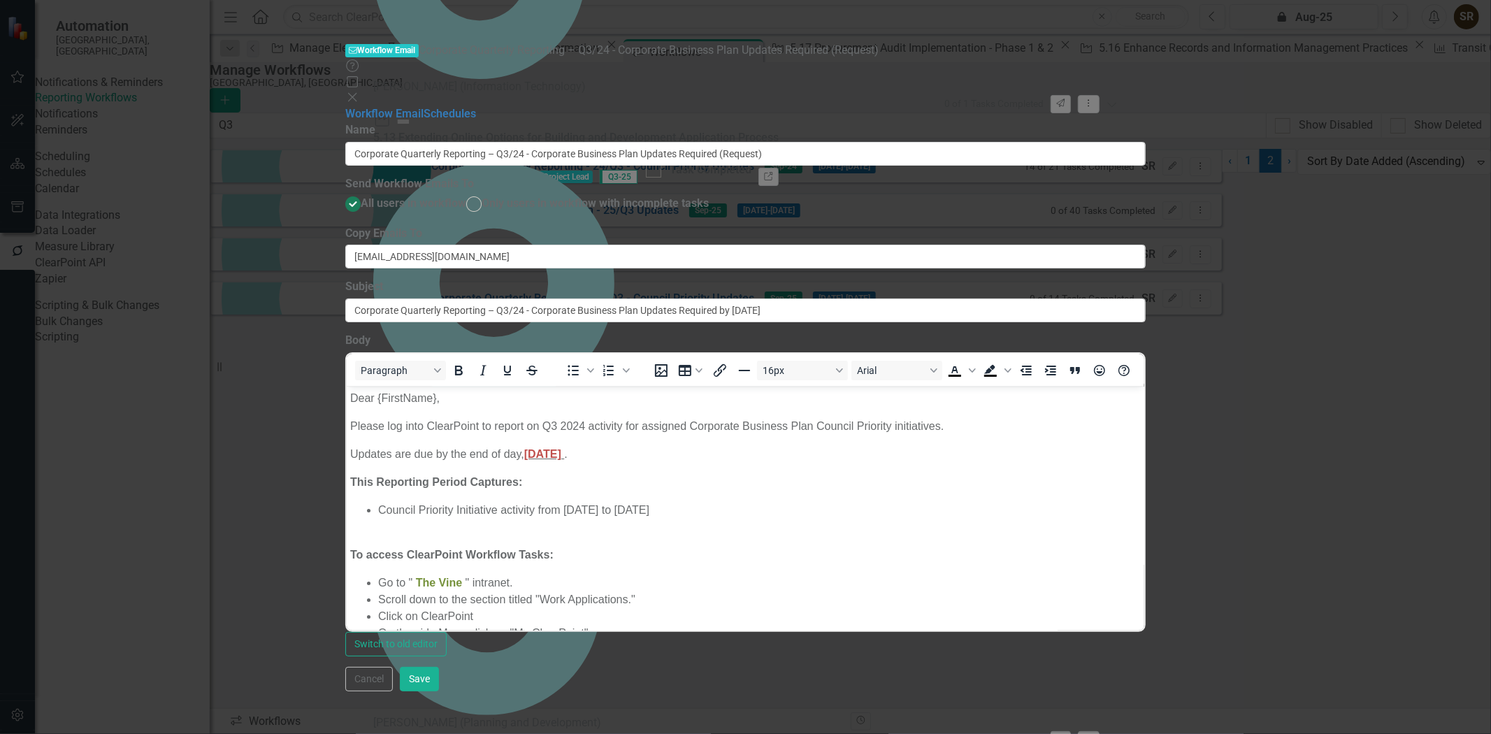
scroll to position [0, 0]
click at [371, 333] on label "Body" at bounding box center [357, 341] width 25 height 16
click at [731, 142] on input "Corporate Quarterly Reporting – Q3/24 - Corporate Business Plan Updates Require…" at bounding box center [745, 154] width 801 height 24
click at [750, 142] on input "Corporate Quarterly Reporting – Q3/24 - Corporate Business Plan Updates Require…" at bounding box center [745, 154] width 801 height 24
type input "Corporate Quarterly Reporting – Q3/25 - Corporate Business Plan Updates Require…"
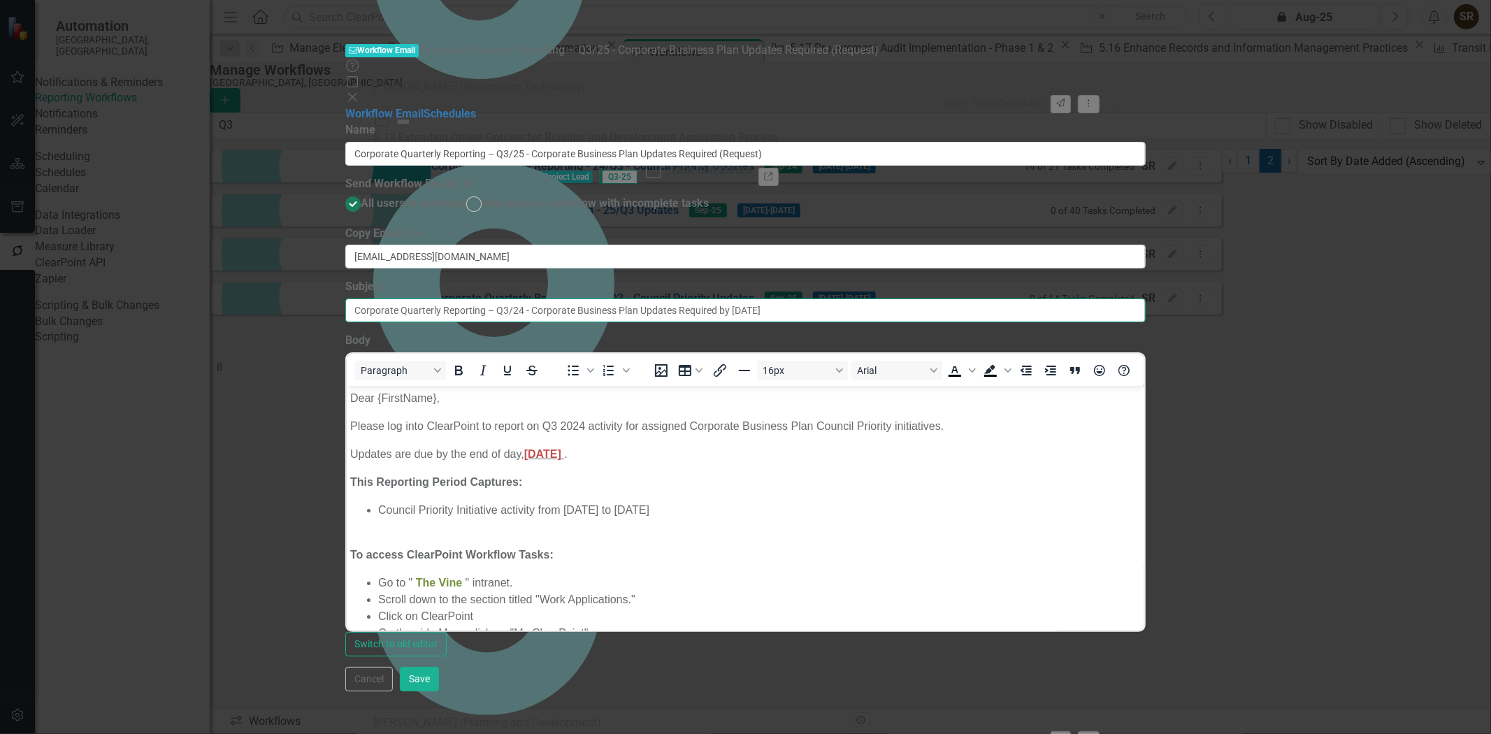
click at [736, 299] on input "Corporate Quarterly Reporting – Q3/24 - Corporate Business Plan Updates Require…" at bounding box center [745, 311] width 801 height 24
click at [752, 299] on input "Corporate Quarterly Reporting – Q3/24 - Corporate Business Plan Updates Require…" at bounding box center [745, 311] width 801 height 24
click at [1044, 299] on input "Corporate Quarterly Reporting – Q3/25 - Corporate Business Plan Updates Require…" at bounding box center [745, 311] width 801 height 24
click at [1077, 299] on input "Corporate Quarterly Reporting – Q3/25 - Corporate Business Plan Updates Require…" at bounding box center [745, 311] width 801 height 24
type input "Corporate Quarterly Reporting – Q3/25 - Corporate Business Plan Updates Require…"
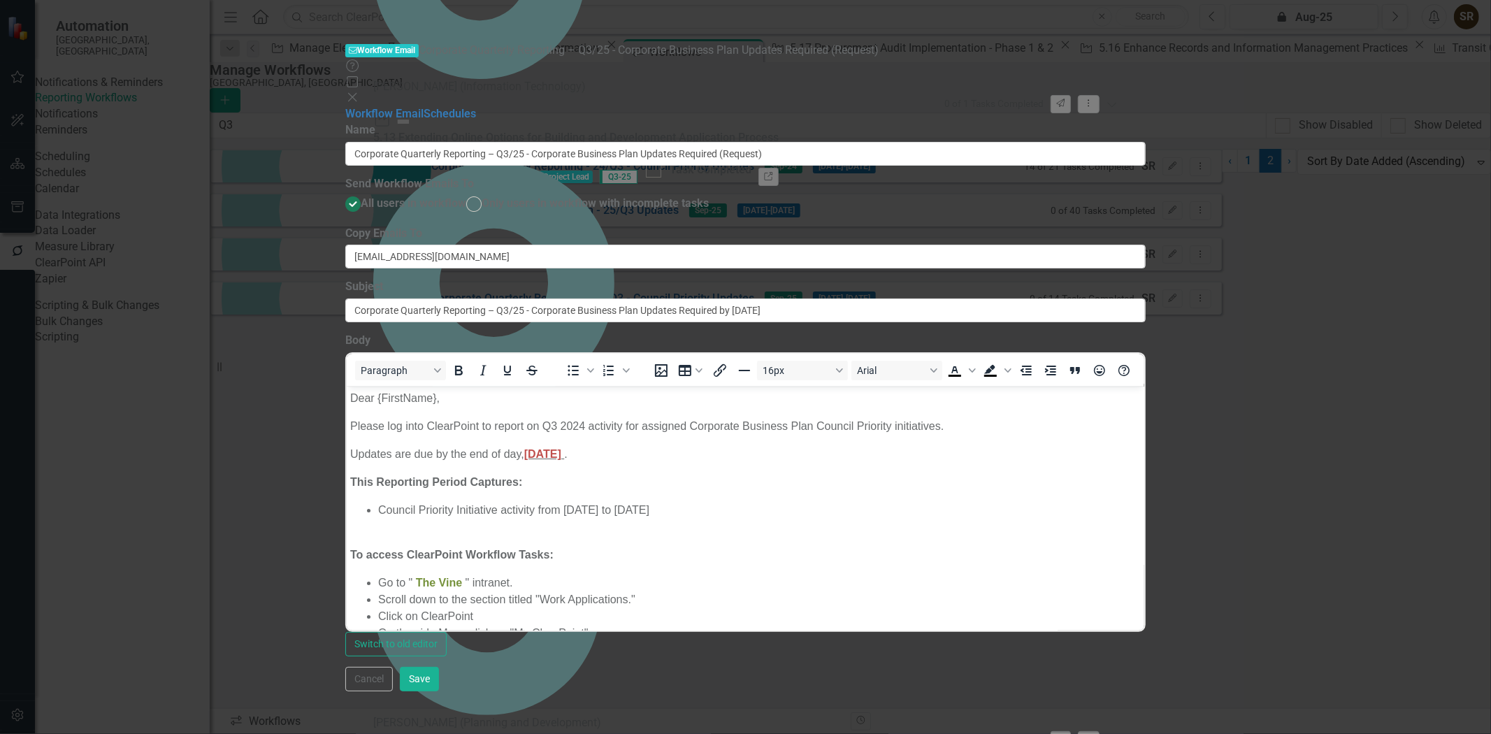
click at [586, 424] on p "Please log into ClearPoint to report on Q3 2024 activity for assigned Corporate…" at bounding box center [745, 426] width 791 height 17
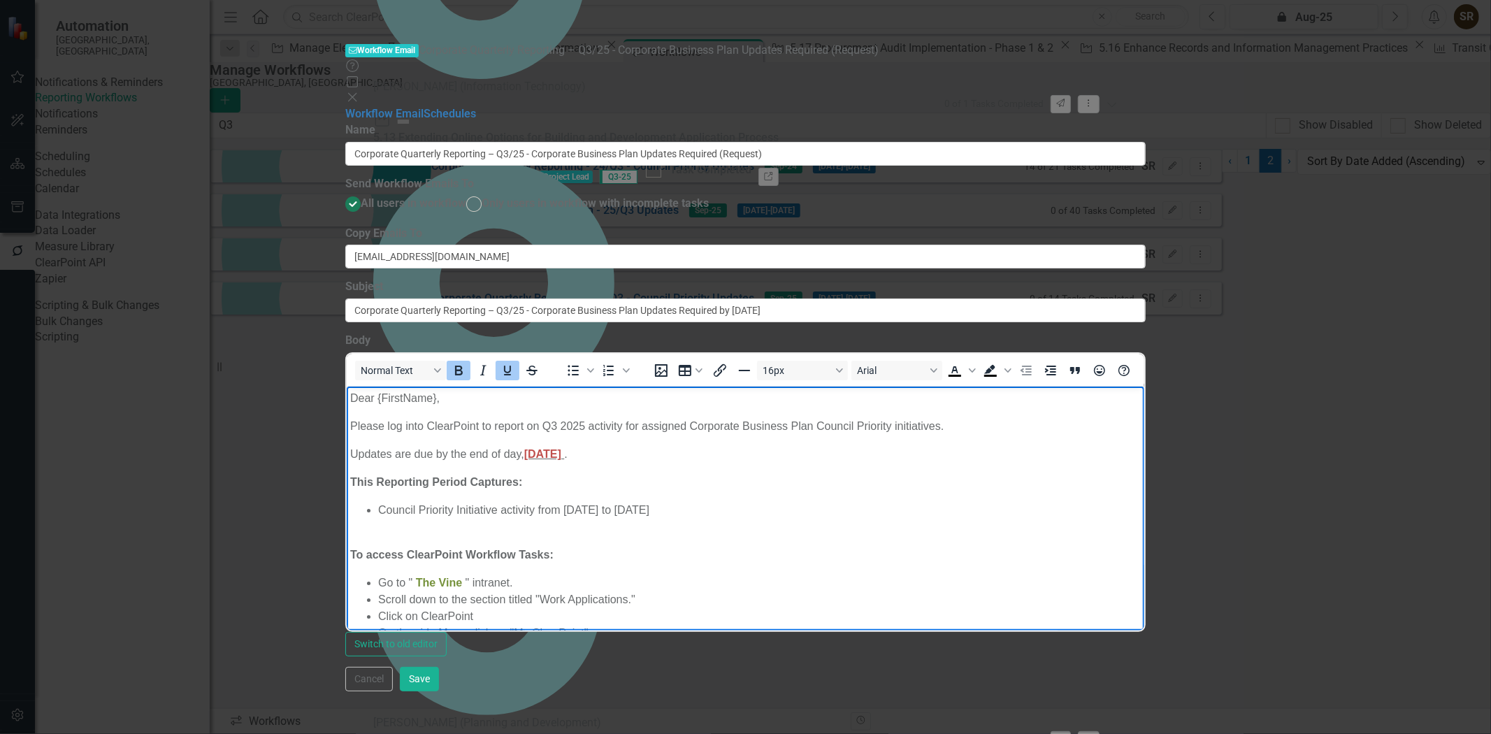
click at [542, 457] on span "Friday, October 04, 2024" at bounding box center [542, 454] width 37 height 12
drag, startPoint x: 566, startPoint y: 456, endPoint x: 531, endPoint y: 457, distance: 35.0
click at [531, 457] on p "Updates are due by the end of day, Wednes day, October 04, 2024 ." at bounding box center [745, 454] width 791 height 17
click at [543, 451] on span "FriWednesday, October 04, 2024" at bounding box center [583, 454] width 119 height 12
click at [561, 457] on span "Wednesday, October 04, 2024" at bounding box center [542, 454] width 37 height 12
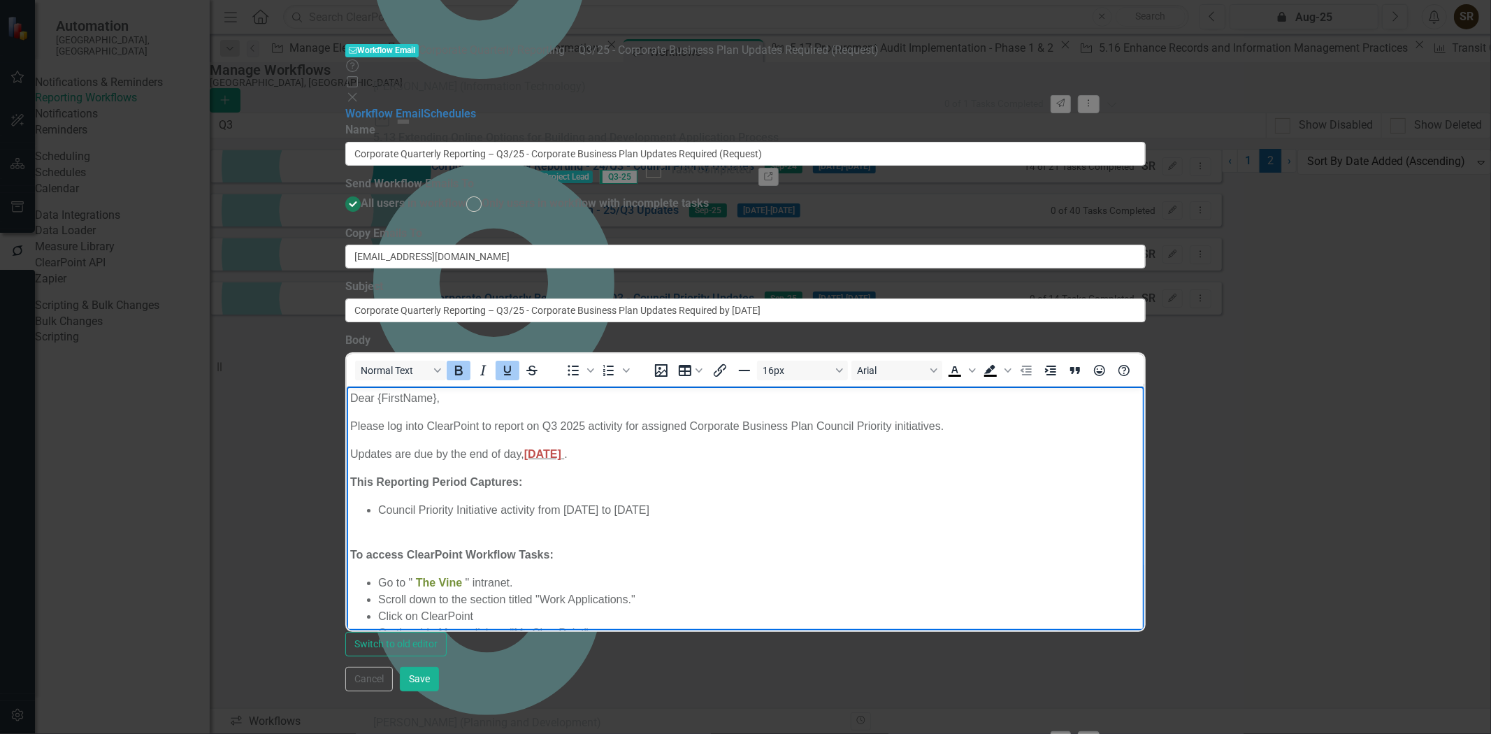
click at [561, 457] on span "Wednesday, October 08, 2024" at bounding box center [542, 454] width 37 height 12
click at [622, 510] on li "Council Priority Initiative activity from July 1, 2024 to September 30, 2024" at bounding box center [759, 510] width 763 height 17
click at [738, 506] on li "Council Priority Initiative activity from July 1, 2025 to September 30, 2024" at bounding box center [759, 510] width 763 height 17
click at [622, 484] on p "This Reporting Period Captures:" at bounding box center [745, 482] width 791 height 17
click at [439, 692] on button "Save" at bounding box center [419, 679] width 39 height 24
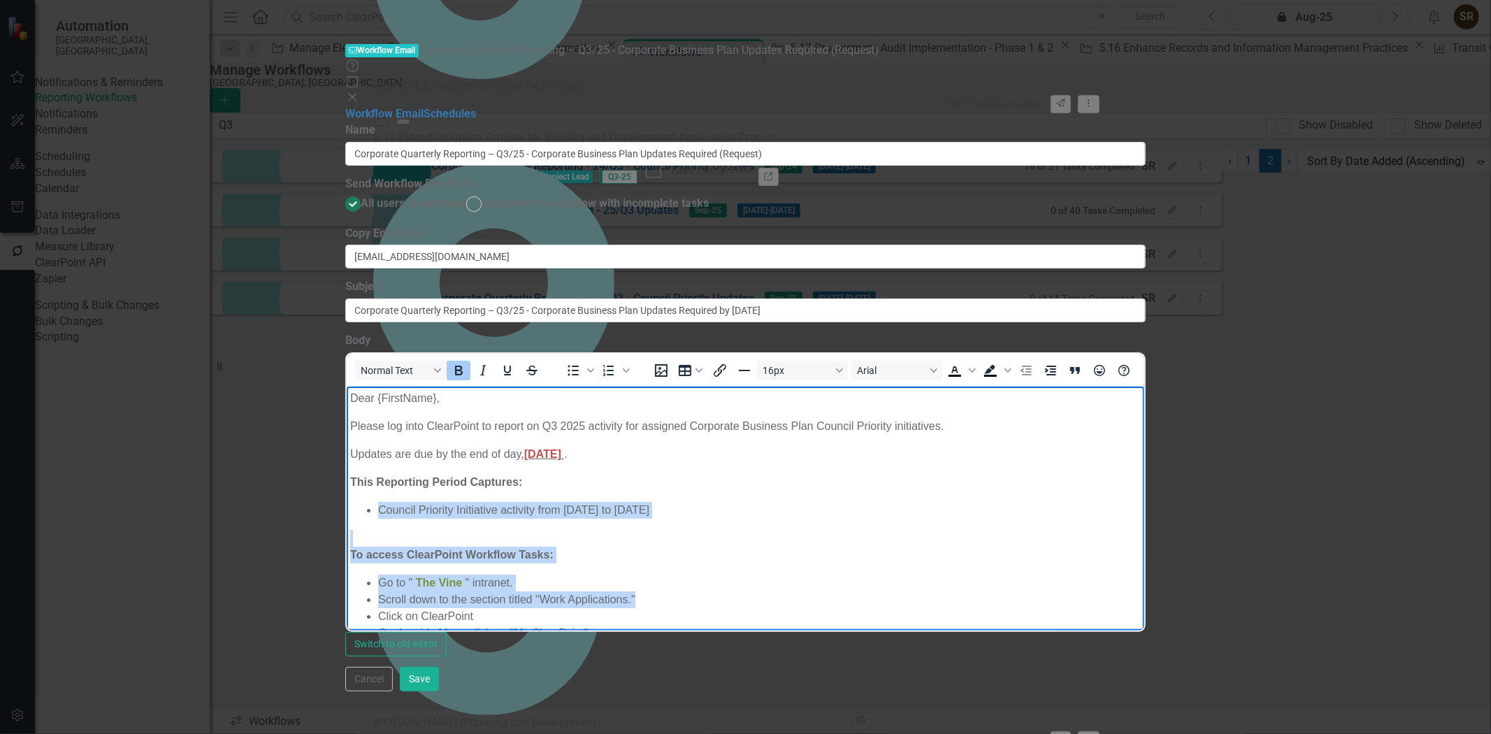
drag, startPoint x: 1257, startPoint y: 473, endPoint x: 1256, endPoint y: 595, distance: 121.7
click at [1145, 595] on body "Dear {FirstName}, Please log into ClearPoint to report on Q3 2025 activity for …" at bounding box center [746, 678] width 798 height 583
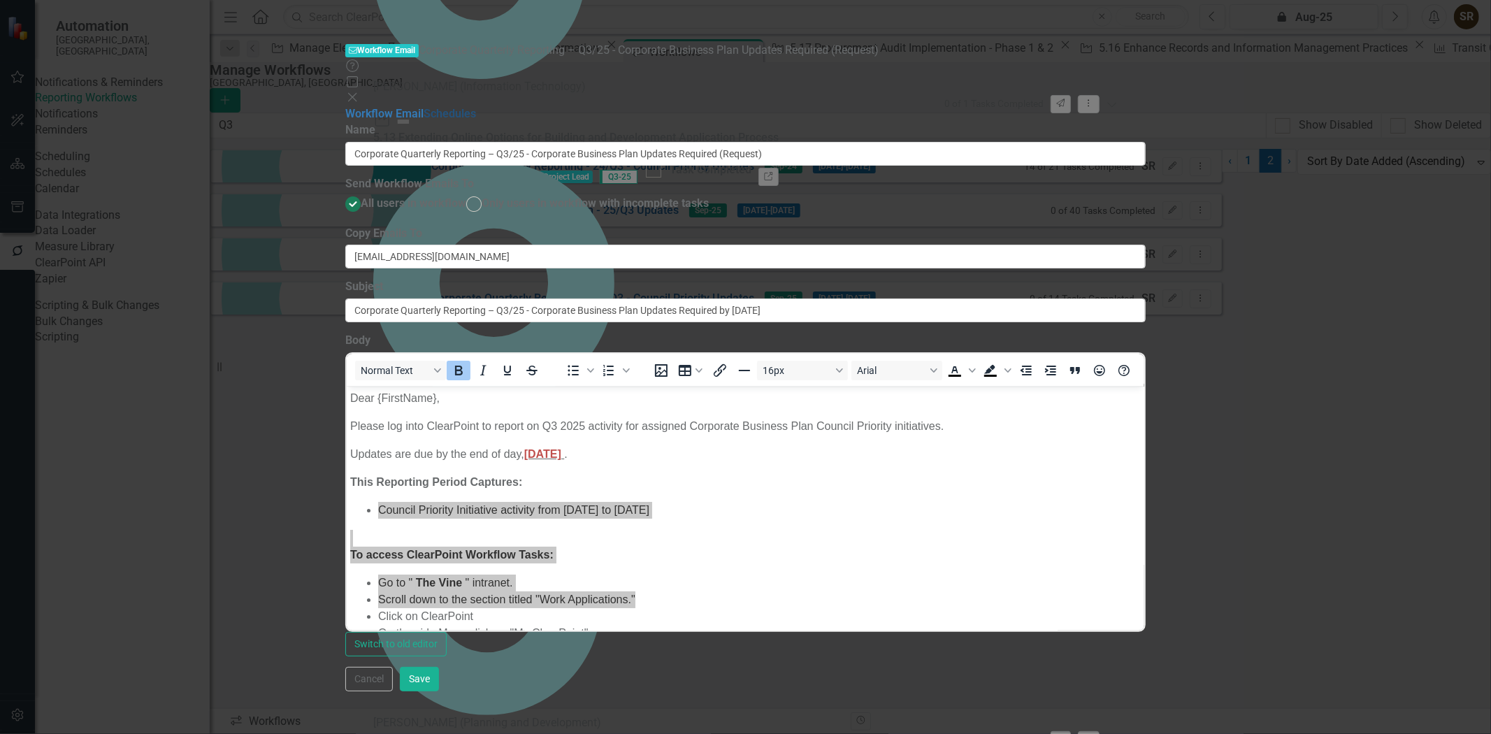
click at [424, 107] on link "Schedules" at bounding box center [450, 113] width 52 height 13
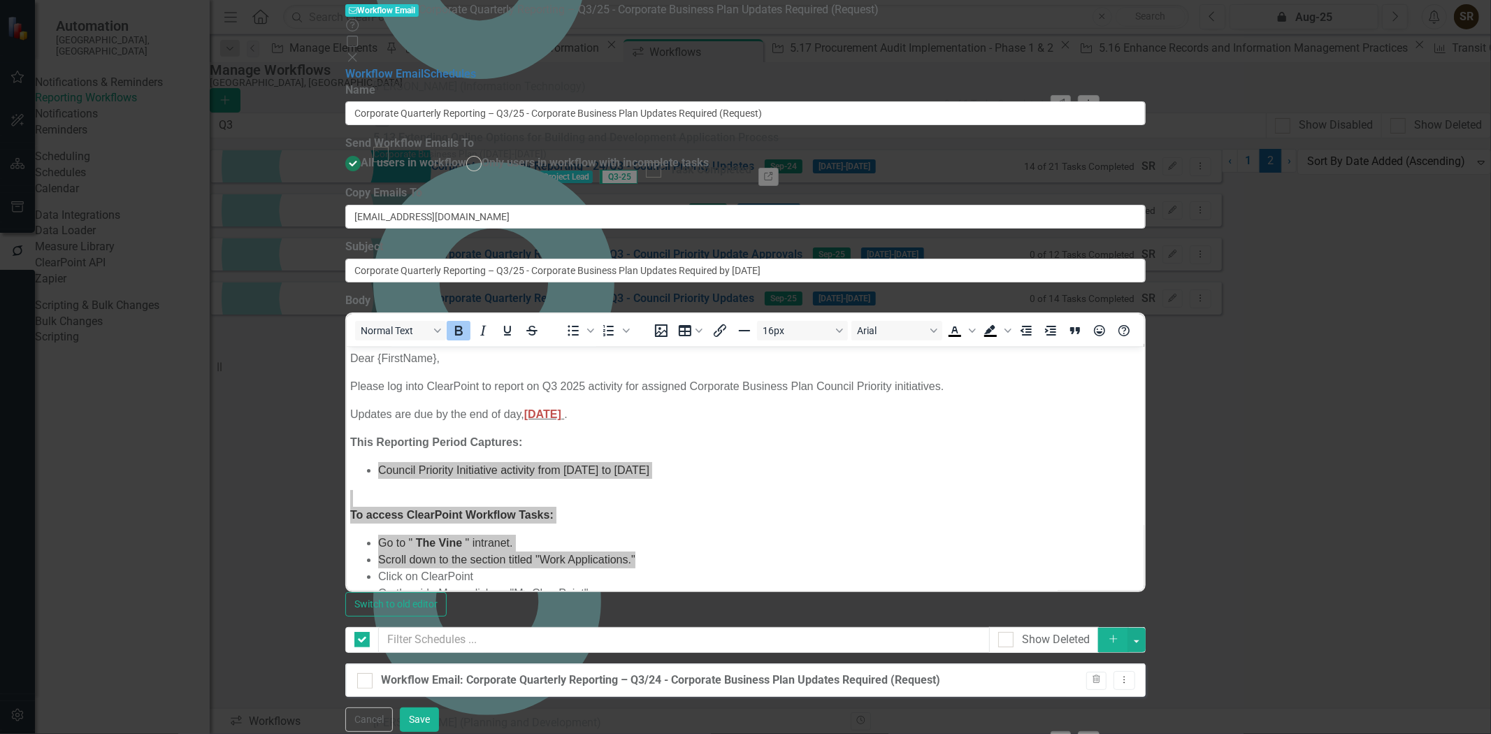
checkbox input "false"
click at [940, 673] on div "Workflow Email: Corporate Quarterly Reporting – Q3/24 - Corporate Business Plan…" at bounding box center [660, 681] width 559 height 16
click at [366, 673] on input "Workflow Email: Corporate Quarterly Reporting – Q3/24 - Corporate Business Plan…" at bounding box center [361, 677] width 9 height 9
checkbox input "true"
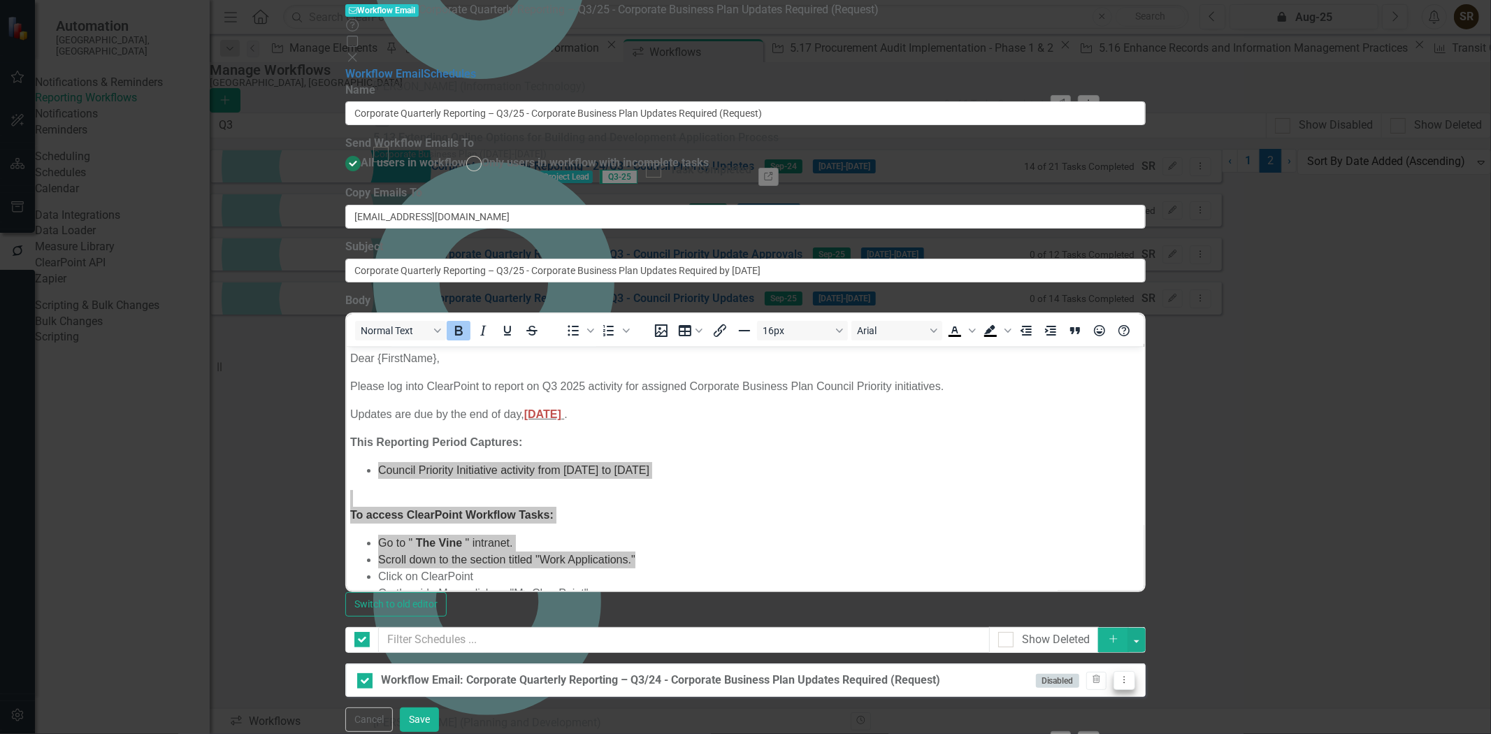
click at [1136, 671] on button "Dropdown Menu" at bounding box center [1125, 680] width 22 height 19
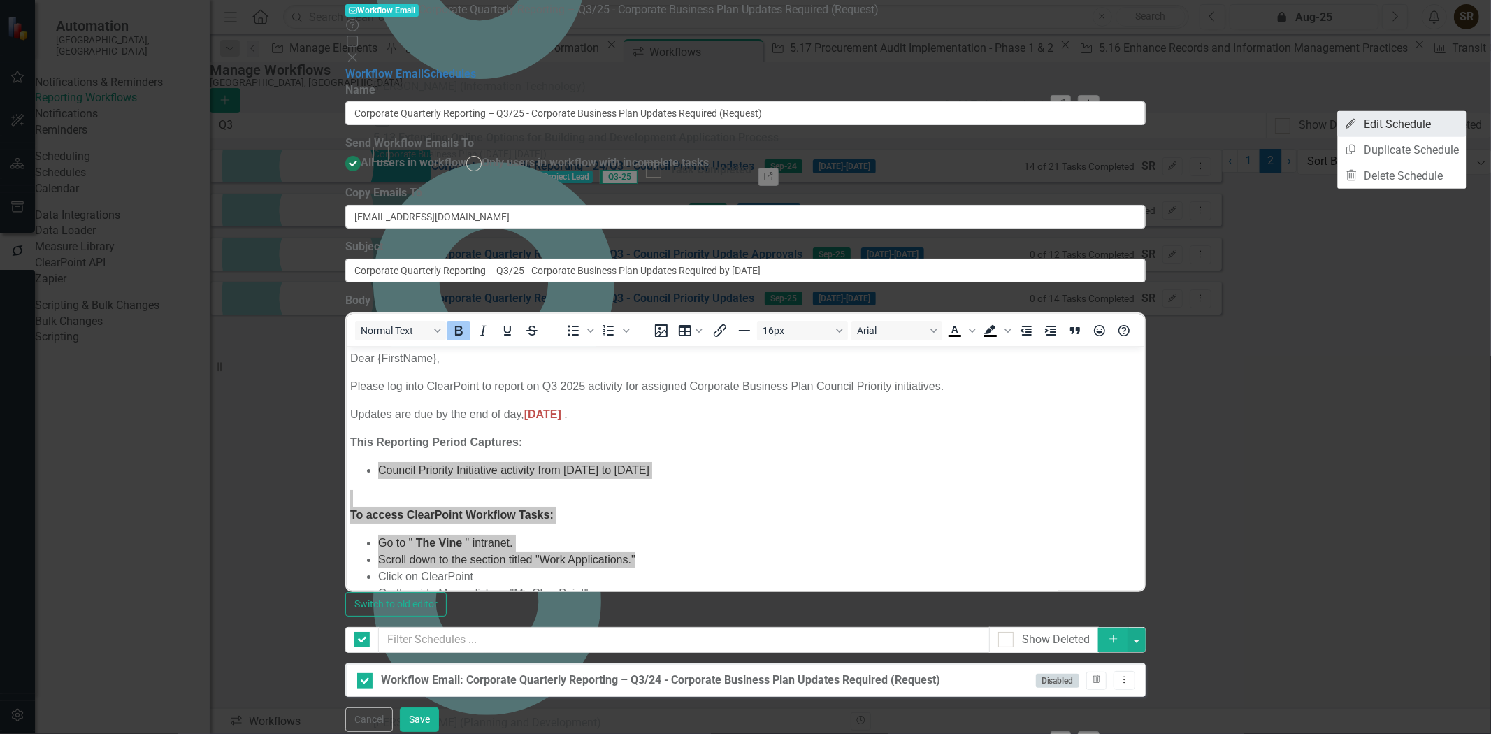
click at [1428, 128] on link "Edit Edit Schedule" at bounding box center [1402, 124] width 129 height 26
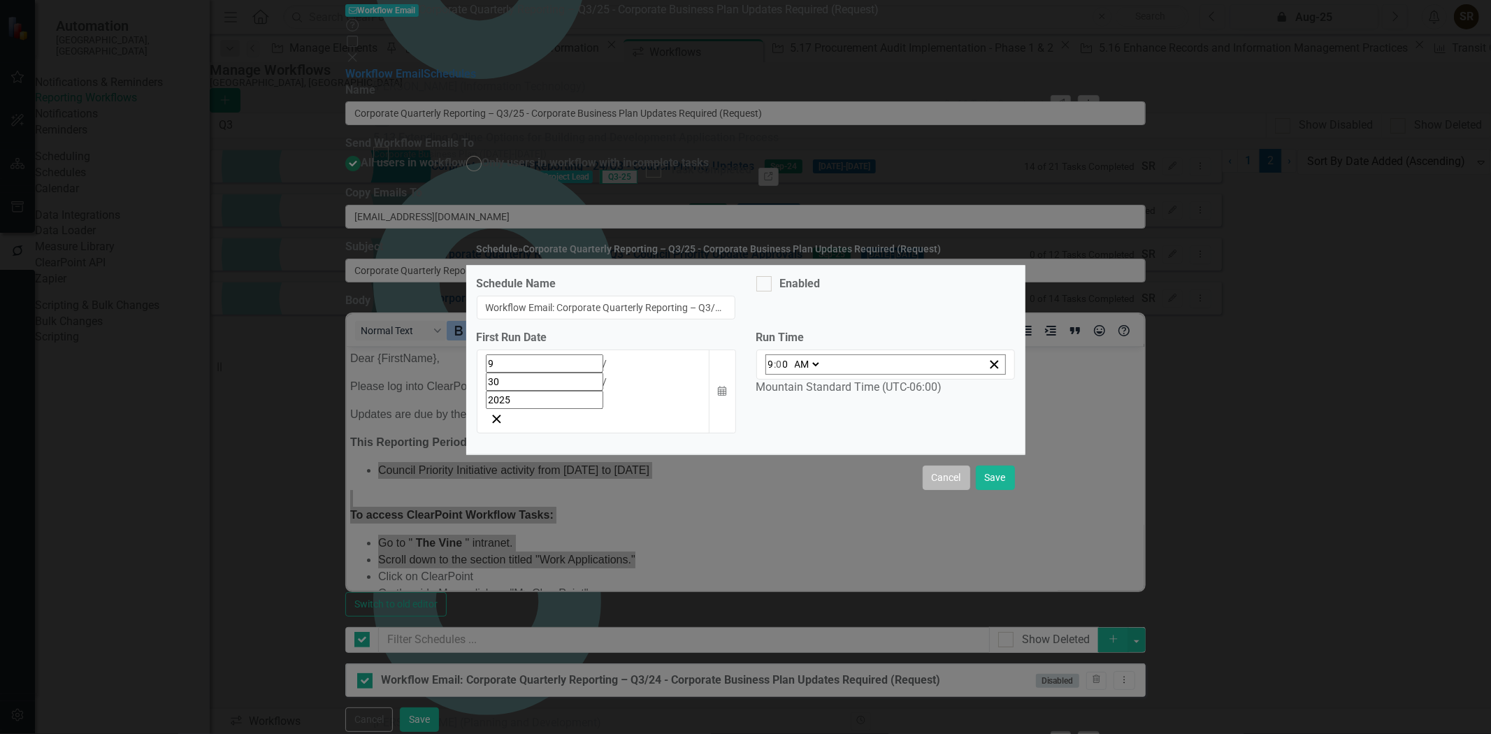
click at [955, 466] on button "Cancel" at bounding box center [947, 478] width 48 height 24
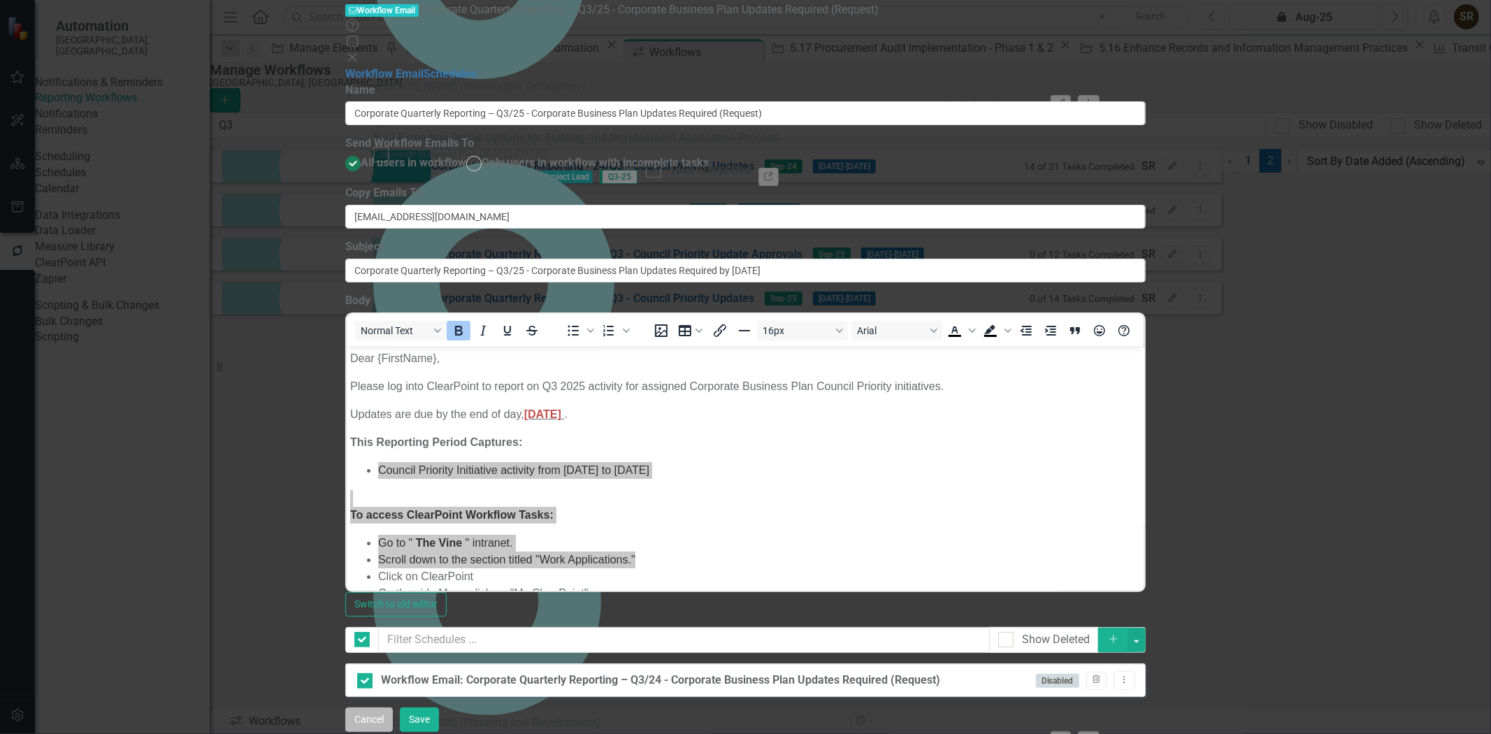
click at [393, 722] on button "Cancel" at bounding box center [369, 720] width 48 height 24
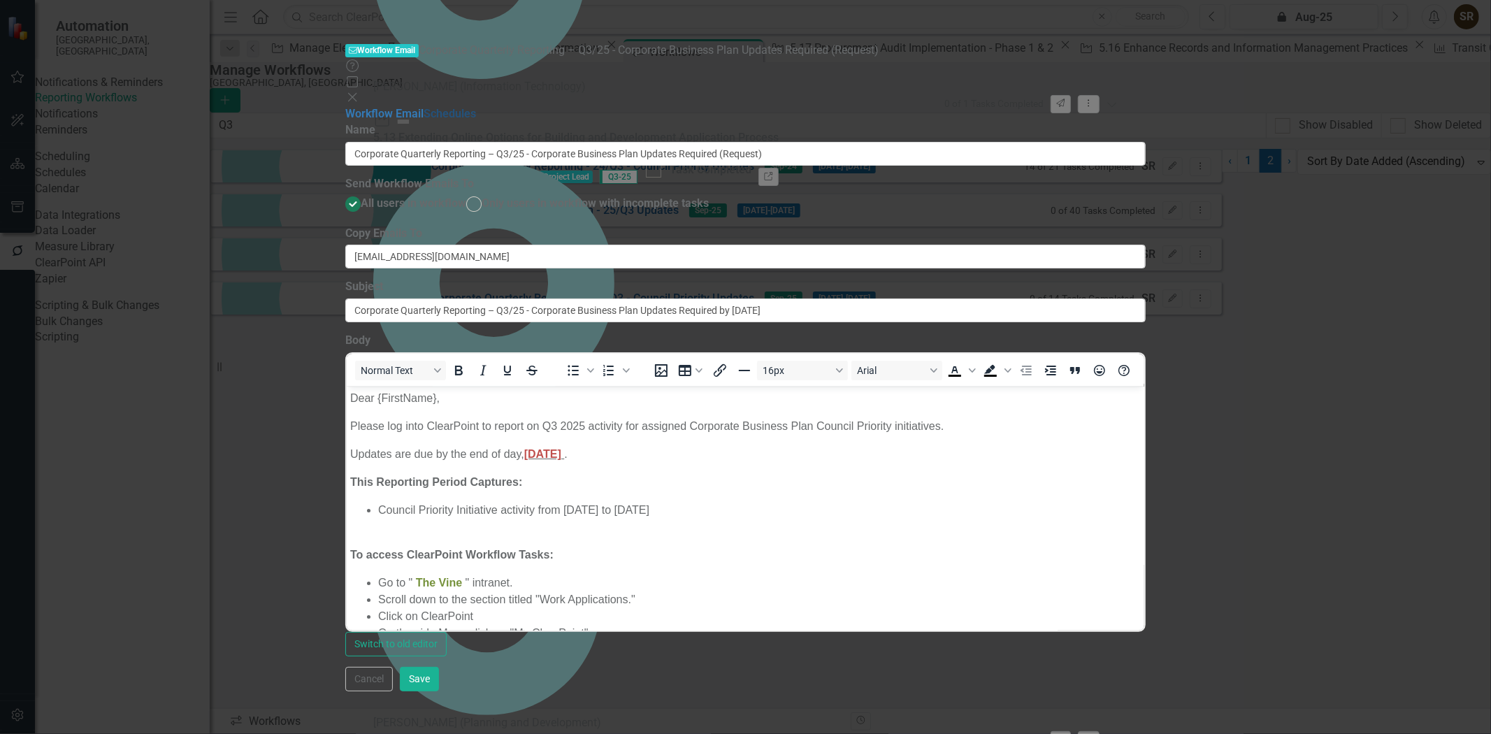
click at [424, 107] on link "Schedules" at bounding box center [450, 113] width 52 height 13
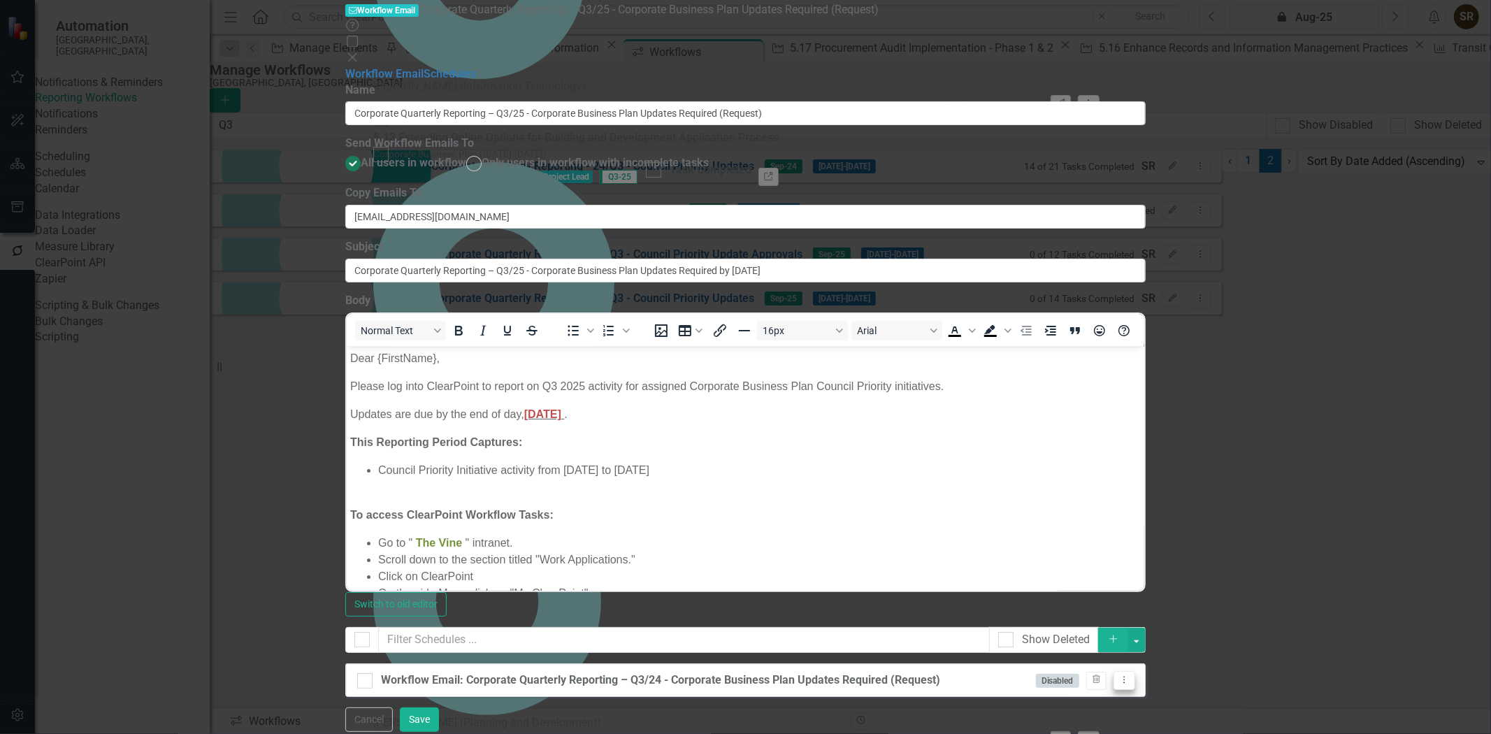
click at [1131, 675] on icon "Dropdown Menu" at bounding box center [1125, 679] width 12 height 9
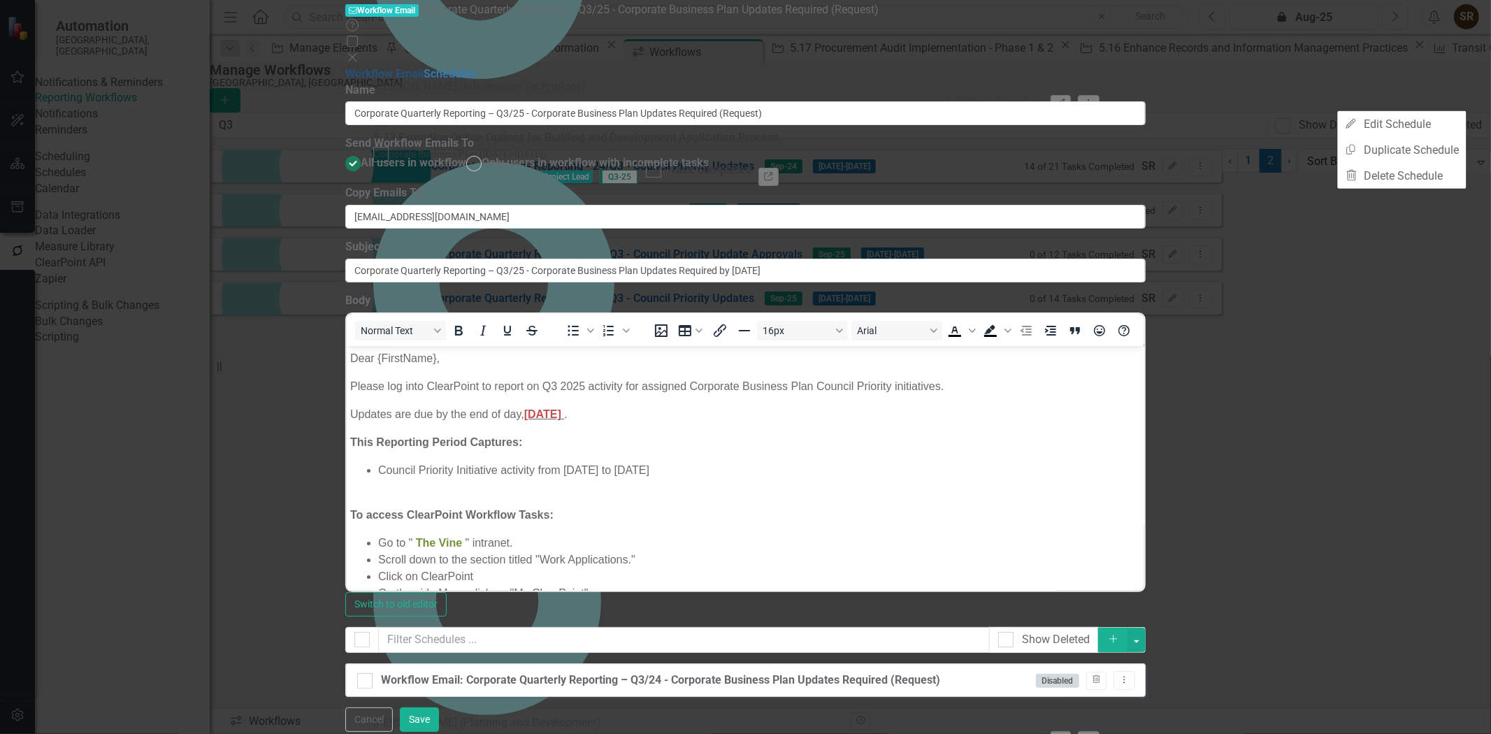
click at [413, 67] on link "Workflow Email" at bounding box center [384, 73] width 78 height 13
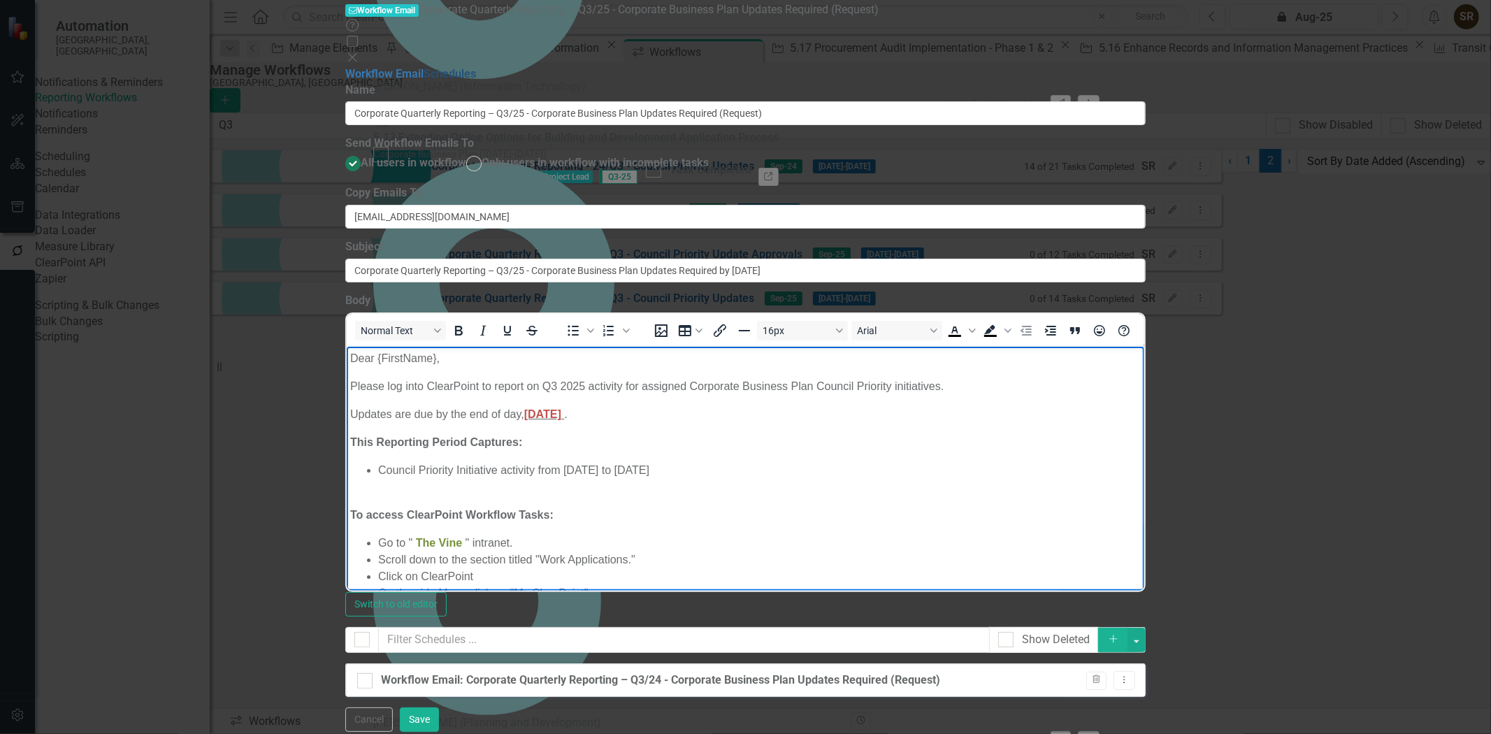
click at [424, 80] on link "Schedules" at bounding box center [450, 73] width 52 height 13
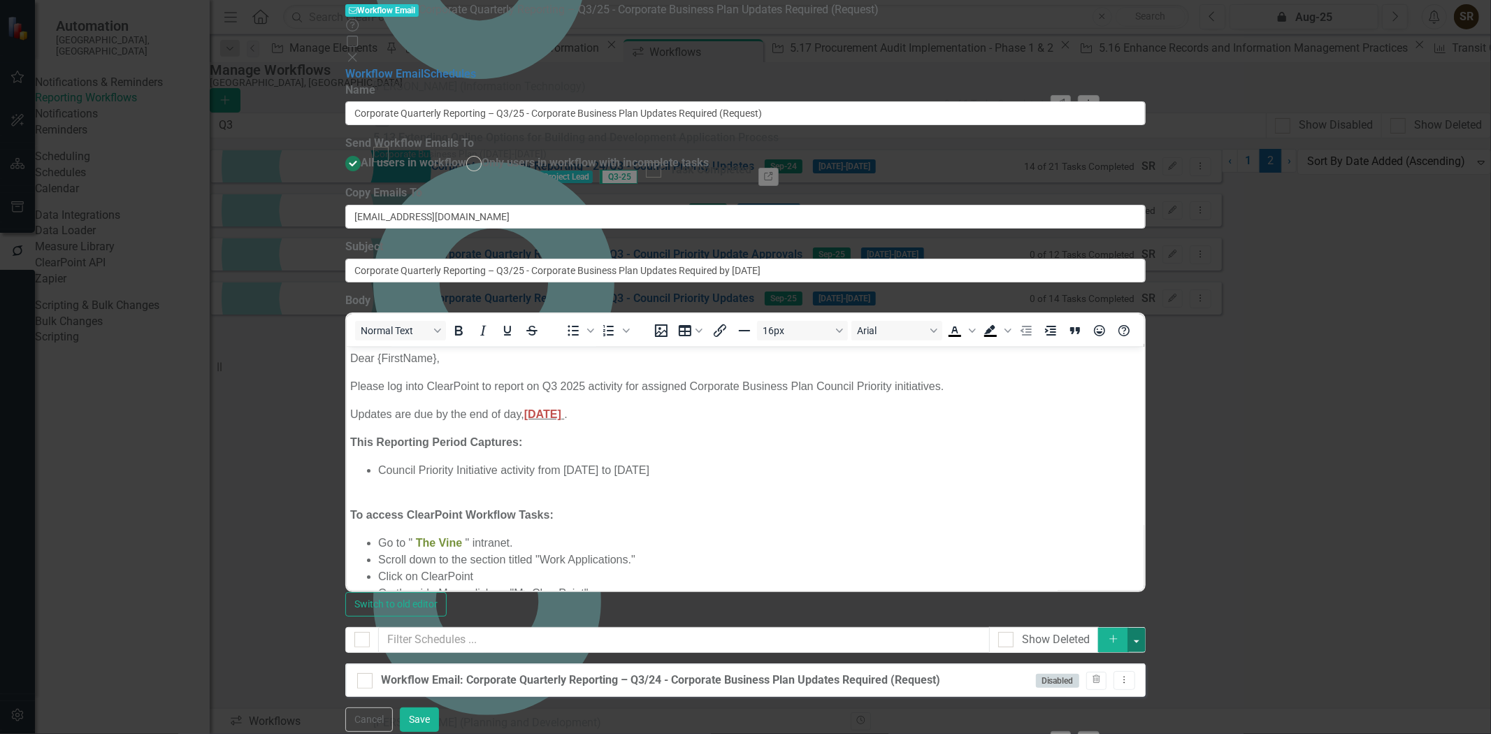
click at [1146, 628] on button "button" at bounding box center [1137, 640] width 18 height 24
click at [1146, 627] on div "From this page, you can set up schedules for your reminder emails to be sent at…" at bounding box center [745, 662] width 801 height 70
click at [1131, 675] on icon "Dropdown Menu" at bounding box center [1125, 679] width 12 height 9
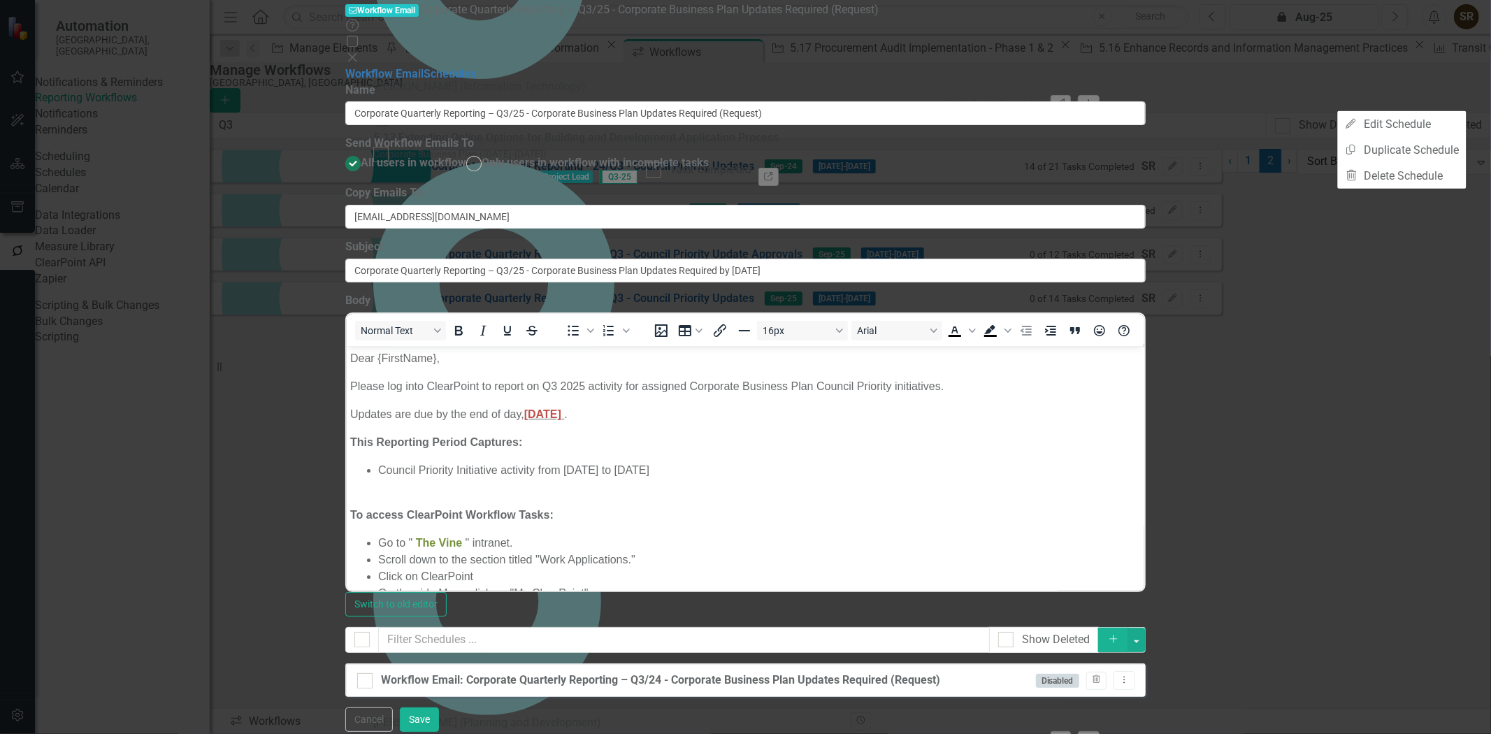
click at [1146, 627] on div "From this page, you can set up schedules for your reminder emails to be sent at…" at bounding box center [745, 662] width 801 height 70
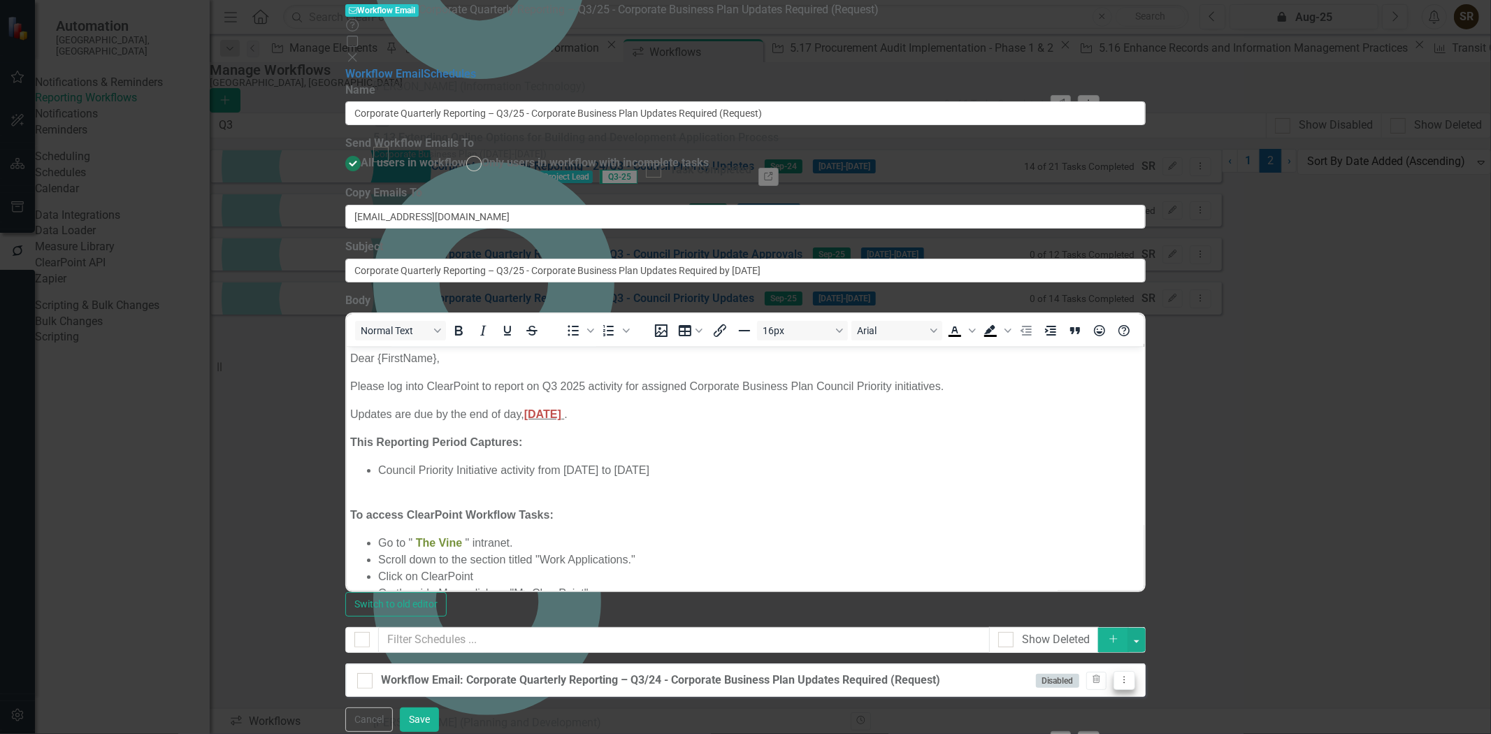
click at [1131, 675] on icon "Dropdown Menu" at bounding box center [1125, 679] width 12 height 9
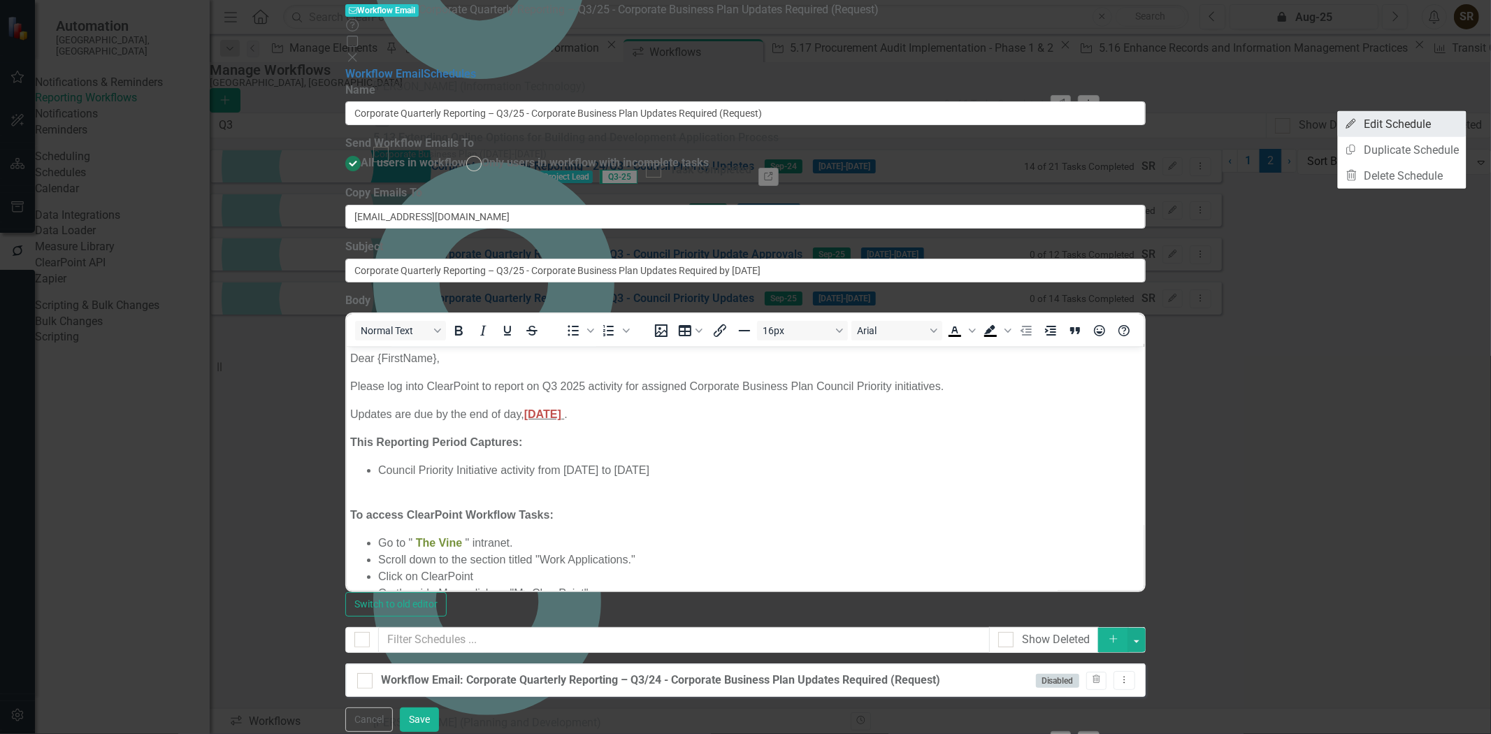
click at [1394, 121] on link "Edit Edit Schedule" at bounding box center [1402, 124] width 129 height 26
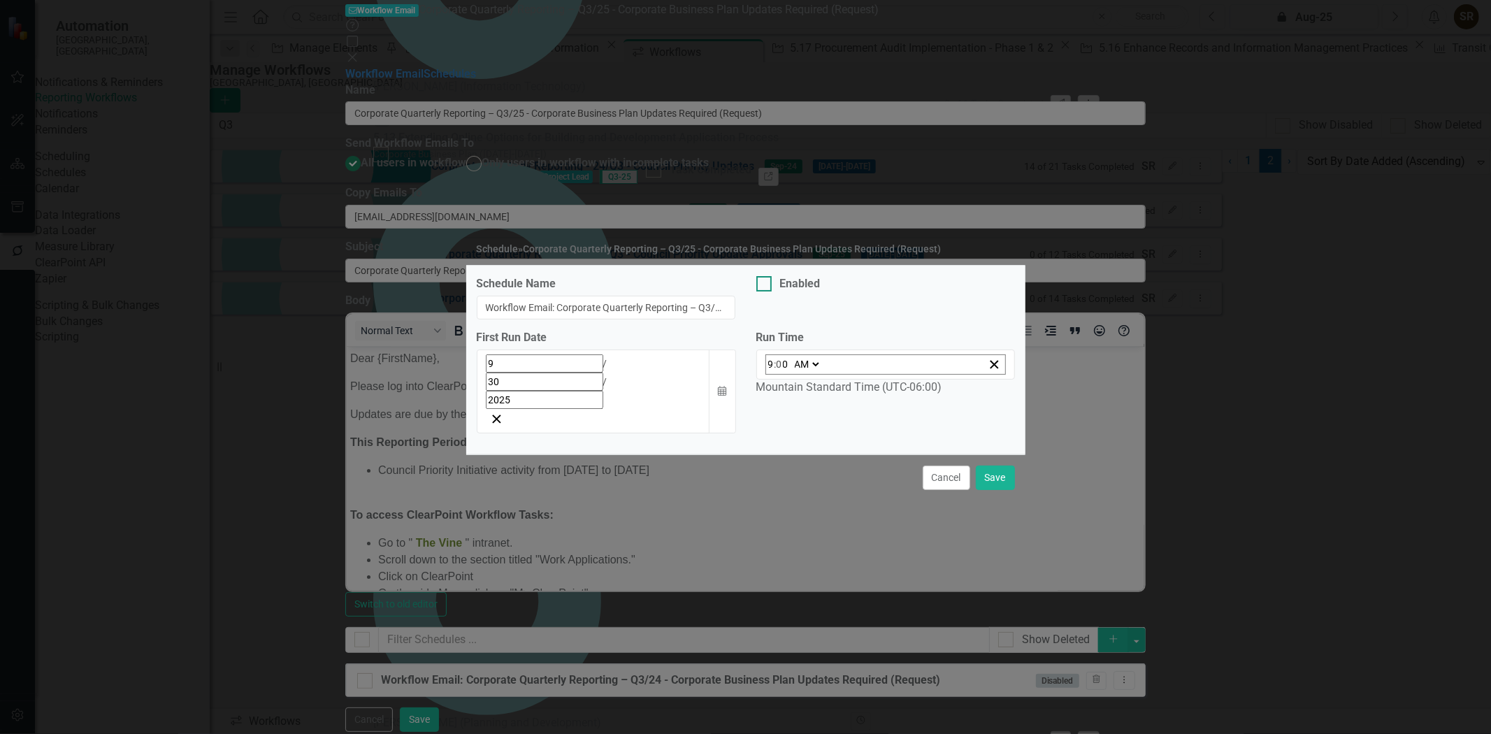
click at [764, 292] on div at bounding box center [764, 283] width 15 height 15
click at [764, 285] on input "Enabled" at bounding box center [761, 280] width 9 height 9
checkbox input "true"
click at [1003, 466] on button "Save" at bounding box center [995, 478] width 39 height 24
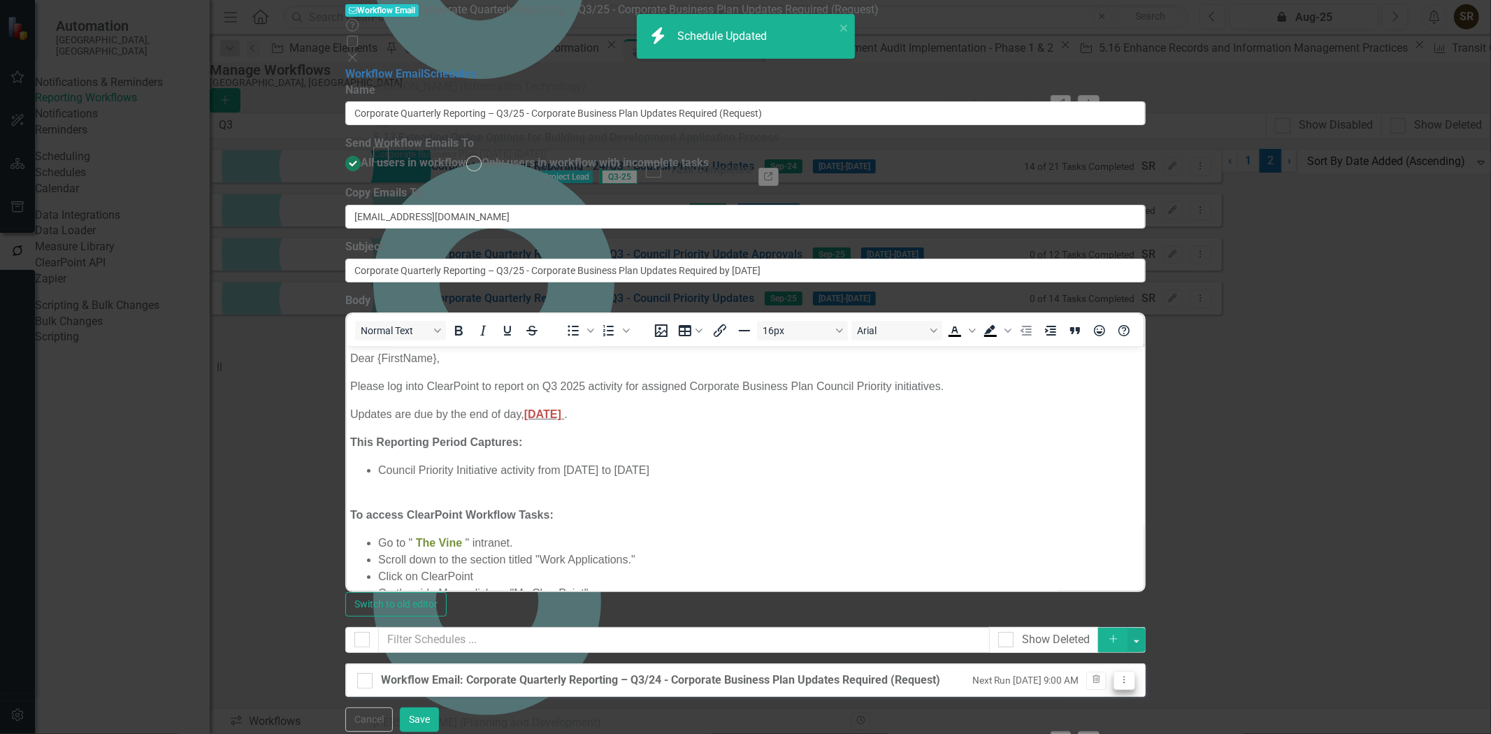
click at [1131, 675] on icon "Dropdown Menu" at bounding box center [1125, 679] width 12 height 9
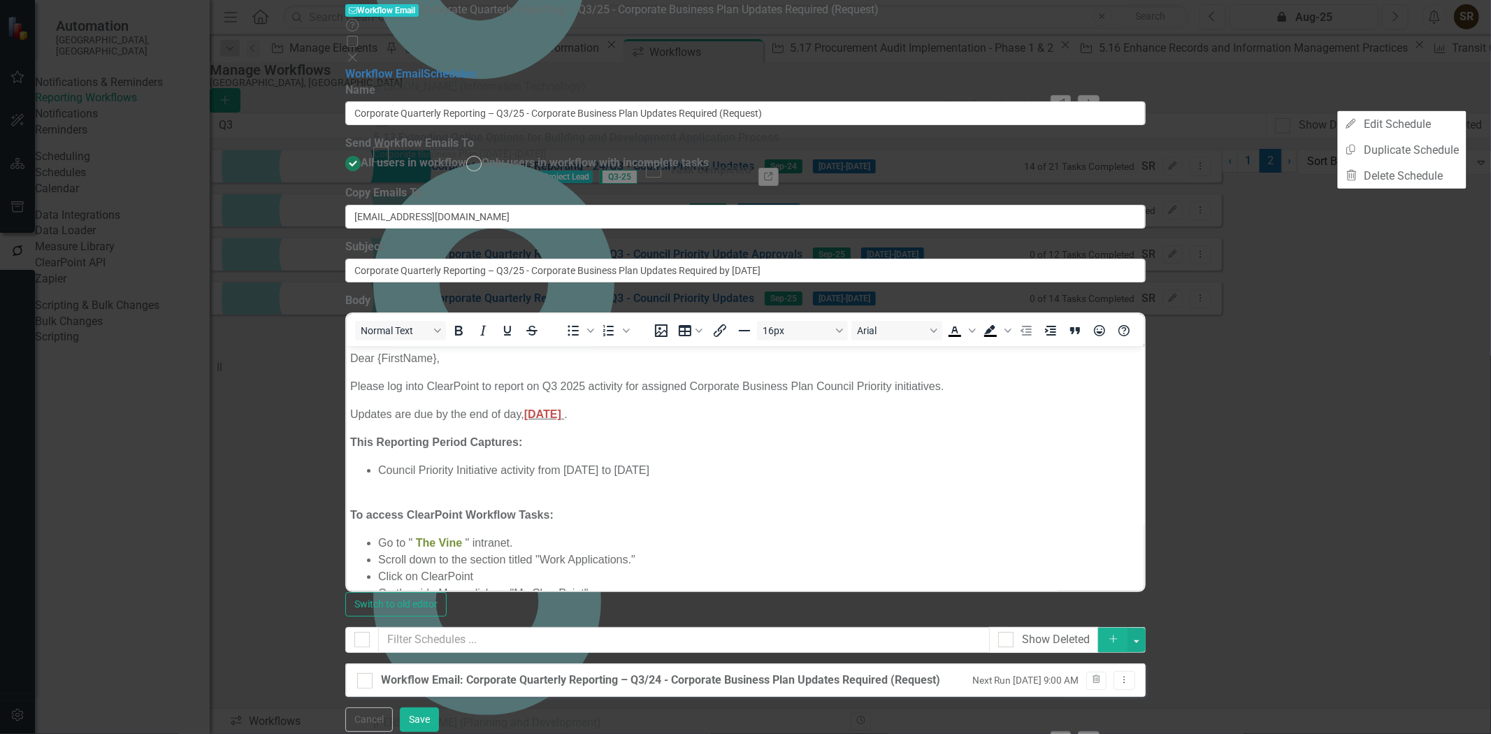
click at [1146, 627] on div "From this page, you can set up schedules for your reminder emails to be sent at…" at bounding box center [745, 662] width 801 height 70
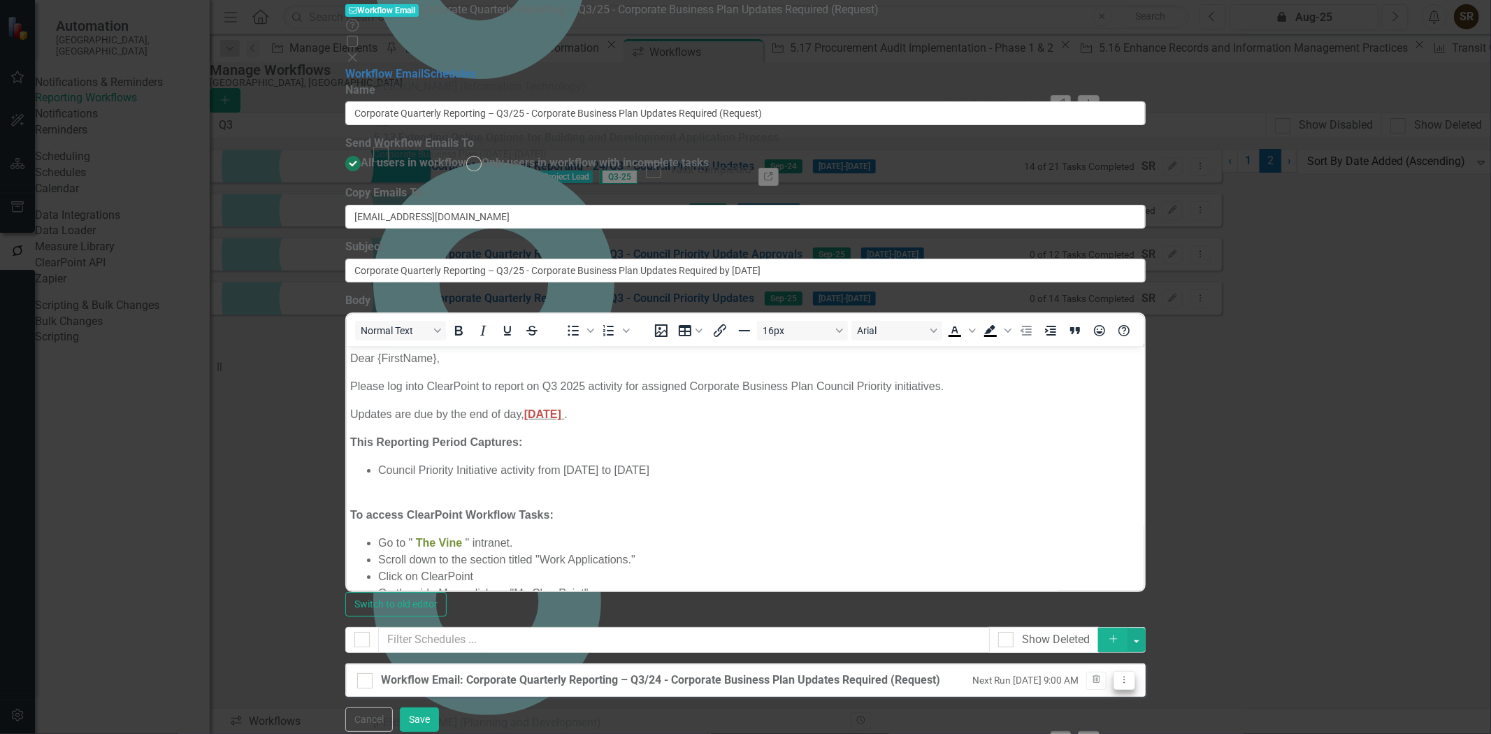
click at [1136, 671] on button "Dropdown Menu" at bounding box center [1125, 680] width 22 height 19
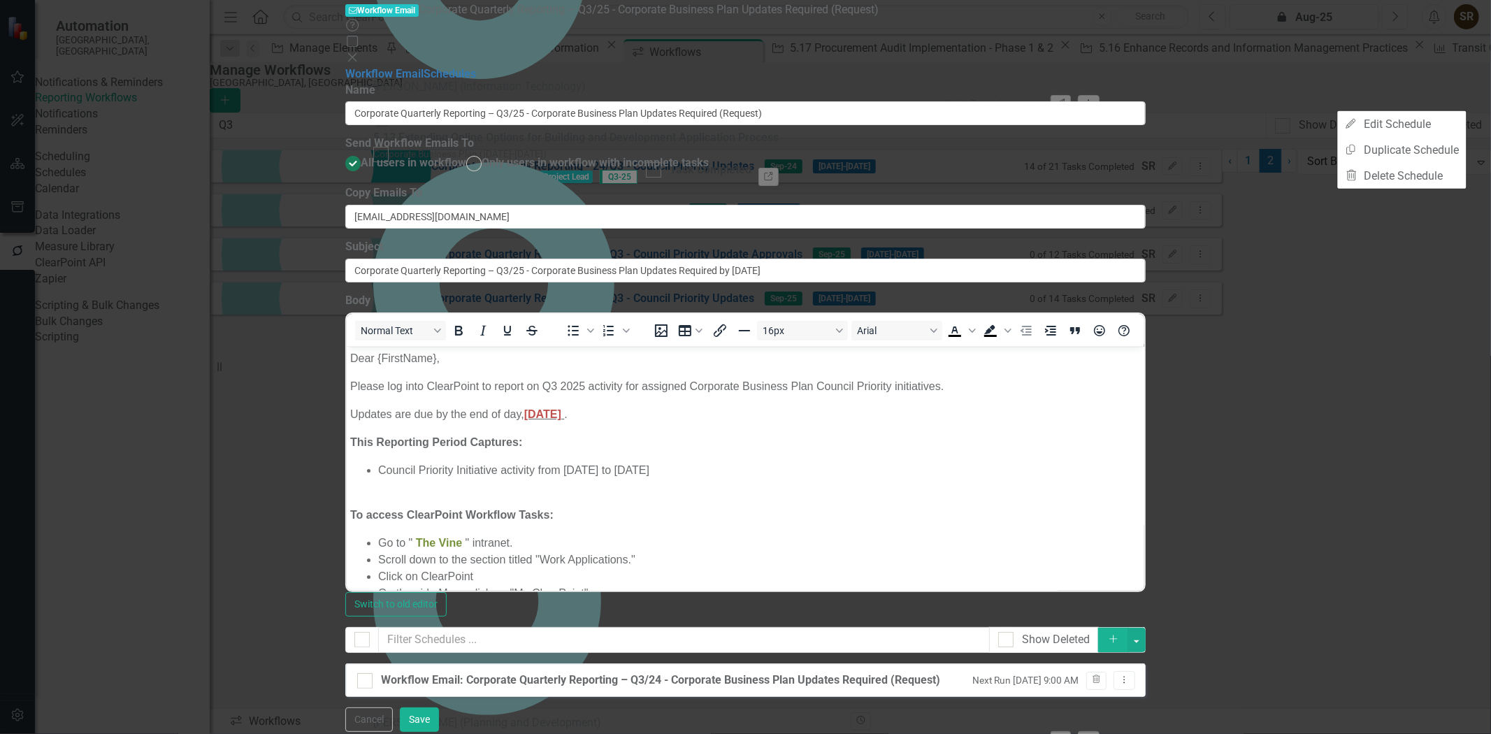
click at [1146, 627] on div "From this page, you can set up schedules for your reminder emails to be sent at…" at bounding box center [745, 662] width 801 height 70
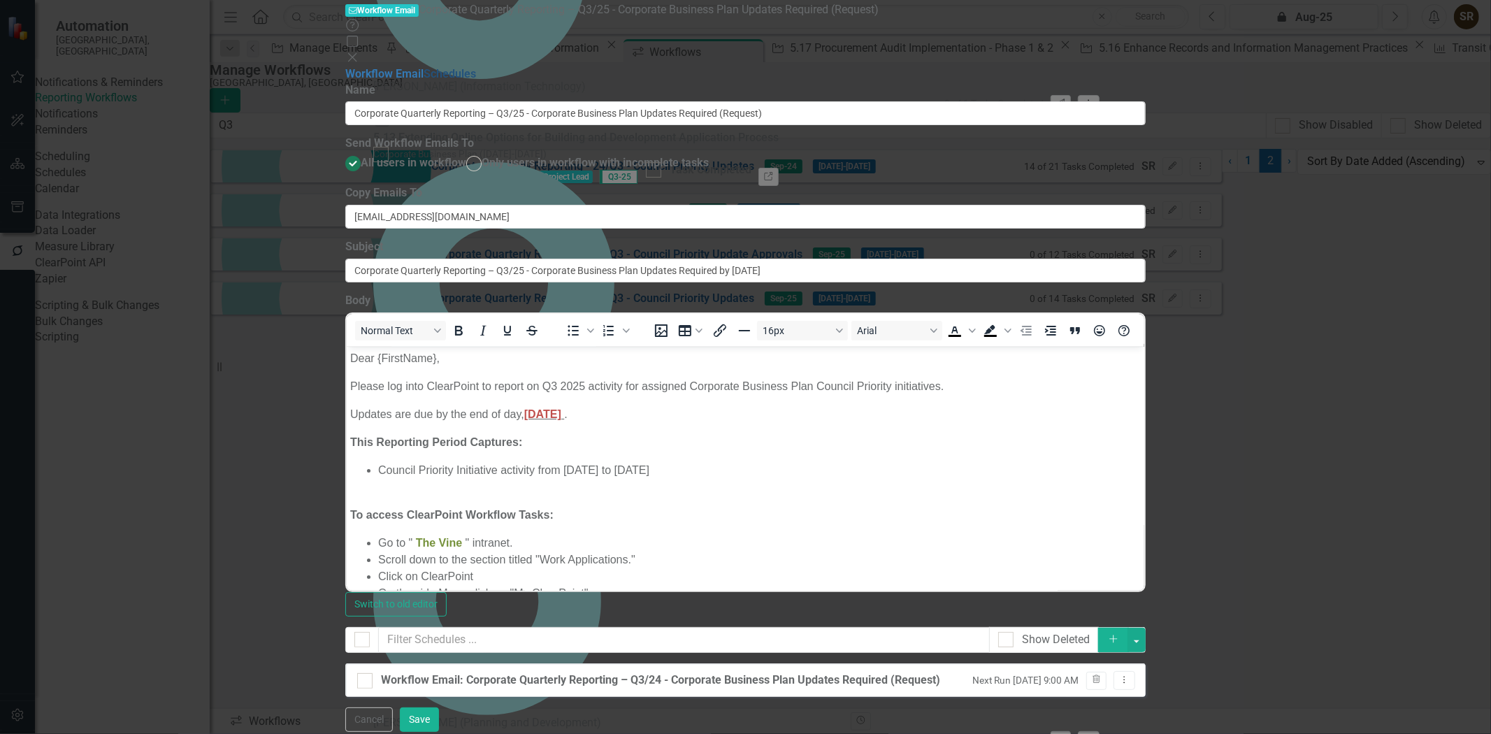
click at [424, 80] on link "Schedules" at bounding box center [450, 73] width 52 height 13
click at [1131, 675] on icon "Dropdown Menu" at bounding box center [1125, 679] width 12 height 9
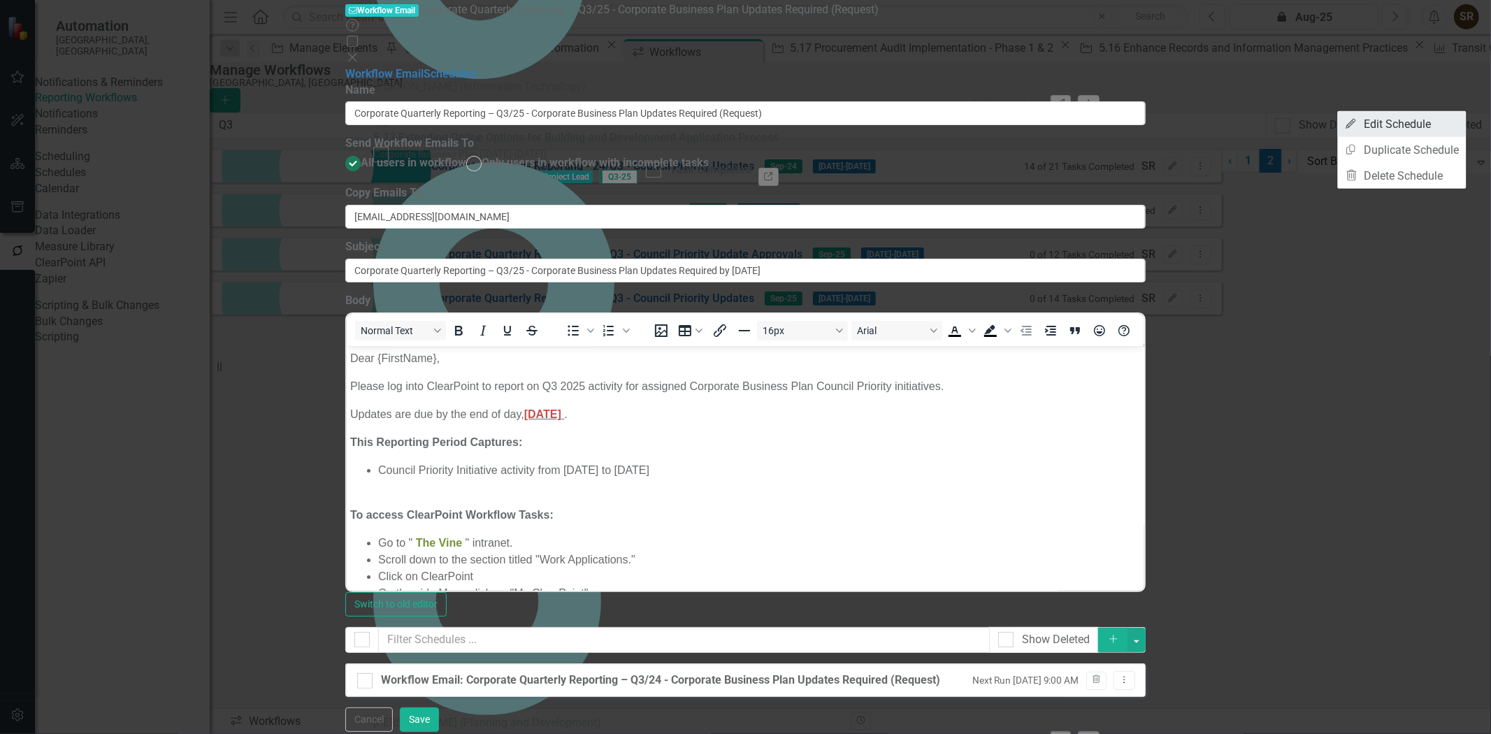
click at [1430, 134] on link "Edit Edit Schedule" at bounding box center [1402, 124] width 129 height 26
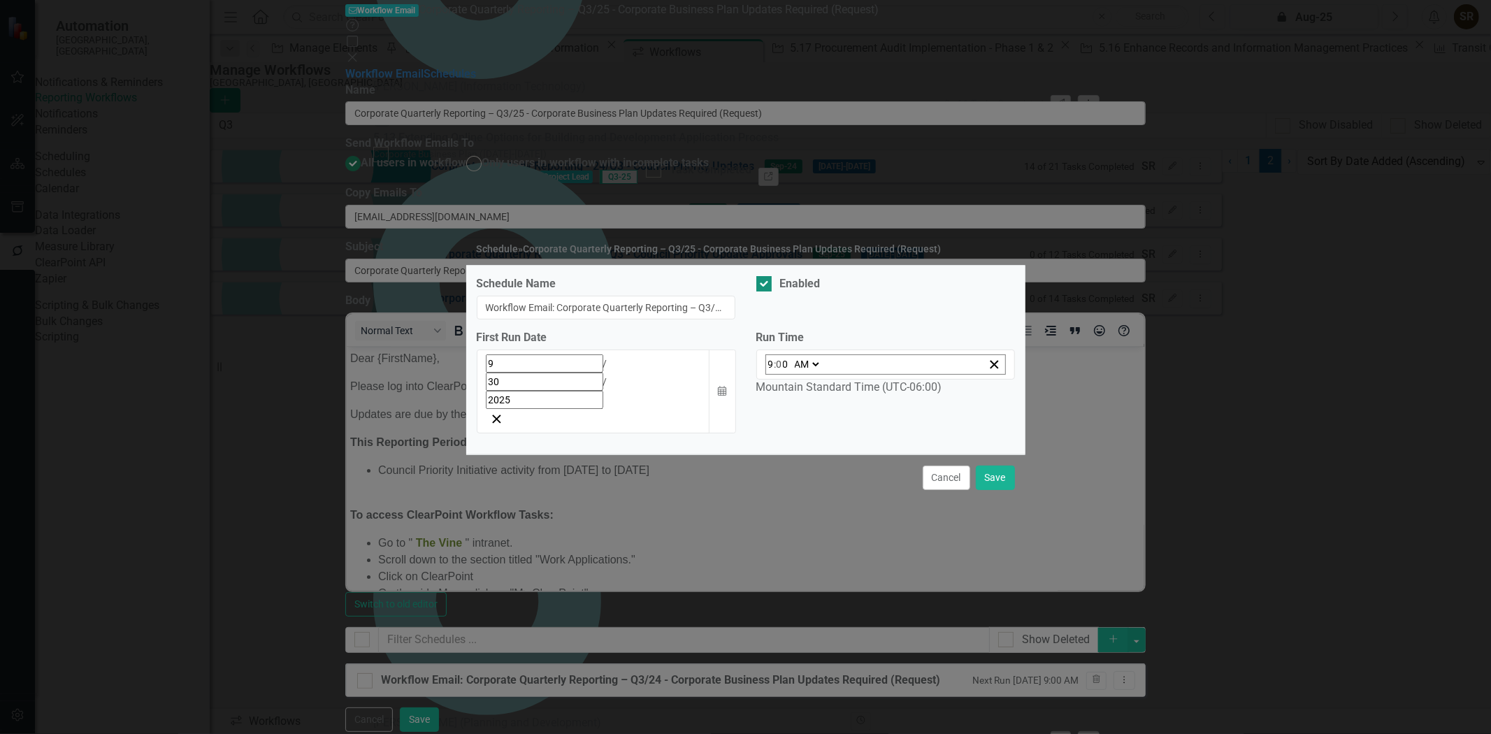
click at [764, 285] on input "Enabled" at bounding box center [761, 280] width 9 height 9
checkbox input "false"
click at [996, 466] on button "Save" at bounding box center [995, 478] width 39 height 24
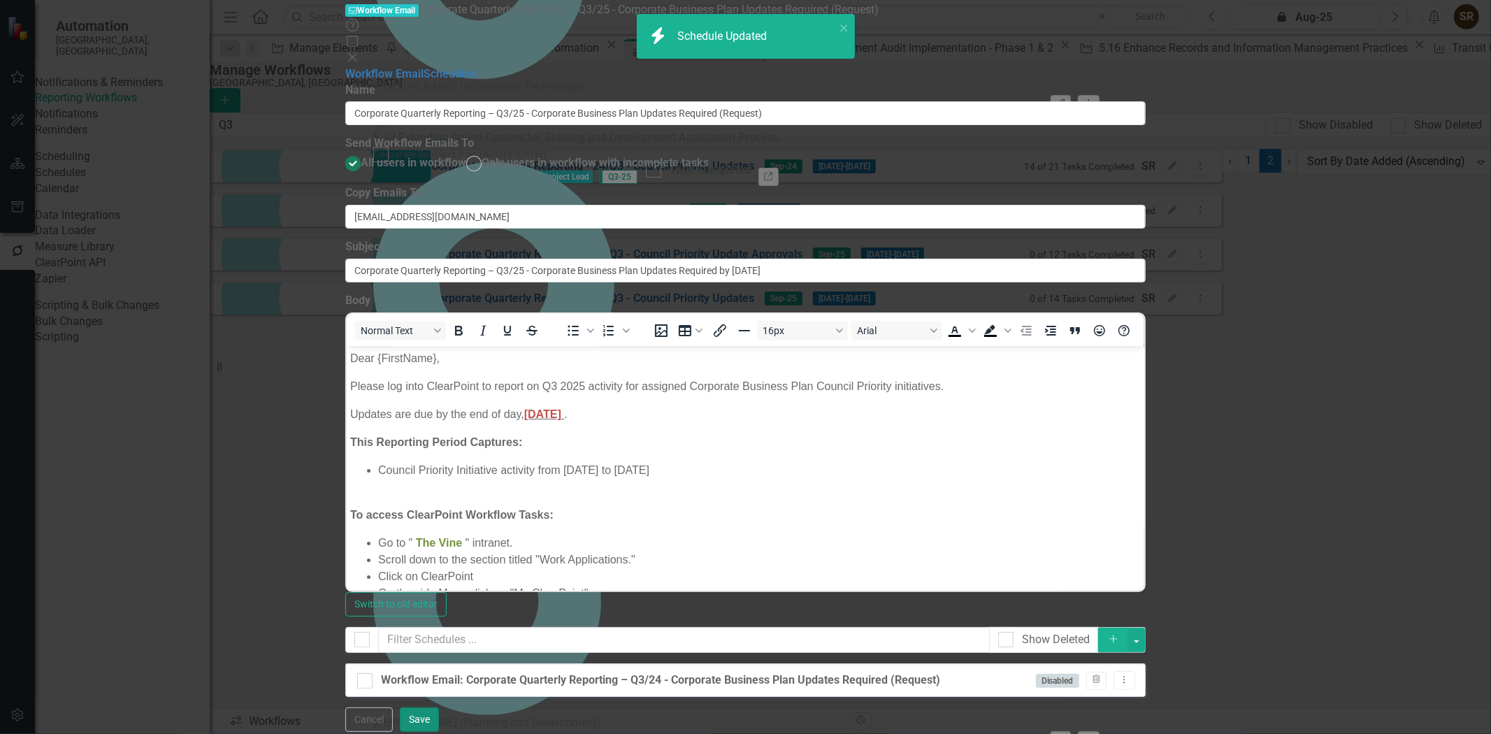
click at [439, 716] on button "Save" at bounding box center [419, 720] width 39 height 24
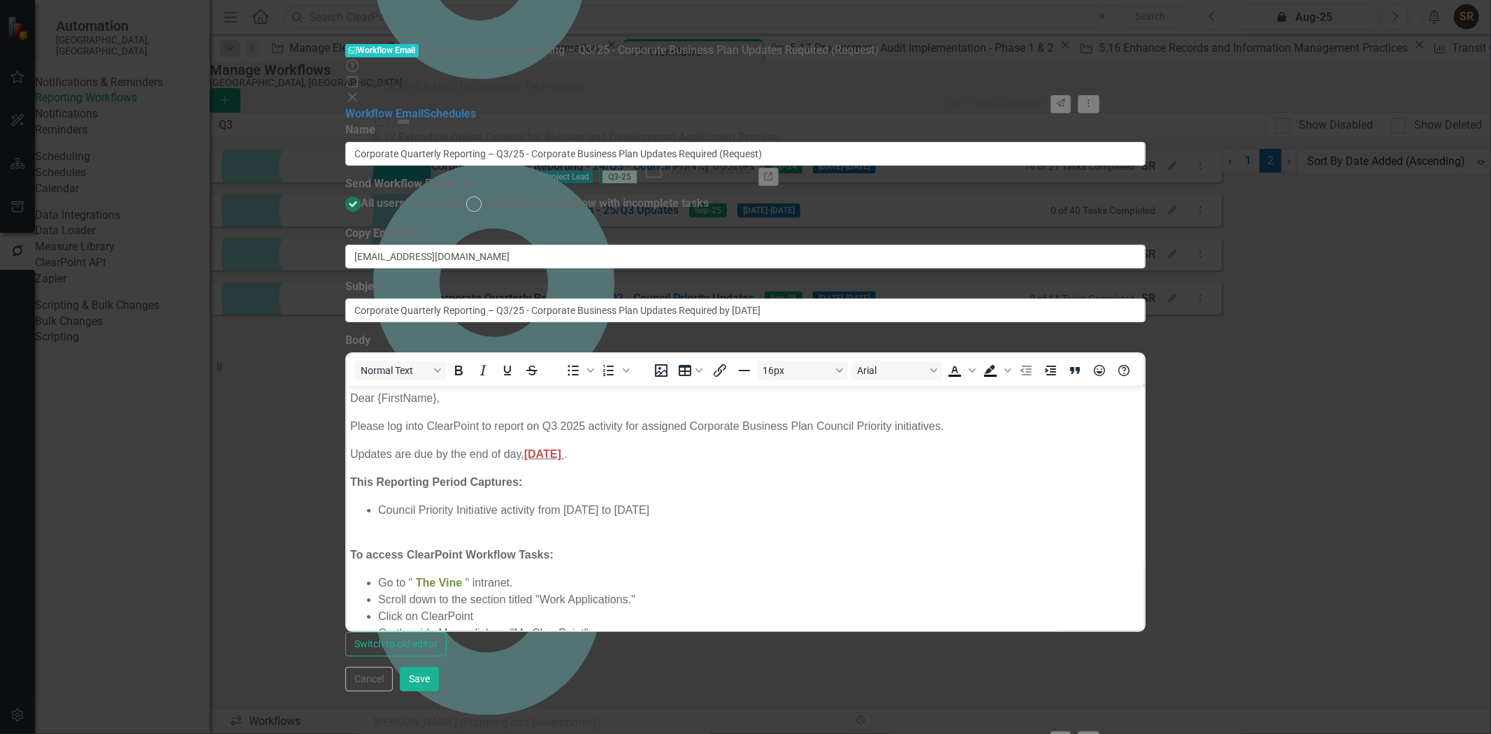
click at [359, 92] on icon "Close" at bounding box center [352, 97] width 14 height 11
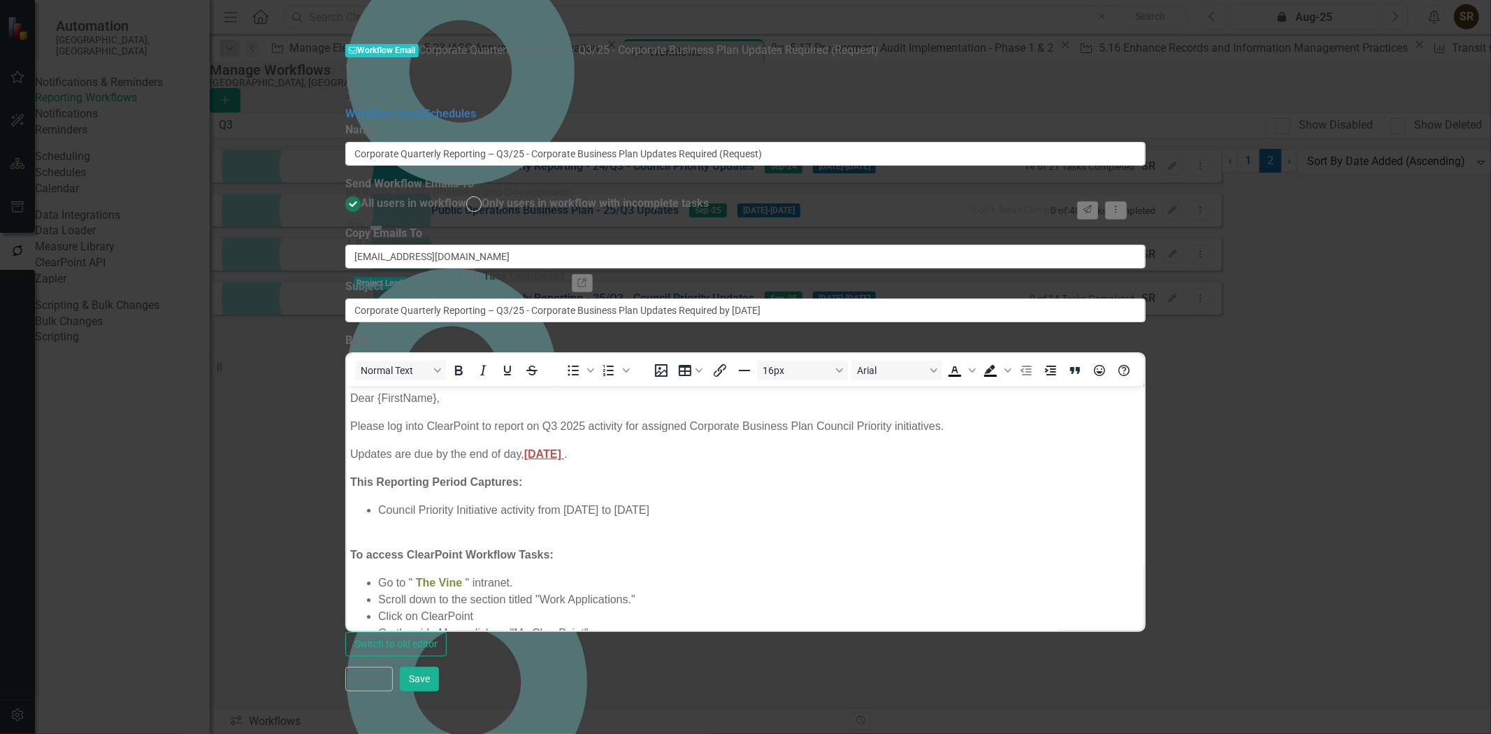
click at [1146, 648] on div "Workflow Emails are templated reminders linked to Reporting Workflows that can …" at bounding box center [745, 389] width 801 height 534
click at [439, 692] on button "Save" at bounding box center [419, 679] width 39 height 24
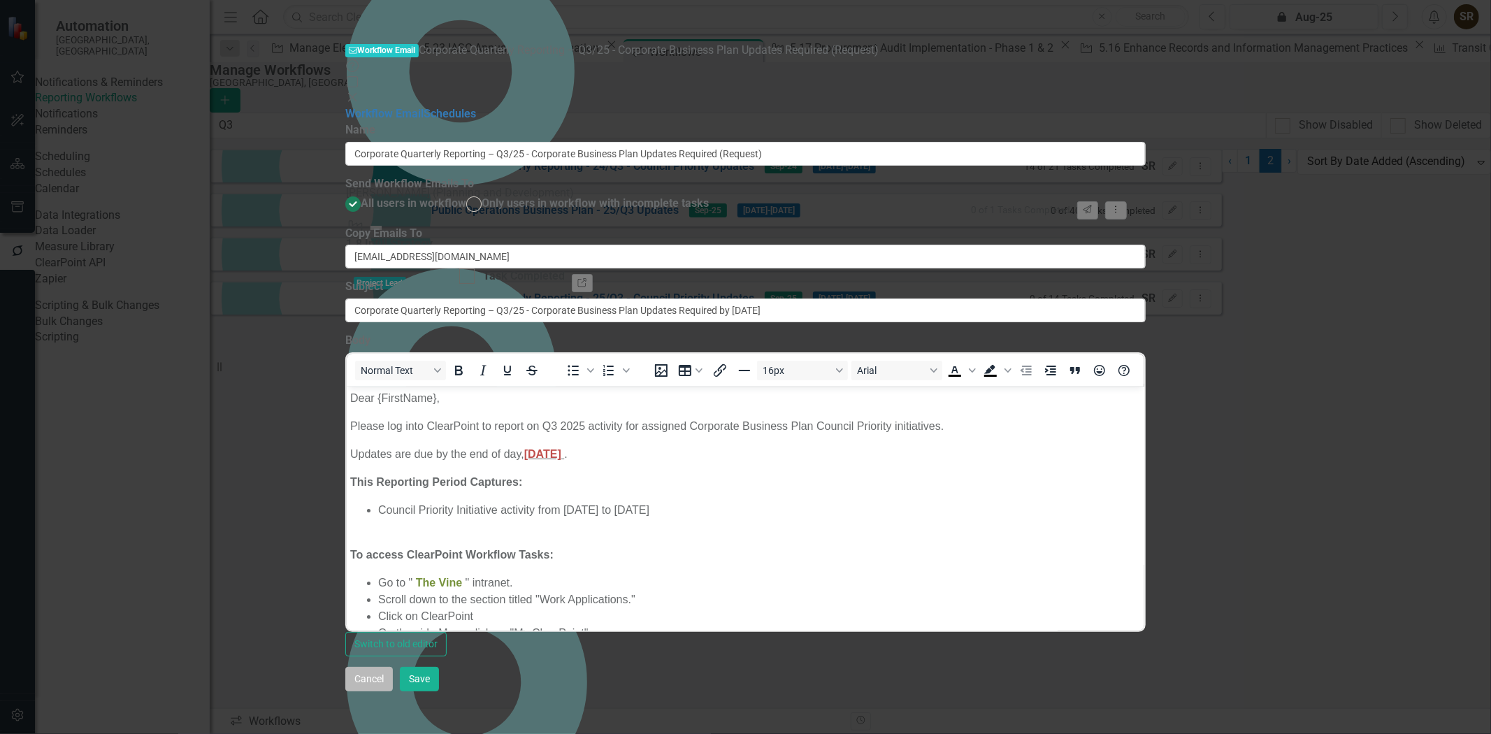
click at [393, 692] on button "Cancel" at bounding box center [369, 679] width 48 height 24
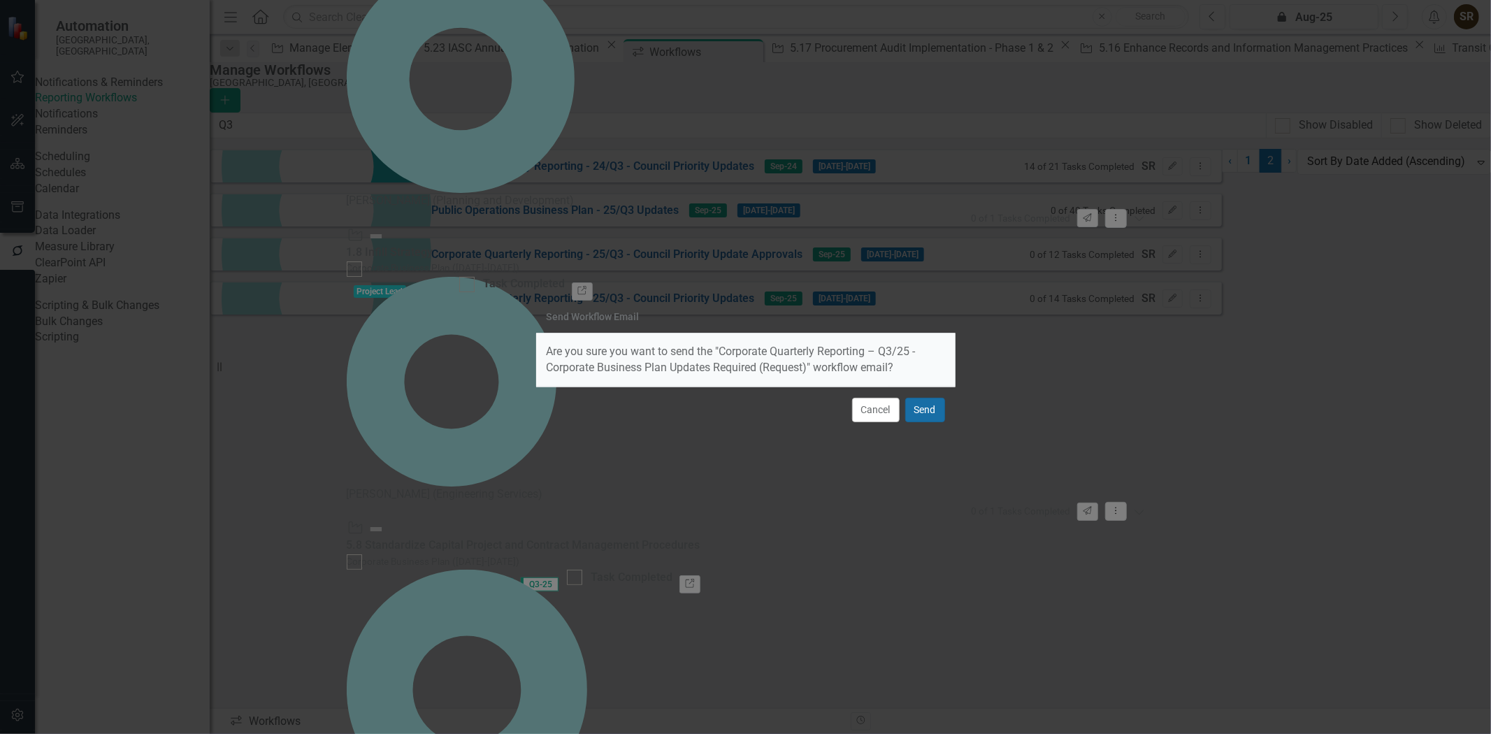
click at [922, 411] on button "Send" at bounding box center [925, 410] width 40 height 24
